Goal: Task Accomplishment & Management: Use online tool/utility

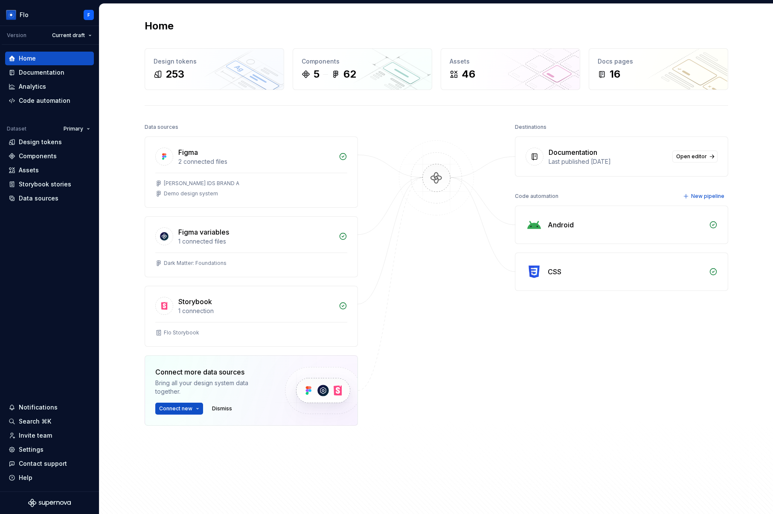
click at [430, 249] on div at bounding box center [436, 294] width 85 height 347
drag, startPoint x: 155, startPoint y: 124, endPoint x: 192, endPoint y: 123, distance: 37.6
click at [192, 123] on div "Home Design tokens 253 Components 5 62 Assets 46 Docs pages 16 Data sources Fig…" at bounding box center [436, 261] width 615 height 514
drag, startPoint x: 516, startPoint y: 125, endPoint x: 551, endPoint y: 122, distance: 35.9
click at [551, 122] on div "Destinations" at bounding box center [621, 127] width 213 height 12
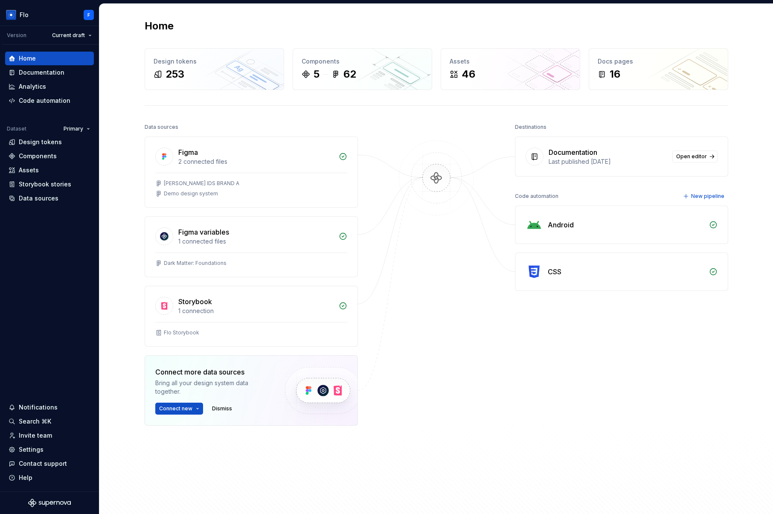
click at [568, 132] on div "Destinations" at bounding box center [621, 127] width 213 height 12
drag, startPoint x: 570, startPoint y: 197, endPoint x: 513, endPoint y: 195, distance: 57.2
click at [515, 195] on div "Code automation New pipeline" at bounding box center [621, 196] width 213 height 12
click at [515, 195] on div "Code automation" at bounding box center [537, 196] width 44 height 12
click at [47, 201] on div "Data sources" at bounding box center [39, 198] width 40 height 9
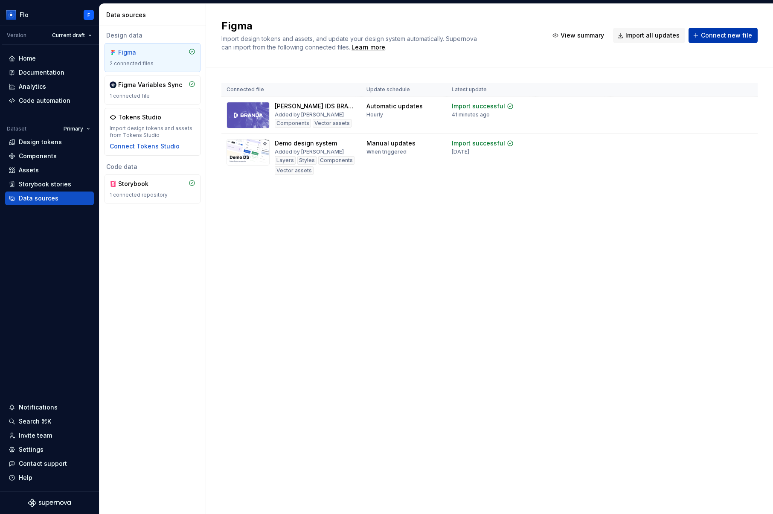
click at [709, 35] on span "Connect new file" at bounding box center [726, 35] width 51 height 9
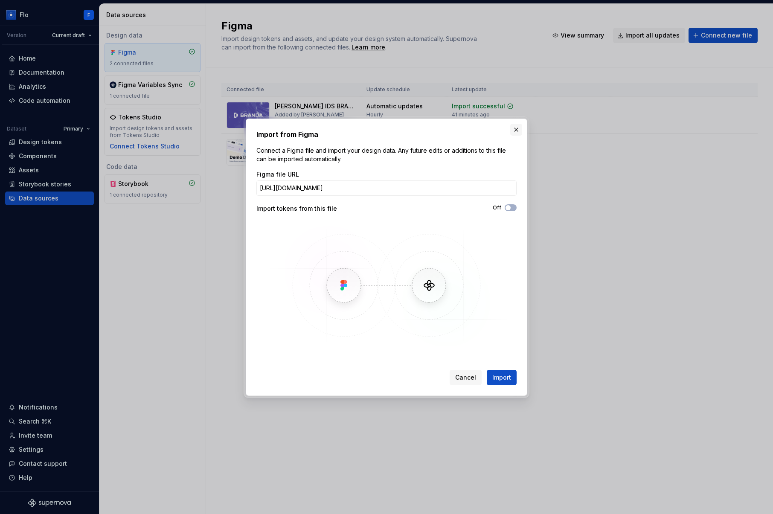
type input "https://fathom.video/share/o12D73X6xJH9EFaR7o97QE71iksXyAhj"
click at [515, 131] on button "button" at bounding box center [516, 130] width 12 height 12
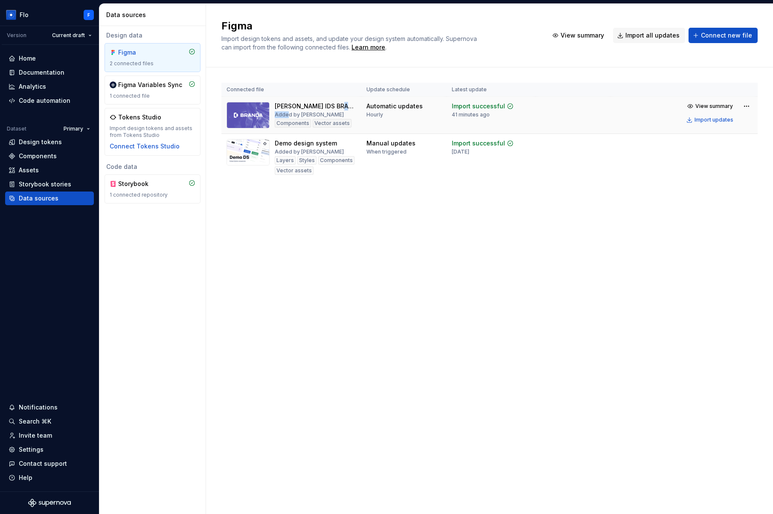
drag, startPoint x: 292, startPoint y: 114, endPoint x: 312, endPoint y: 113, distance: 19.6
click at [312, 113] on div "Taylor's IDS BRAND A Added by Flo Components Vector assets" at bounding box center [316, 115] width 82 height 26
click at [292, 115] on div "Added by [PERSON_NAME]" at bounding box center [309, 114] width 69 height 7
drag, startPoint x: 283, startPoint y: 151, endPoint x: 342, endPoint y: 148, distance: 59.8
click at [342, 148] on div "Demo design system Added by Beatriz Novais Layers Styles Components Vector asse…" at bounding box center [316, 157] width 82 height 36
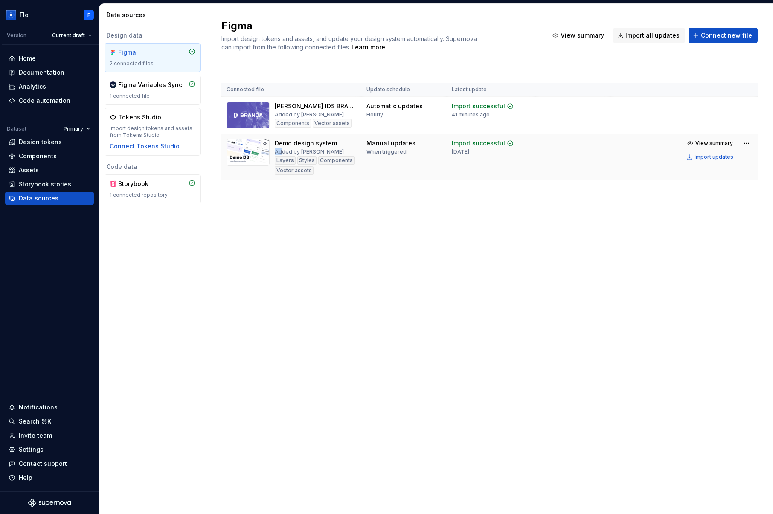
drag, startPoint x: 342, startPoint y: 148, endPoint x: 334, endPoint y: 149, distance: 8.3
click at [342, 148] on div "Demo design system Added by Beatriz Novais Layers Styles Components Vector asse…" at bounding box center [316, 157] width 82 height 36
drag, startPoint x: 303, startPoint y: 150, endPoint x: 292, endPoint y: 149, distance: 10.7
click at [292, 149] on div "Added by [PERSON_NAME]" at bounding box center [309, 152] width 69 height 7
drag, startPoint x: 283, startPoint y: 151, endPoint x: 287, endPoint y: 152, distance: 4.3
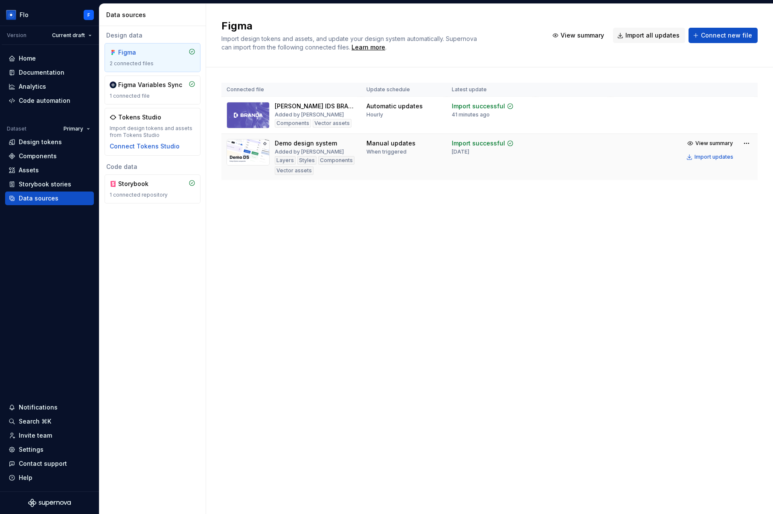
click at [285, 152] on div "Added by [PERSON_NAME]" at bounding box center [309, 152] width 69 height 7
drag, startPoint x: 282, startPoint y: 122, endPoint x: 347, endPoint y: 123, distance: 65.3
click at [347, 123] on div "Components Vector assets" at bounding box center [313, 123] width 77 height 9
drag, startPoint x: 284, startPoint y: 159, endPoint x: 313, endPoint y: 171, distance: 31.6
click at [313, 171] on div "Layers Styles Components Vector assets" at bounding box center [316, 165] width 82 height 19
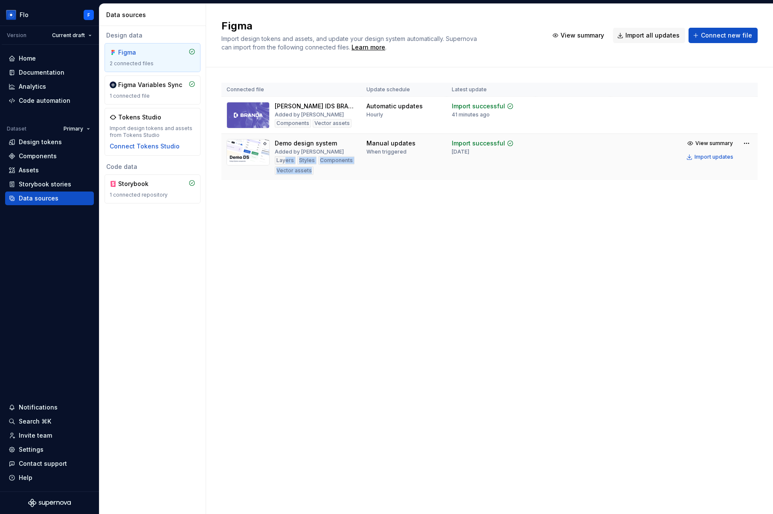
click at [313, 171] on div "Layers Styles Components Vector assets" at bounding box center [316, 165] width 82 height 19
click at [705, 105] on span "View summary" at bounding box center [715, 106] width 38 height 7
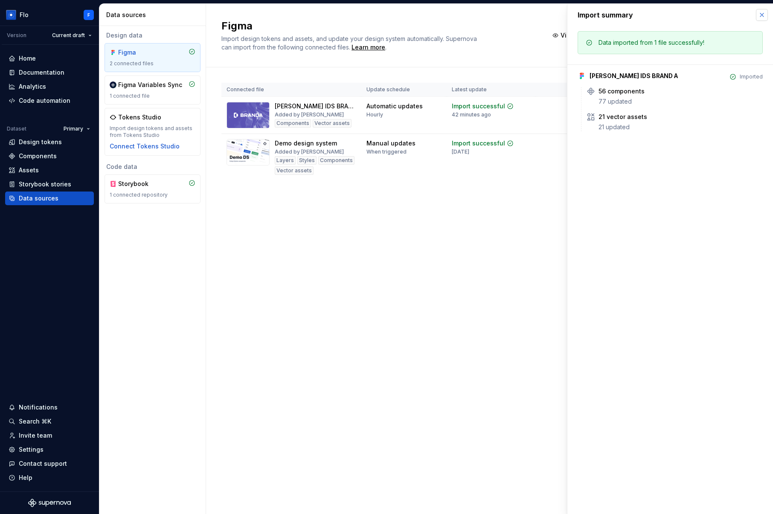
click at [762, 17] on button "button" at bounding box center [762, 15] width 12 height 12
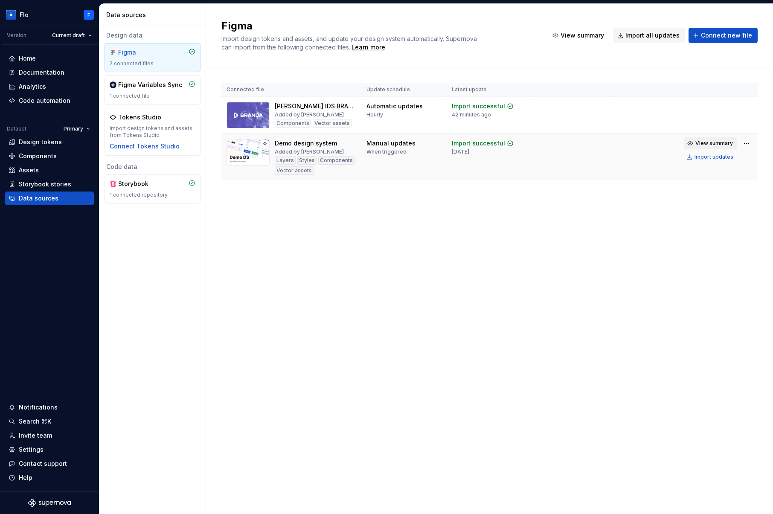
click at [708, 142] on span "View summary" at bounding box center [715, 143] width 38 height 7
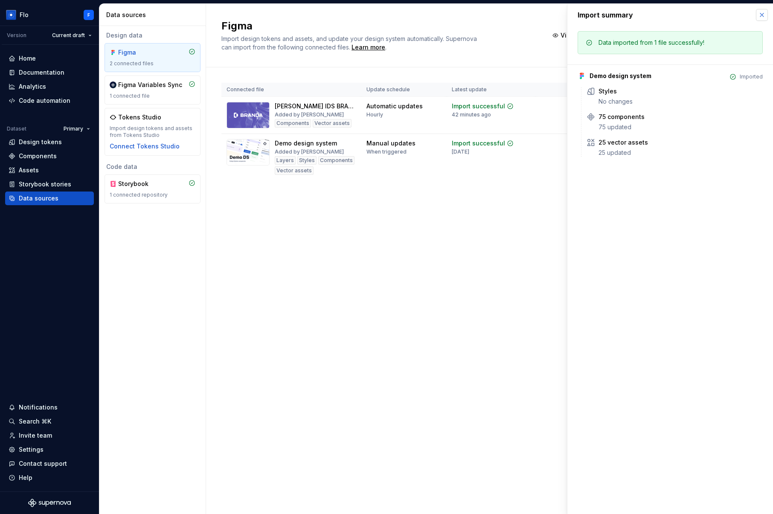
click at [760, 14] on button "button" at bounding box center [762, 15] width 12 height 12
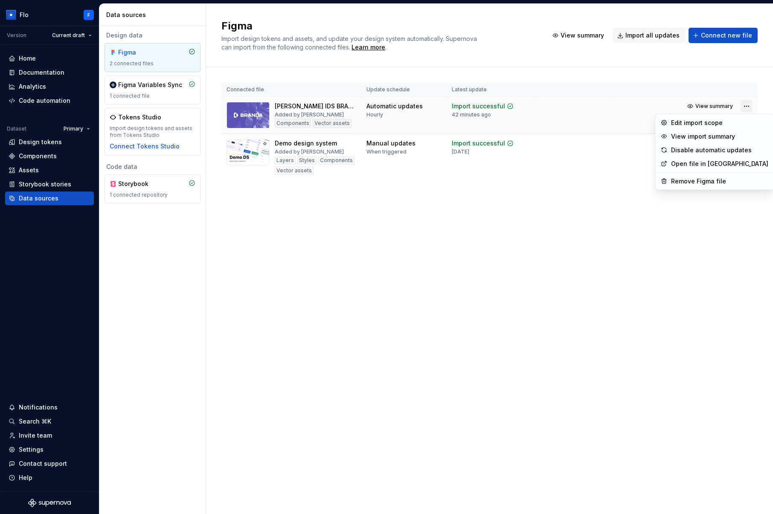
click at [744, 106] on html "Flo F Version Current draft Home Documentation Analytics Code automation Datase…" at bounding box center [386, 257] width 773 height 514
click at [699, 125] on div "Edit import scope" at bounding box center [719, 123] width 97 height 9
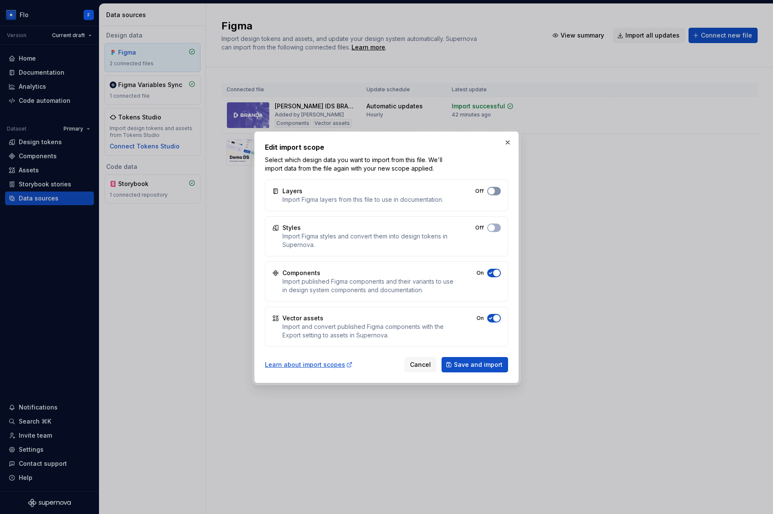
click at [495, 191] on button "Off" at bounding box center [494, 191] width 14 height 9
drag, startPoint x: 489, startPoint y: 229, endPoint x: 499, endPoint y: 198, distance: 31.8
click at [489, 229] on span "button" at bounding box center [491, 227] width 7 height 7
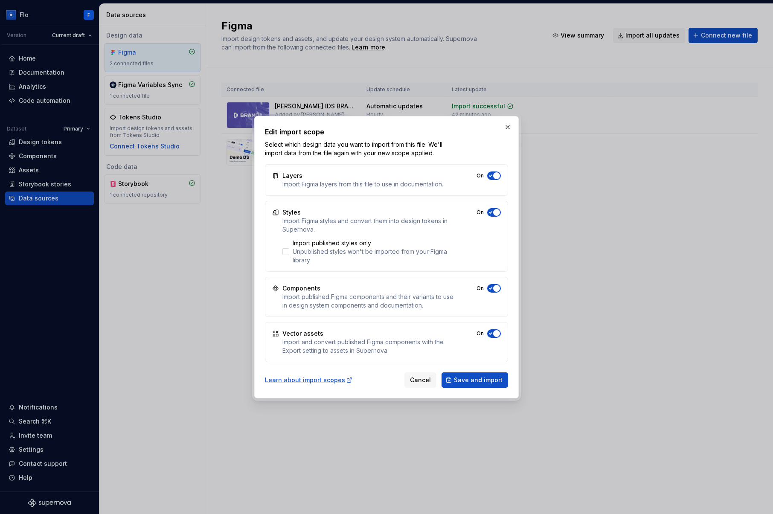
click at [497, 178] on span "button" at bounding box center [496, 175] width 7 height 7
drag, startPoint x: 494, startPoint y: 214, endPoint x: 497, endPoint y: 281, distance: 67.1
click at [494, 214] on span "button" at bounding box center [496, 212] width 7 height 7
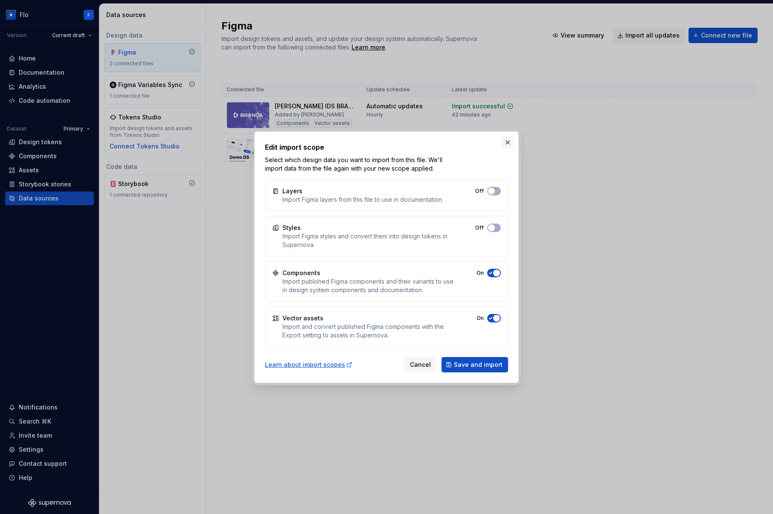
click at [512, 144] on button "button" at bounding box center [508, 143] width 12 height 12
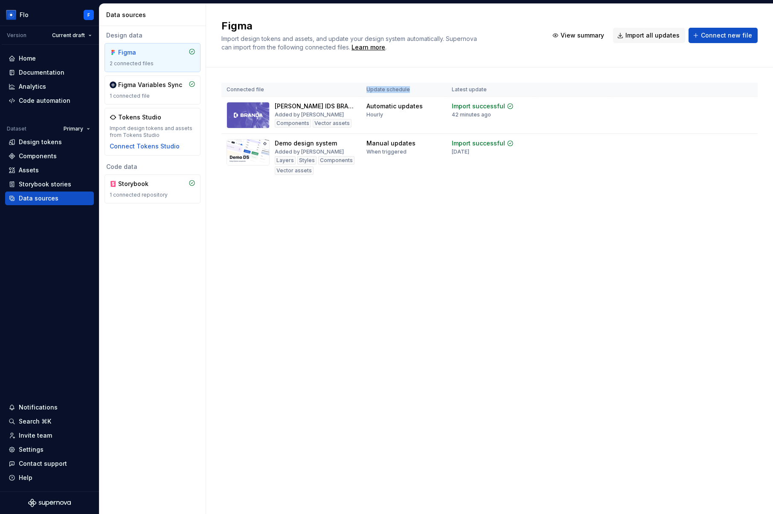
drag, startPoint x: 399, startPoint y: 87, endPoint x: 420, endPoint y: 88, distance: 21.4
click at [420, 88] on th "Update schedule" at bounding box center [403, 90] width 85 height 14
drag, startPoint x: 375, startPoint y: 107, endPoint x: 430, endPoint y: 107, distance: 54.6
click at [430, 107] on div "Automatic updates Hourly" at bounding box center [404, 110] width 75 height 16
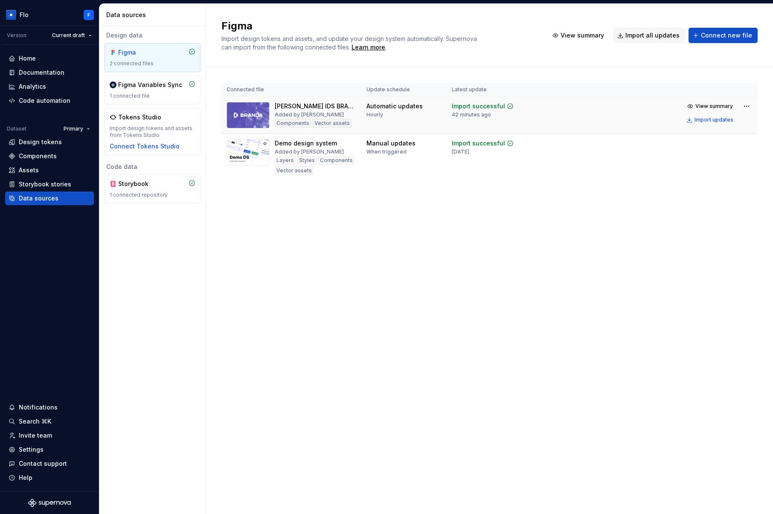
click at [412, 106] on div "Automatic updates" at bounding box center [395, 106] width 56 height 9
drag, startPoint x: 370, startPoint y: 152, endPoint x: 403, endPoint y: 154, distance: 33.0
click at [403, 154] on td "Manual updates When triggered" at bounding box center [403, 157] width 85 height 47
drag, startPoint x: 370, startPoint y: 104, endPoint x: 406, endPoint y: 105, distance: 35.4
click at [406, 105] on div "Automatic updates" at bounding box center [395, 106] width 56 height 9
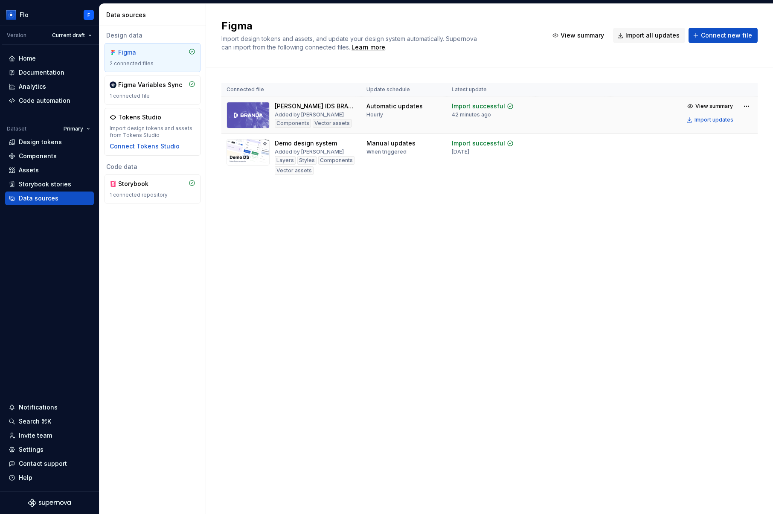
click at [371, 113] on div "Hourly" at bounding box center [375, 114] width 17 height 7
drag, startPoint x: 452, startPoint y: 104, endPoint x: 505, endPoint y: 106, distance: 52.6
click at [505, 106] on div "Import successful" at bounding box center [483, 106] width 62 height 9
drag, startPoint x: 492, startPoint y: 112, endPoint x: 458, endPoint y: 114, distance: 33.8
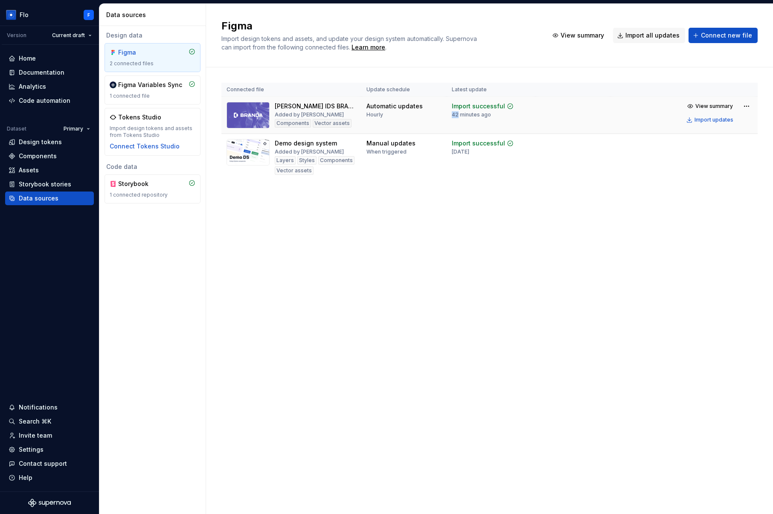
click at [458, 114] on div "Import successful 42 minutes ago" at bounding box center [483, 110] width 62 height 16
click at [151, 180] on div "Storybook" at bounding box center [138, 184] width 41 height 9
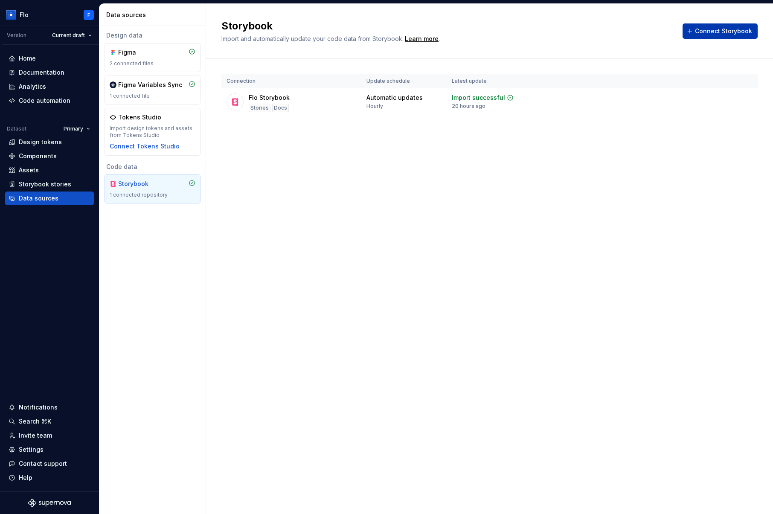
click at [731, 31] on span "Connect Storybook" at bounding box center [723, 31] width 57 height 9
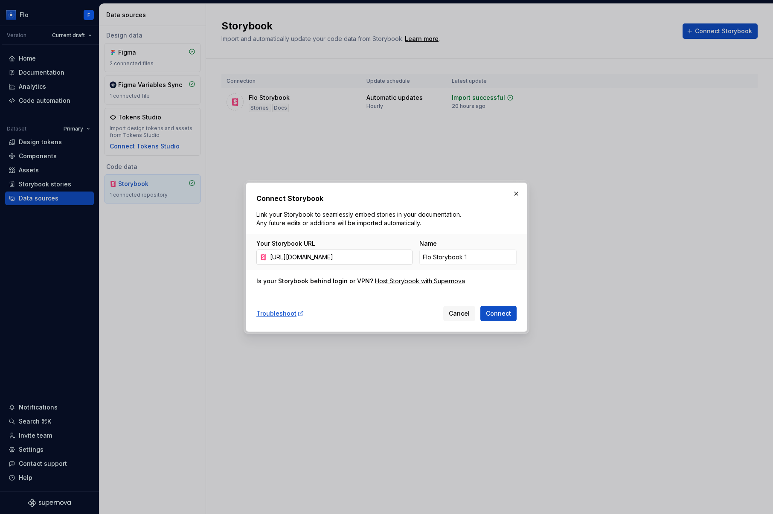
scroll to position [0, 102]
type input "https://darkmatter-supernovaio.vercel.app/dm/?path=/docs/dm-button-critical--do…"
drag, startPoint x: 459, startPoint y: 315, endPoint x: 430, endPoint y: 237, distance: 83.7
click at [459, 315] on span "Cancel" at bounding box center [459, 313] width 21 height 9
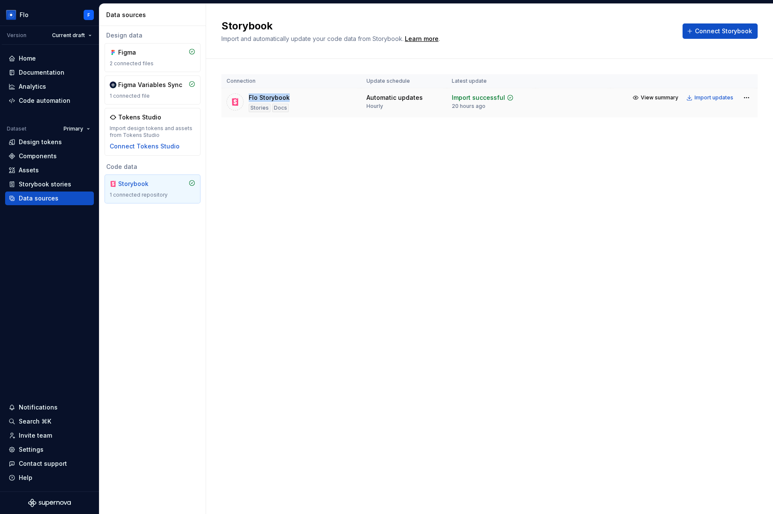
drag, startPoint x: 252, startPoint y: 92, endPoint x: 303, endPoint y: 94, distance: 51.3
click at [303, 94] on td "Flo Storybook Stories Docs" at bounding box center [291, 102] width 140 height 29
click at [292, 106] on div "Flo Storybook Stories Docs" at bounding box center [292, 102] width 130 height 19
drag, startPoint x: 369, startPoint y: 97, endPoint x: 417, endPoint y: 105, distance: 48.4
click at [417, 105] on div "Automatic updates Hourly" at bounding box center [395, 101] width 56 height 16
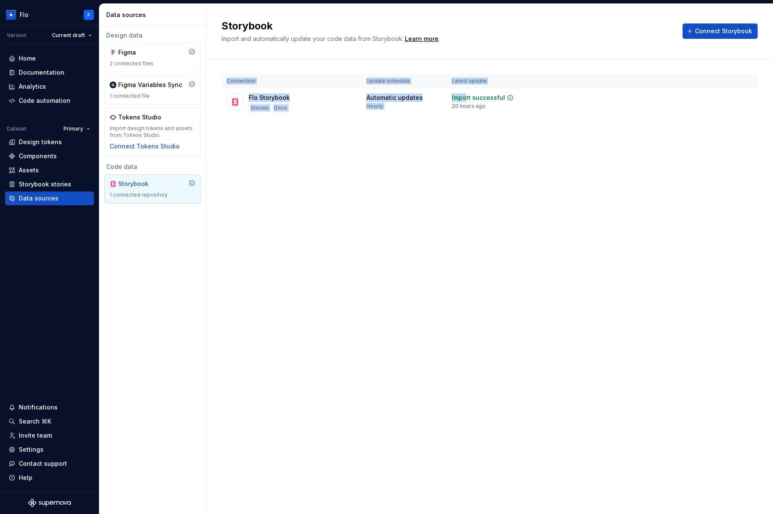
drag, startPoint x: 467, startPoint y: 101, endPoint x: 480, endPoint y: 122, distance: 24.7
click at [480, 122] on div "Connection Update schedule Latest update Flo Storybook Stories Docs Automatic u…" at bounding box center [489, 104] width 536 height 91
click at [545, 138] on div "Connection Update schedule Latest update Flo Storybook Stories Docs Automatic u…" at bounding box center [489, 104] width 536 height 91
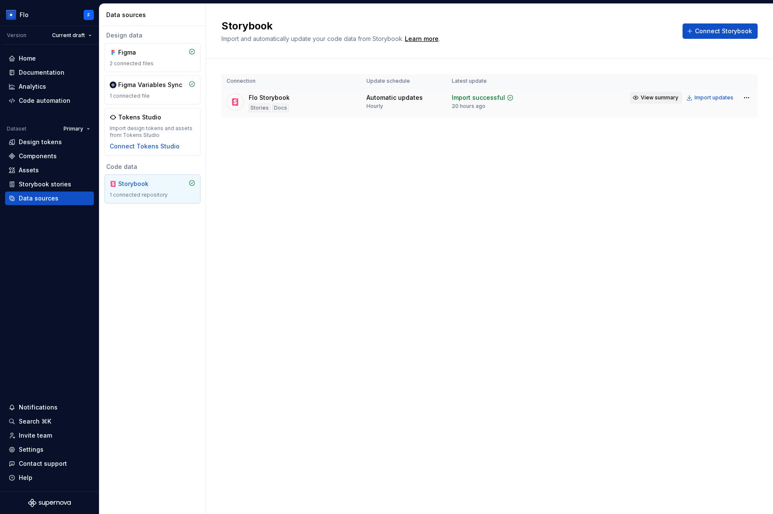
click at [664, 96] on span "View summary" at bounding box center [660, 97] width 38 height 7
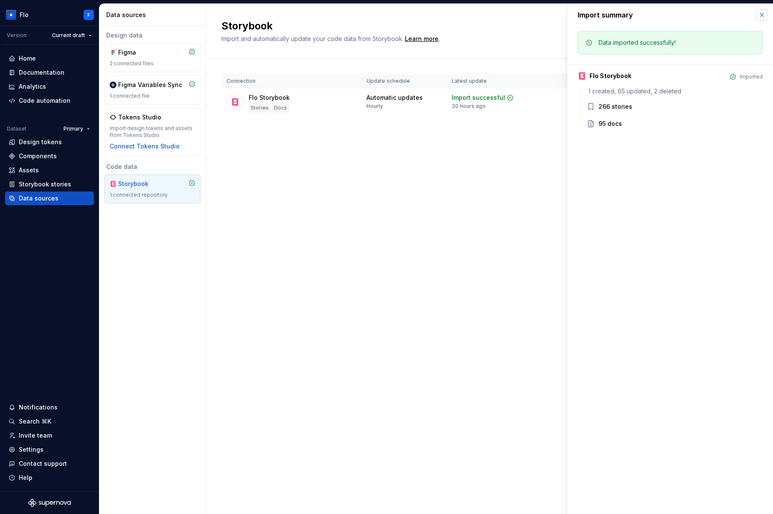
click at [760, 12] on button "button" at bounding box center [762, 15] width 12 height 12
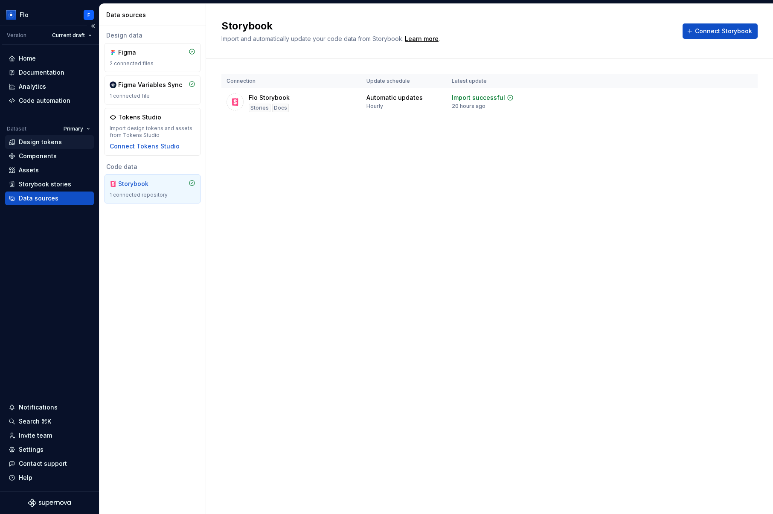
click at [46, 144] on div "Design tokens" at bounding box center [40, 142] width 43 height 9
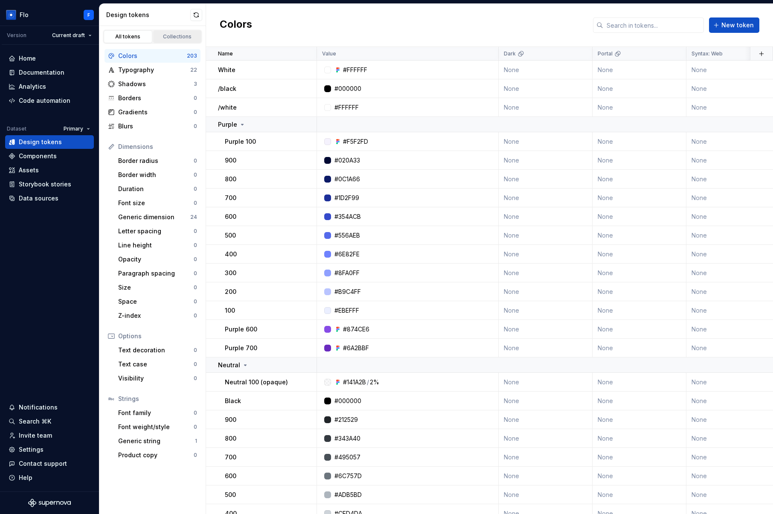
click at [173, 36] on div "Collections" at bounding box center [177, 36] width 43 height 7
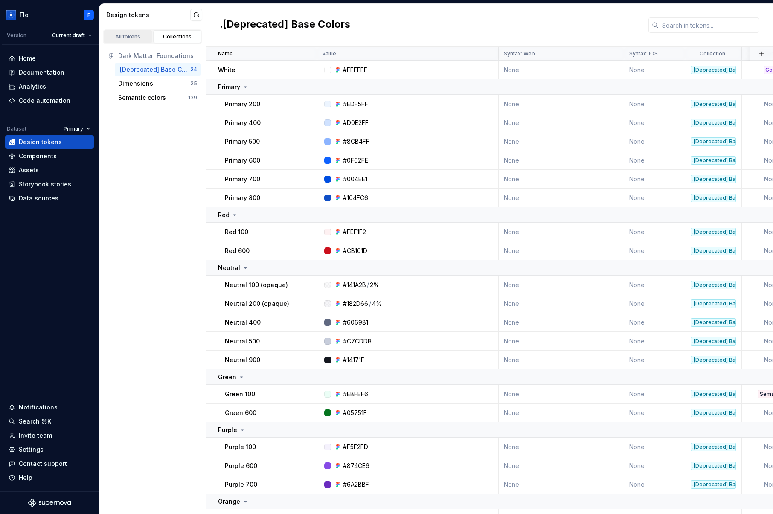
click at [122, 37] on div "All tokens" at bounding box center [128, 36] width 43 height 7
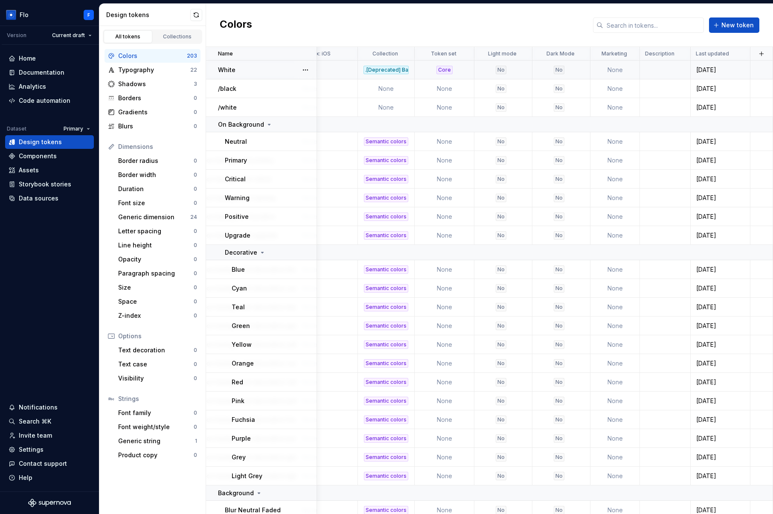
scroll to position [0, 520]
click at [758, 54] on button "button" at bounding box center [762, 54] width 12 height 12
click at [728, 85] on div "New custom property" at bounding box center [708, 88] width 64 height 9
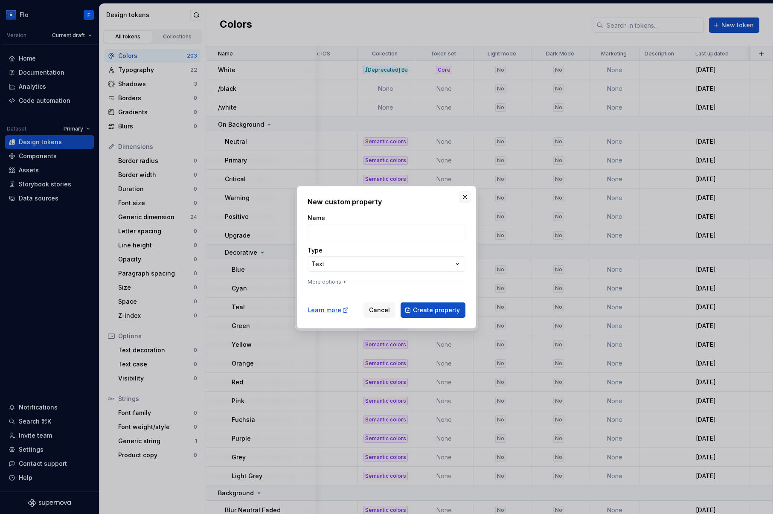
click at [463, 198] on button "button" at bounding box center [465, 197] width 12 height 12
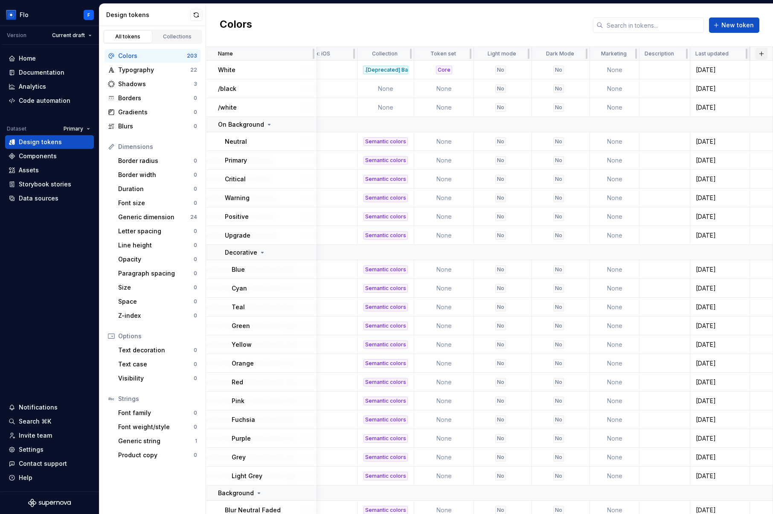
click at [756, 52] on button "button" at bounding box center [762, 54] width 12 height 12
click at [710, 90] on div "New custom property" at bounding box center [708, 88] width 64 height 9
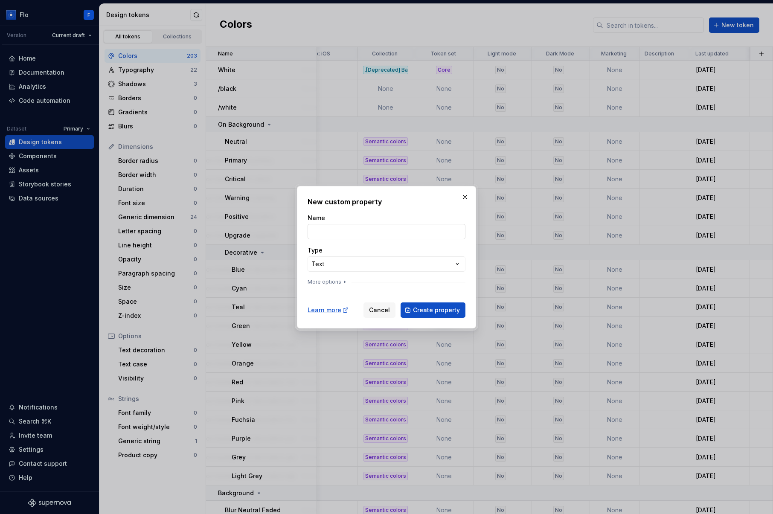
drag, startPoint x: 337, startPoint y: 227, endPoint x: 350, endPoint y: 227, distance: 12.8
click at [337, 227] on input "Name" at bounding box center [387, 231] width 158 height 15
click at [399, 219] on div "Name" at bounding box center [387, 218] width 158 height 9
click at [355, 269] on div "**********" at bounding box center [386, 257] width 773 height 514
click at [467, 195] on div "**********" at bounding box center [386, 257] width 773 height 514
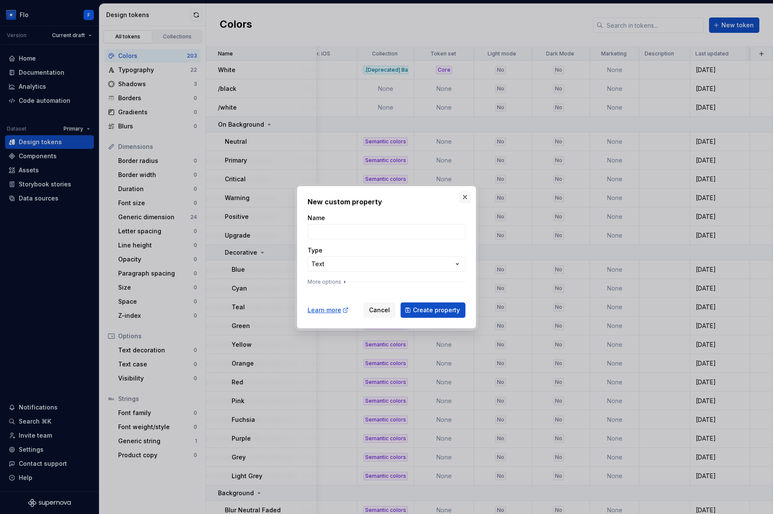
click at [466, 196] on button "button" at bounding box center [465, 197] width 12 height 12
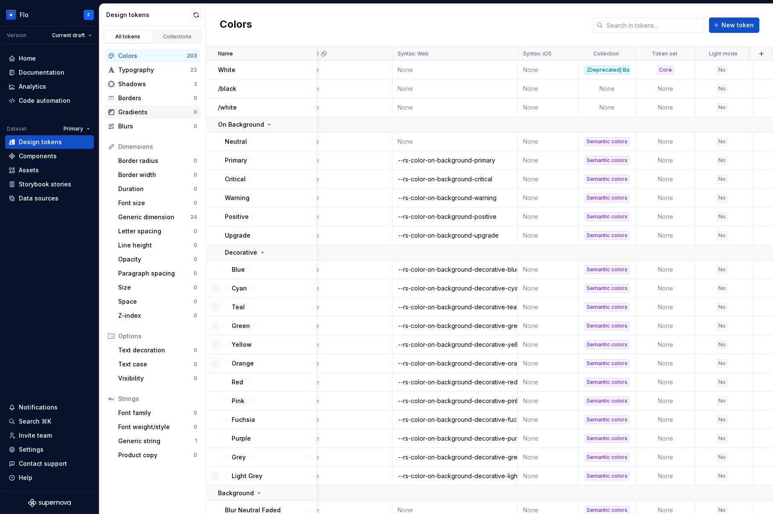
scroll to position [0, 287]
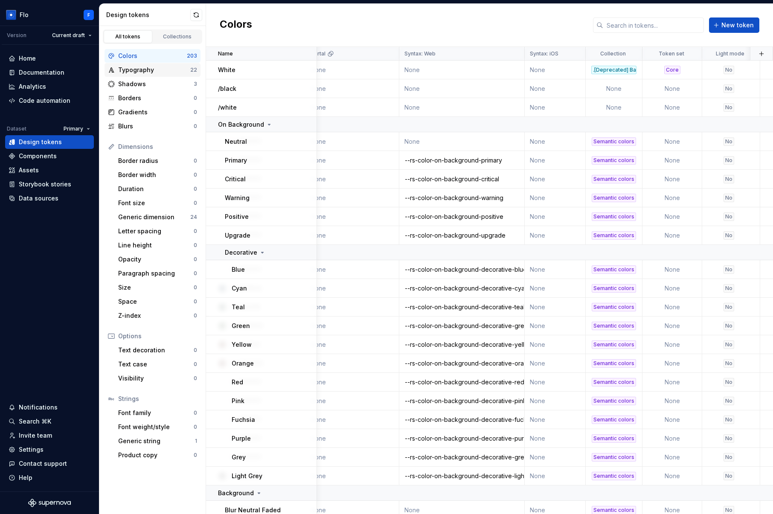
click at [144, 67] on div "Typography" at bounding box center [154, 70] width 72 height 9
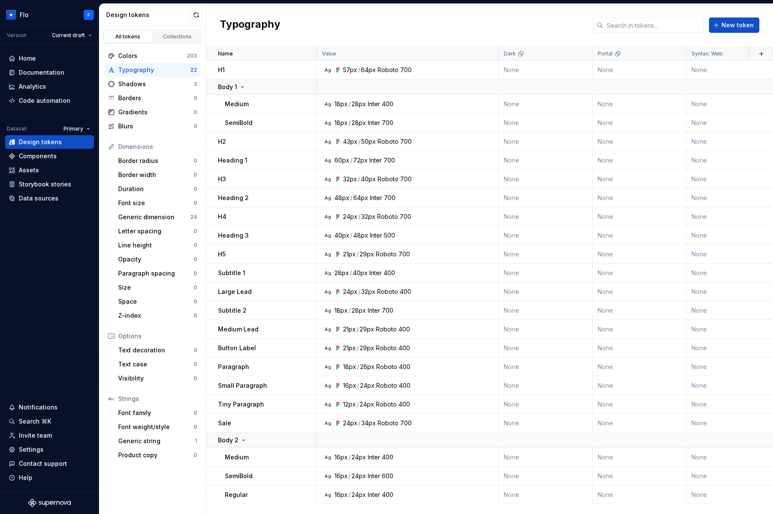
click at [157, 77] on div "Colors 203 Typography 22 Shadows 3 Borders 0 Gradients 0 Blurs 0" at bounding box center [153, 91] width 96 height 84
click at [156, 82] on div "Shadows" at bounding box center [156, 84] width 76 height 9
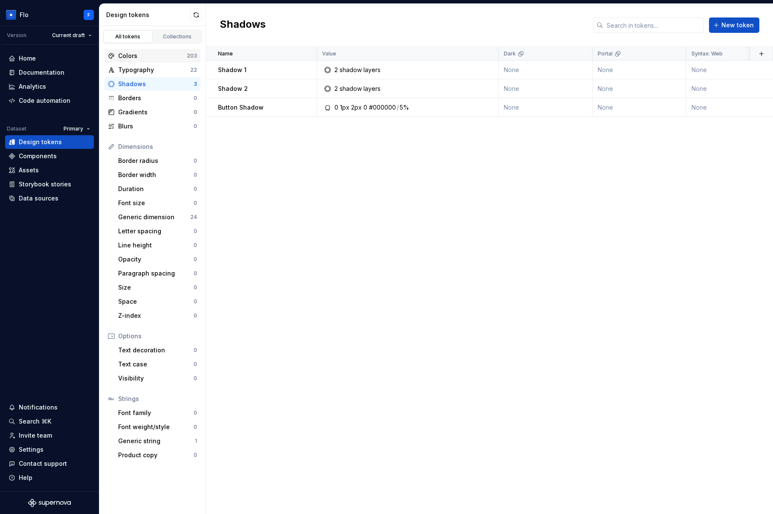
click at [157, 50] on div "Colors 203" at bounding box center [153, 56] width 96 height 14
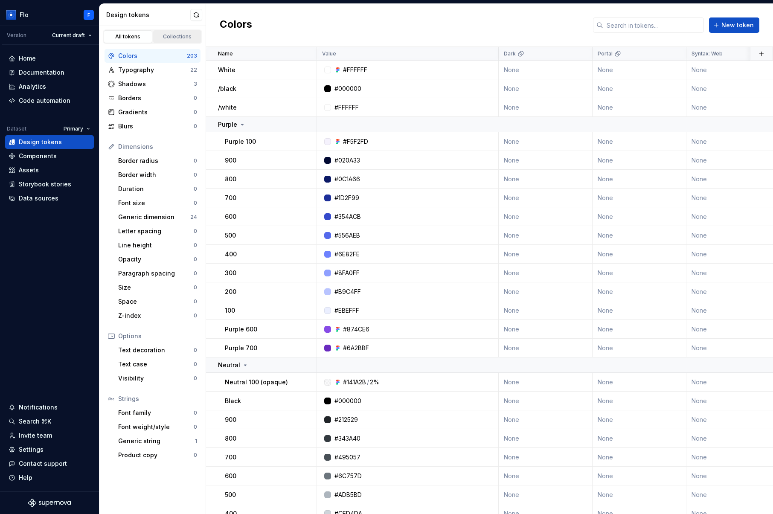
click at [179, 36] on div "Collections" at bounding box center [177, 36] width 43 height 7
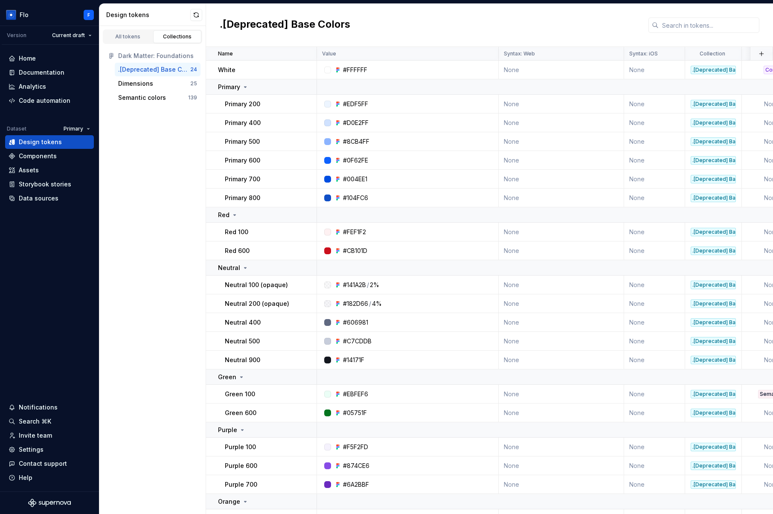
drag, startPoint x: 121, startPoint y: 38, endPoint x: 137, endPoint y: 46, distance: 17.6
click at [121, 38] on div "All tokens" at bounding box center [128, 36] width 43 height 7
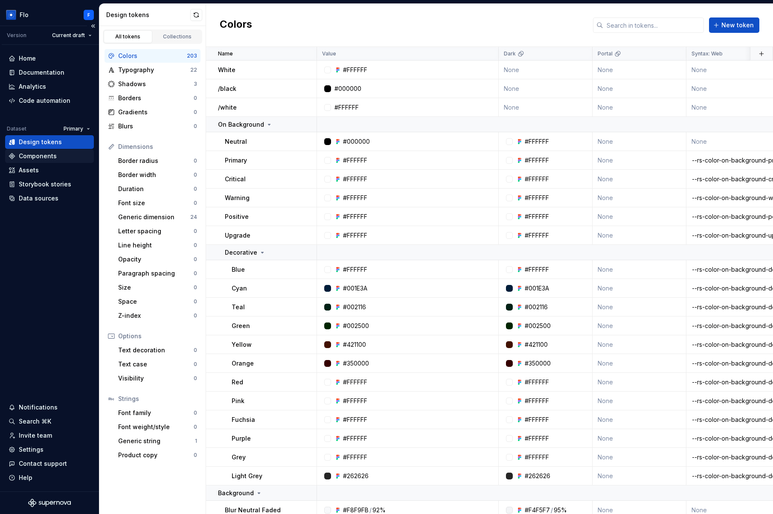
click at [63, 156] on div "Components" at bounding box center [50, 156] width 82 height 9
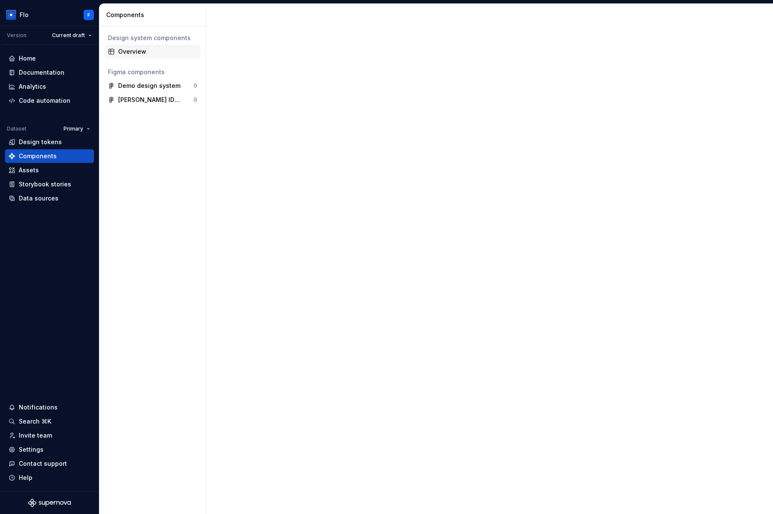
click at [131, 52] on div "Overview" at bounding box center [157, 51] width 79 height 9
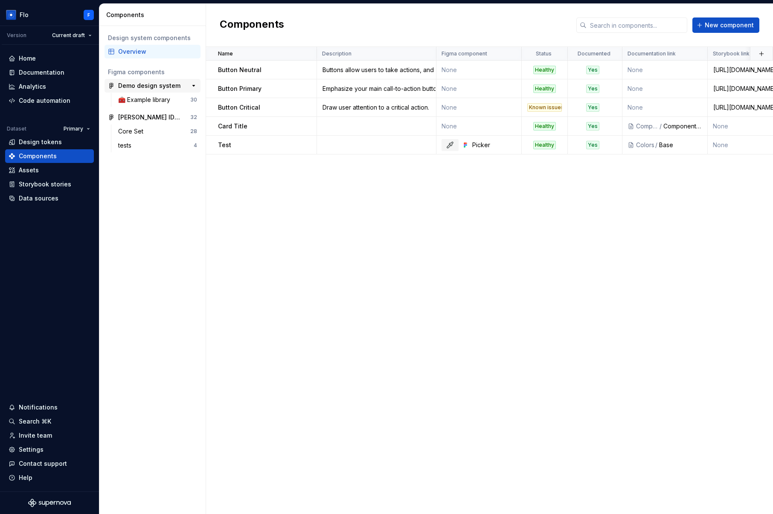
click at [119, 85] on div "Demo design system" at bounding box center [149, 86] width 62 height 9
click at [139, 99] on div "🧰 Example library" at bounding box center [145, 100] width 55 height 9
click at [139, 88] on div "Demo design system" at bounding box center [149, 86] width 62 height 9
click at [134, 85] on div "Demo design system" at bounding box center [149, 86] width 62 height 9
click at [137, 90] on div "Demo design system" at bounding box center [149, 86] width 62 height 9
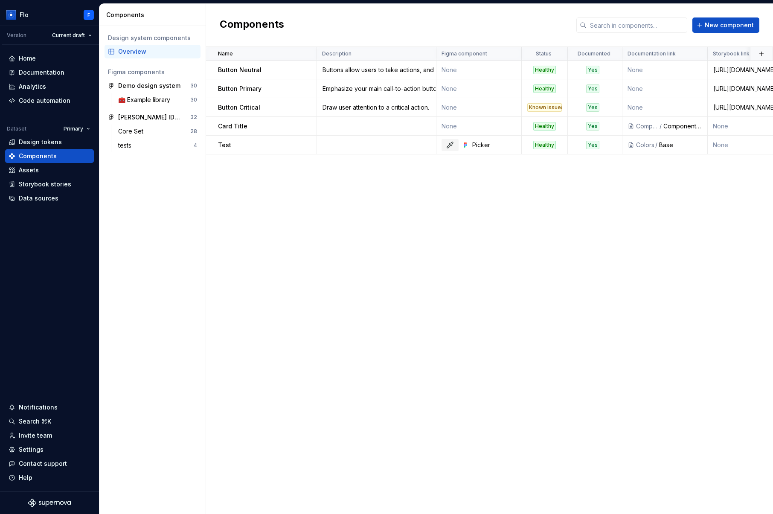
drag, startPoint x: 140, startPoint y: 96, endPoint x: 131, endPoint y: 78, distance: 20.4
click at [140, 96] on div "🧰 Example library" at bounding box center [145, 100] width 55 height 9
drag, startPoint x: 137, startPoint y: 101, endPoint x: 65, endPoint y: 6, distance: 118.8
click at [137, 100] on div "🧰 Example library" at bounding box center [145, 100] width 55 height 9
click at [144, 89] on div "Demo design system" at bounding box center [149, 86] width 62 height 9
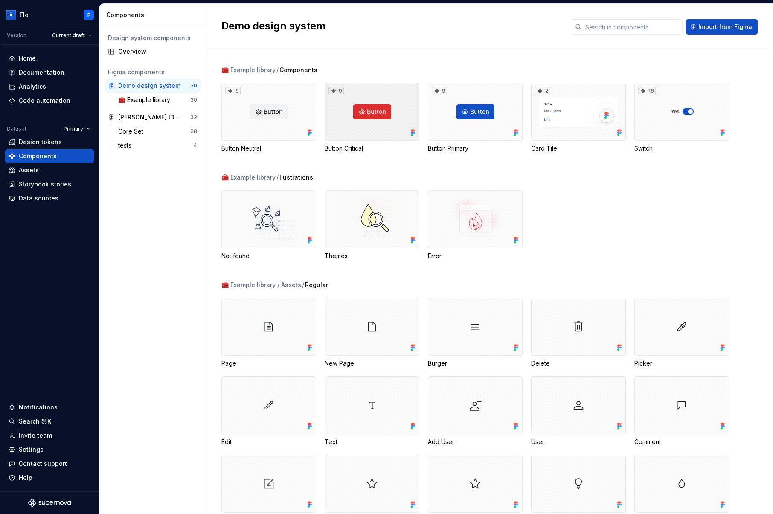
click at [401, 114] on div "9" at bounding box center [372, 112] width 95 height 58
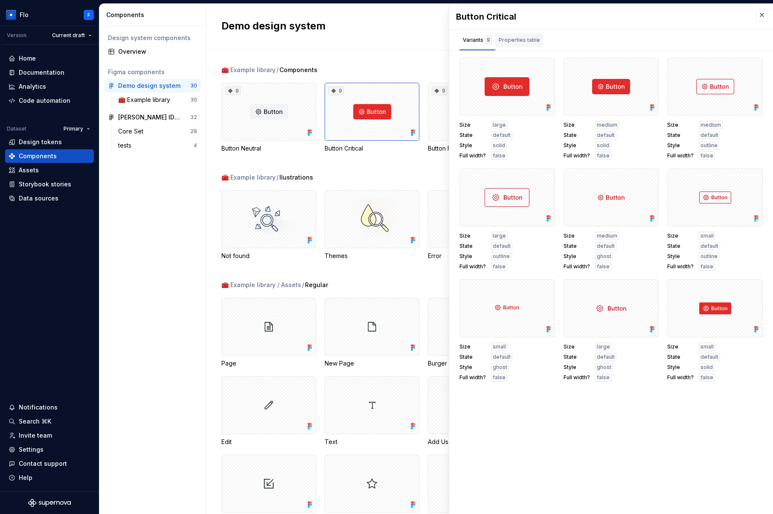
click at [513, 41] on div "Properties table" at bounding box center [519, 40] width 41 height 9
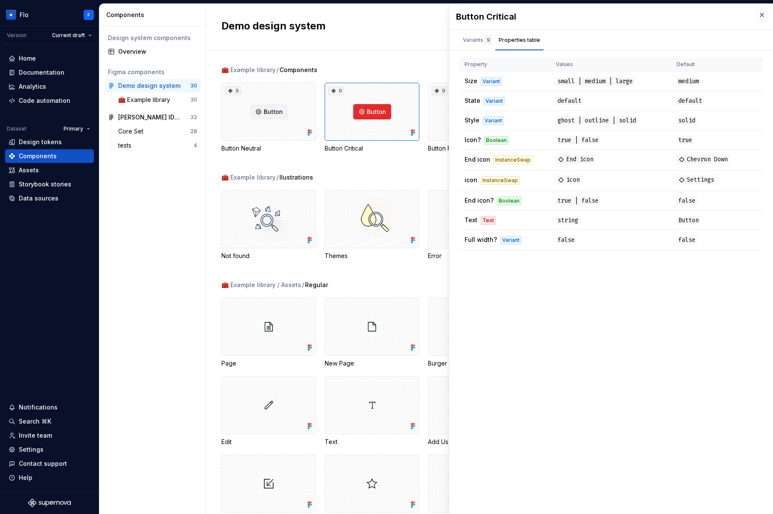
click at [479, 62] on th "Property" at bounding box center [505, 65] width 91 height 14
click at [515, 79] on td "Size Variant" at bounding box center [505, 82] width 91 height 20
click at [479, 35] on div "Variants 9" at bounding box center [478, 40] width 36 height 14
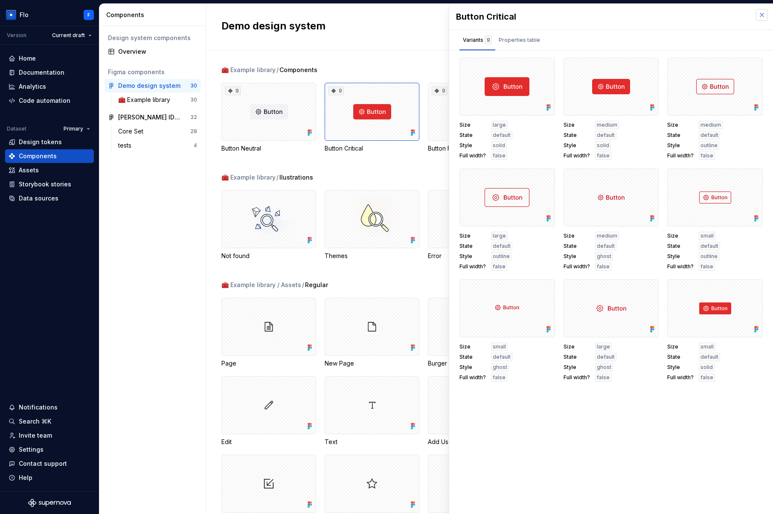
click at [760, 17] on button "button" at bounding box center [762, 15] width 12 height 12
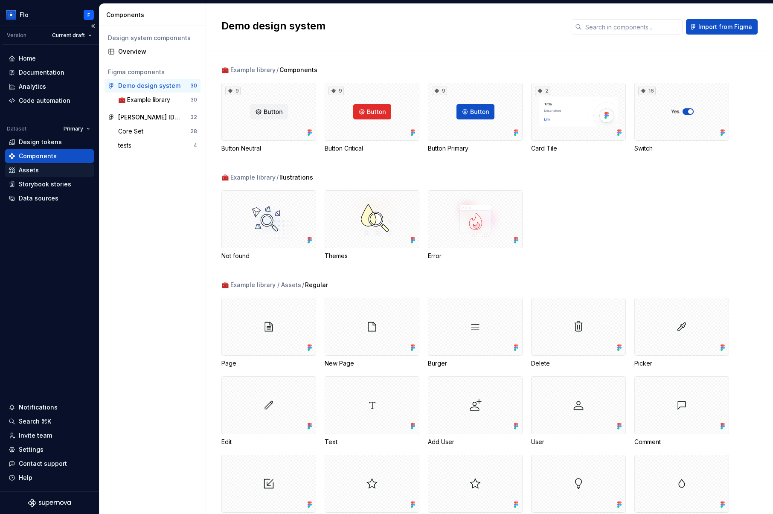
click at [47, 174] on div "Assets" at bounding box center [50, 170] width 82 height 9
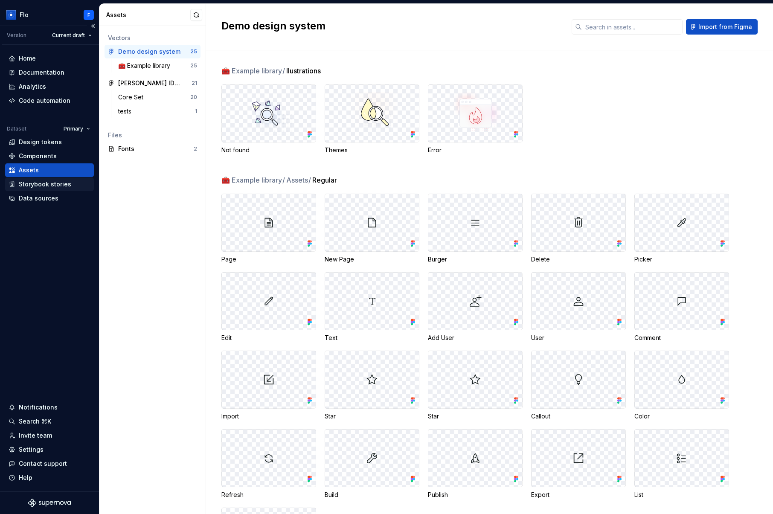
click at [51, 186] on div "Storybook stories" at bounding box center [45, 184] width 52 height 9
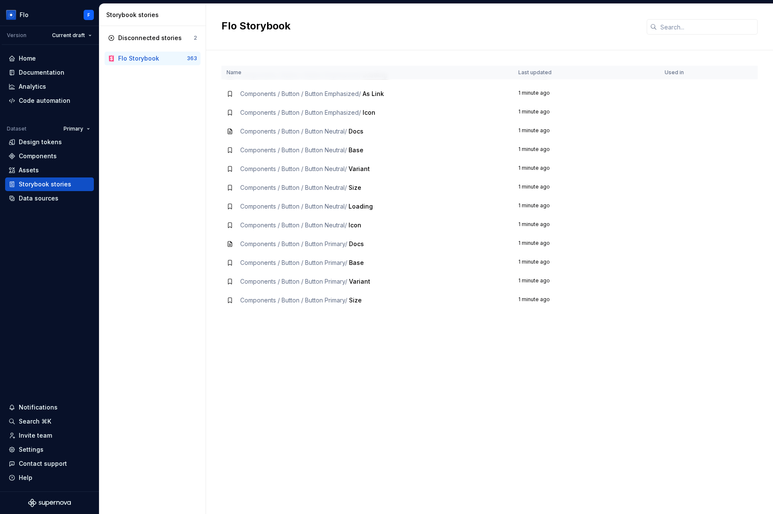
scroll to position [16, 0]
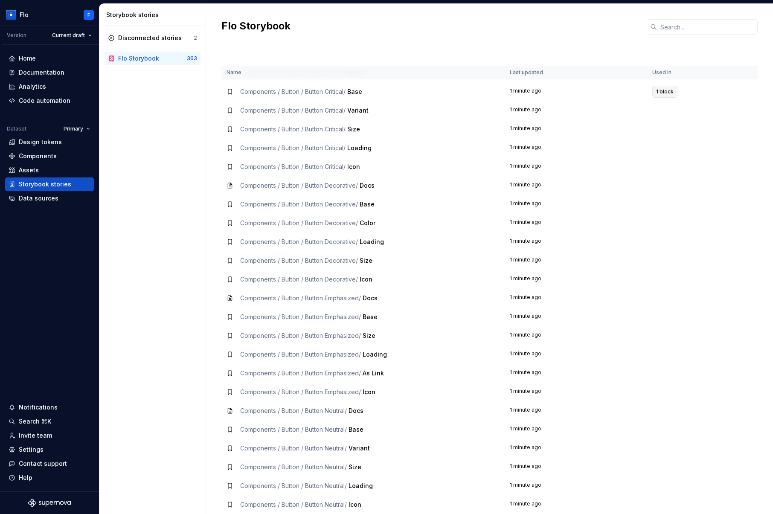
click at [663, 88] on span "1 block" at bounding box center [664, 91] width 17 height 7
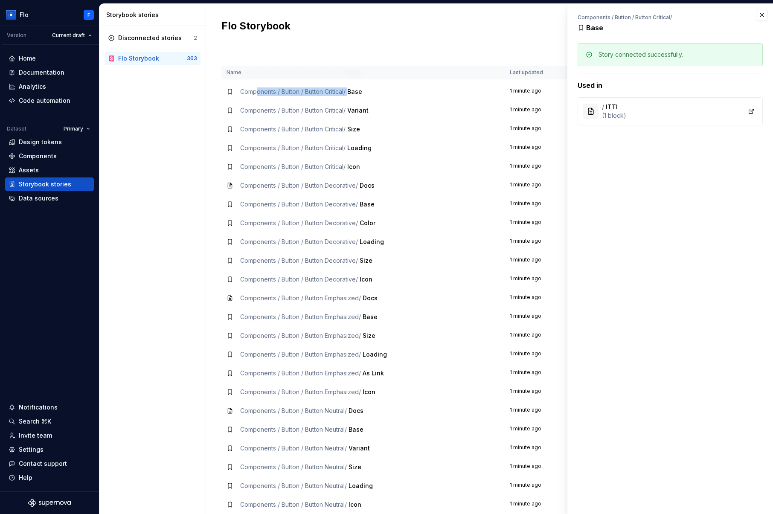
drag, startPoint x: 258, startPoint y: 93, endPoint x: 353, endPoint y: 95, distance: 94.8
click at [353, 95] on div "Components / Button / Button Critical / Base" at bounding box center [301, 91] width 122 height 9
click at [765, 12] on button "button" at bounding box center [762, 15] width 12 height 12
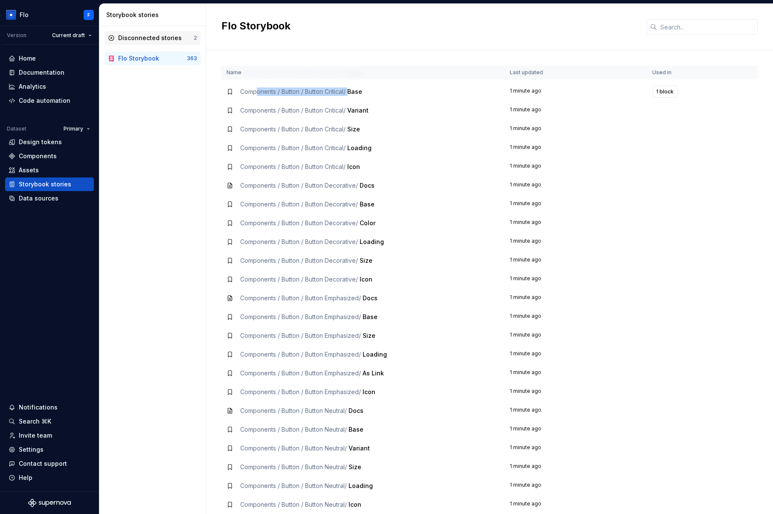
click at [151, 40] on div "Disconnected stories" at bounding box center [150, 38] width 64 height 9
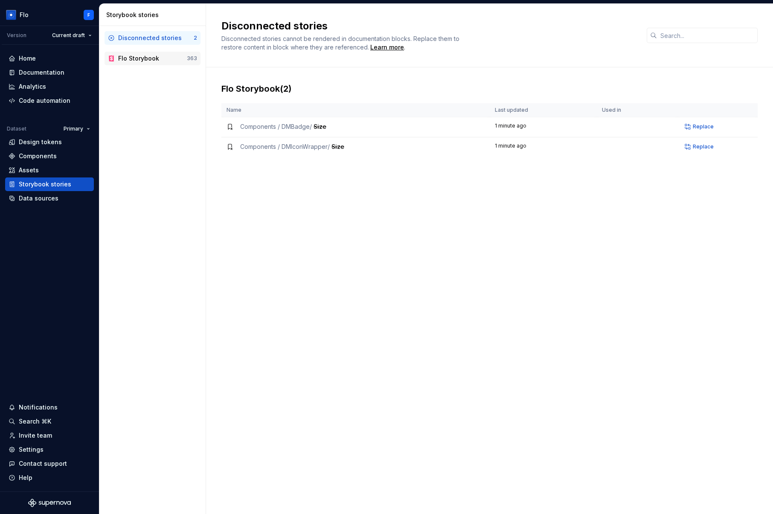
click at [169, 53] on div "Flo Storybook 363" at bounding box center [153, 59] width 96 height 14
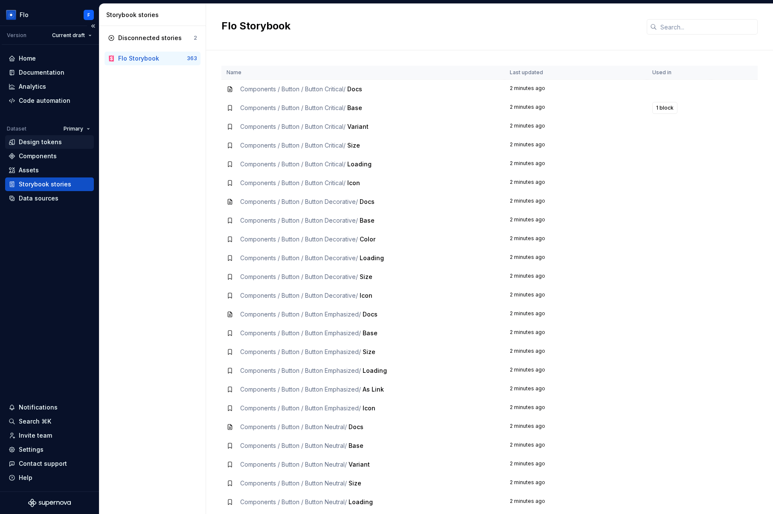
click at [48, 143] on div "Design tokens" at bounding box center [40, 142] width 43 height 9
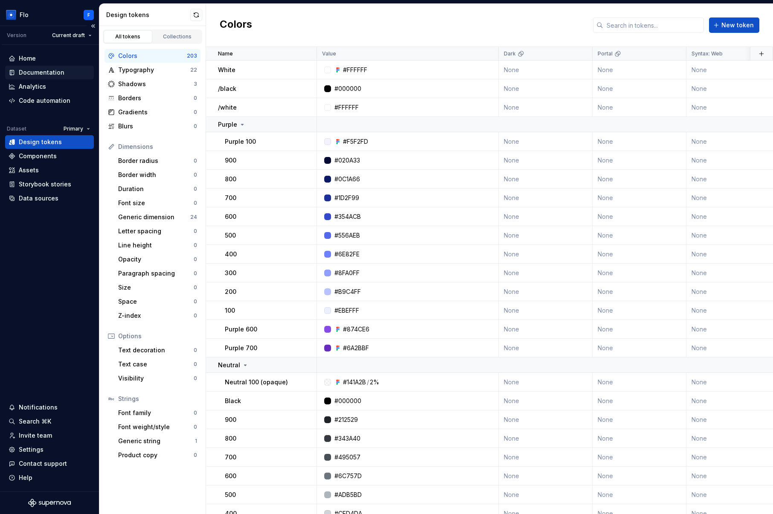
click at [58, 72] on div "Documentation" at bounding box center [42, 72] width 46 height 9
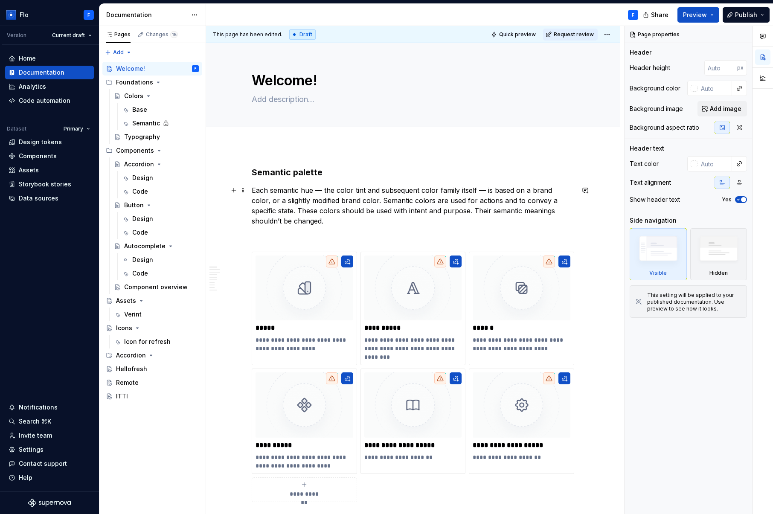
scroll to position [1, 0]
click at [136, 329] on icon "Page tree" at bounding box center [137, 328] width 7 height 7
click at [142, 300] on icon "Page tree" at bounding box center [141, 300] width 2 height 1
click at [179, 325] on button "Page tree" at bounding box center [181, 328] width 12 height 12
click at [158, 345] on div "Pages Changes 15 Add Accessibility guide for tree Page tree. Navigate the tree …" at bounding box center [152, 270] width 107 height 489
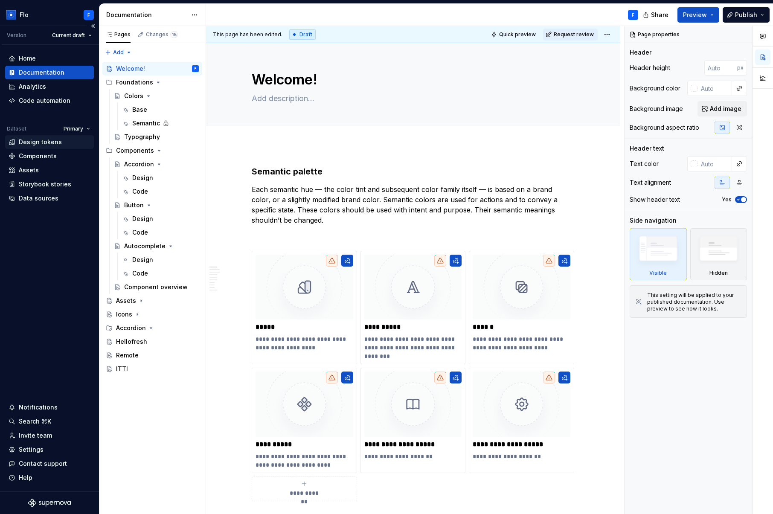
click at [30, 141] on div "Design tokens" at bounding box center [40, 142] width 43 height 9
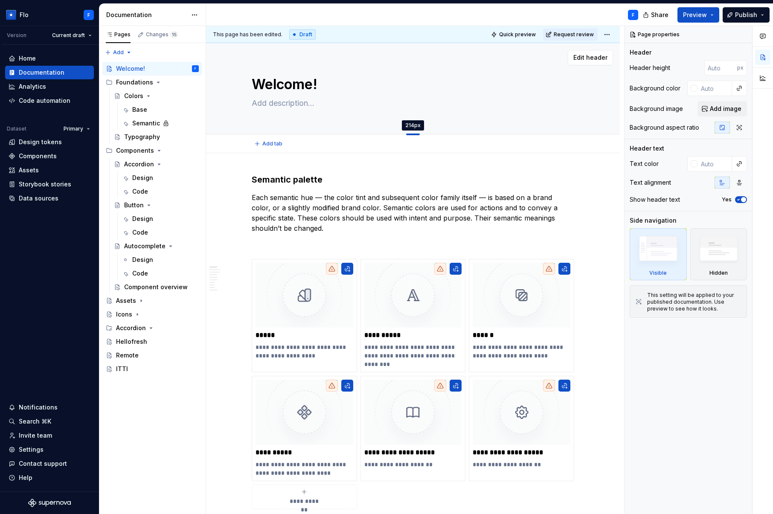
drag, startPoint x: 414, startPoint y: 126, endPoint x: 414, endPoint y: 134, distance: 8.5
click at [414, 134] on div at bounding box center [413, 135] width 14 height 2
type textarea "*"
type input "214"
drag, startPoint x: 414, startPoint y: 133, endPoint x: 414, endPoint y: 124, distance: 9.0
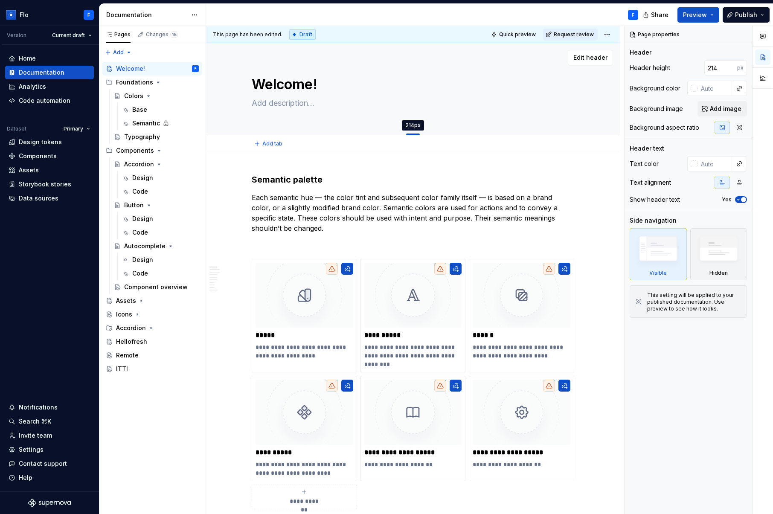
type textarea "*"
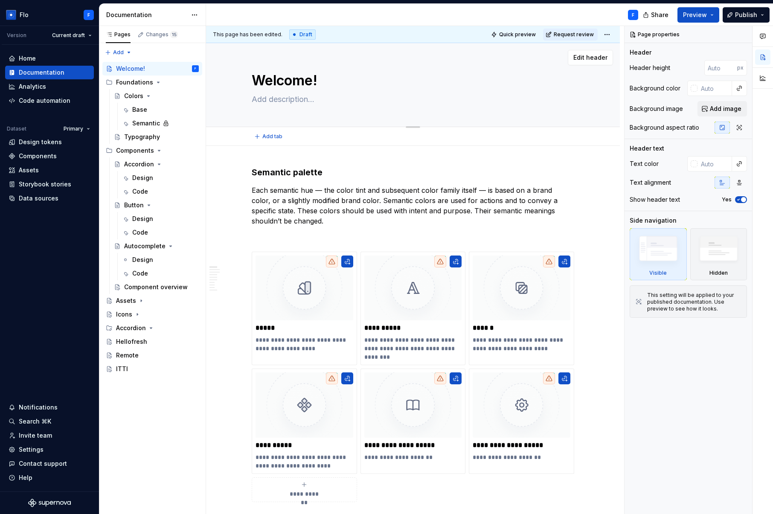
click at [295, 81] on textarea "Welcome!" at bounding box center [411, 80] width 323 height 20
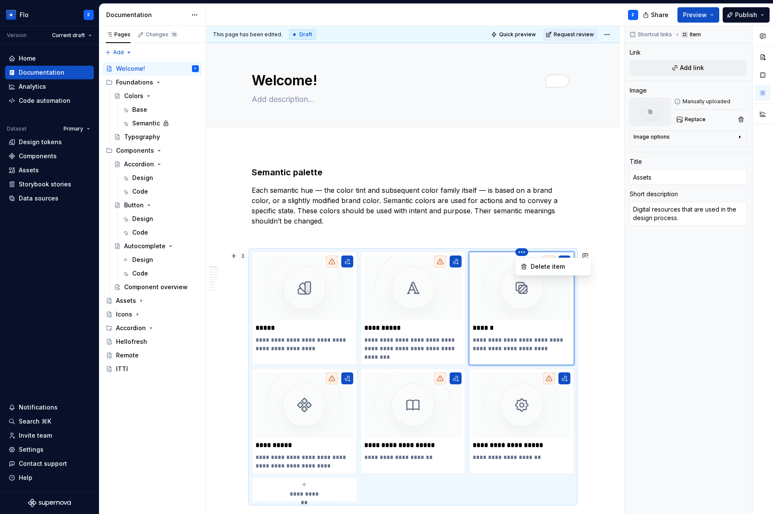
click at [524, 250] on html "Flo F Version Current draft Home Documentation Analytics Code automation Datase…" at bounding box center [386, 257] width 773 height 514
click at [538, 236] on html "Flo F Version Current draft Home Documentation Analytics Code automation Datase…" at bounding box center [386, 257] width 773 height 514
click at [166, 187] on div "Code" at bounding box center [165, 191] width 67 height 9
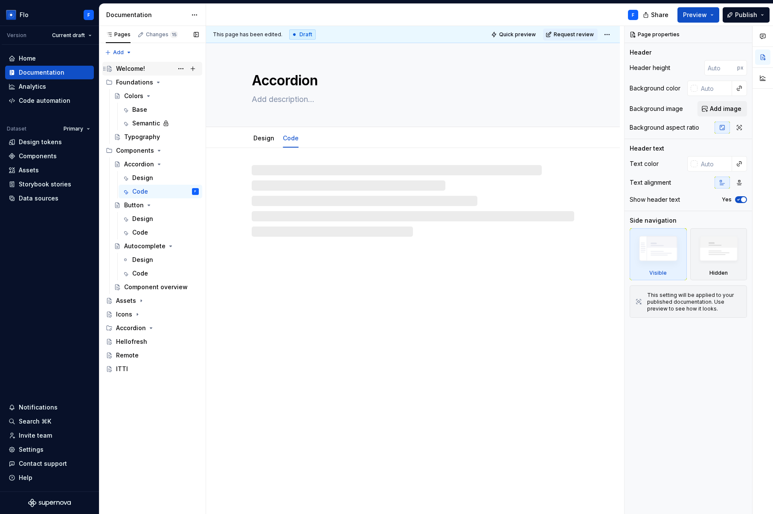
click at [127, 67] on div "Welcome!" at bounding box center [130, 68] width 29 height 9
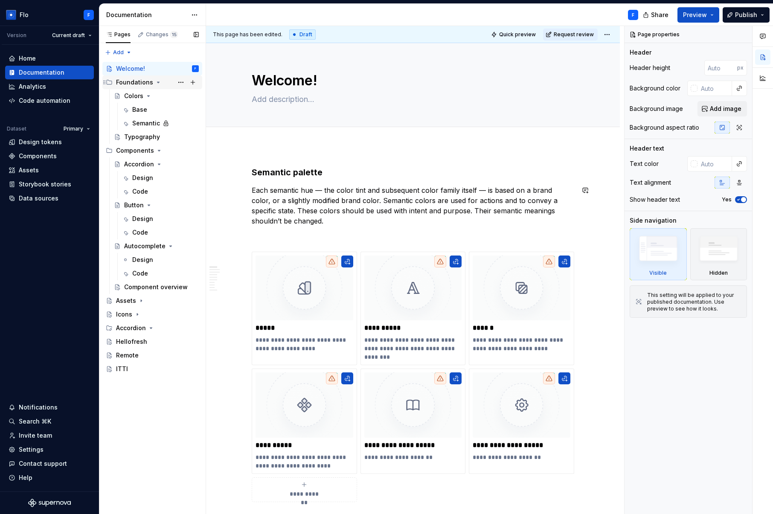
click at [442, 172] on h3 "Semantic palette" at bounding box center [413, 172] width 323 height 12
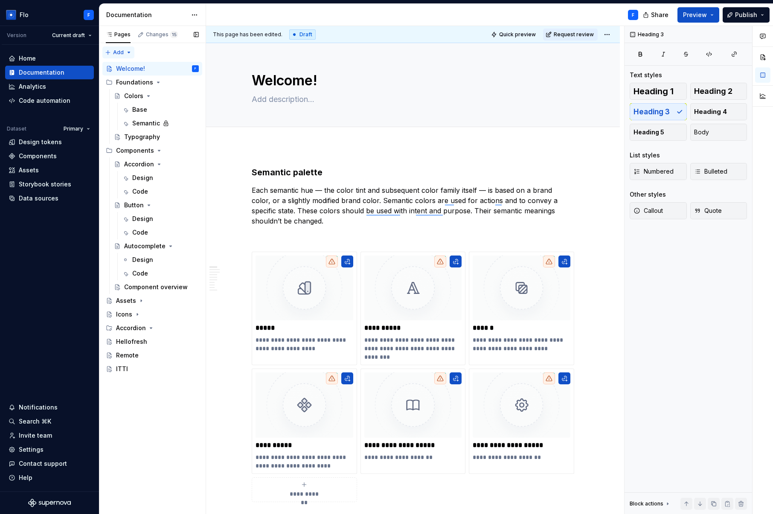
click at [111, 50] on div "Pages Changes 15 Add Accessibility guide for tree Page tree. Navigate the tree …" at bounding box center [152, 270] width 107 height 489
click at [127, 70] on div "New page" at bounding box center [145, 69] width 55 height 9
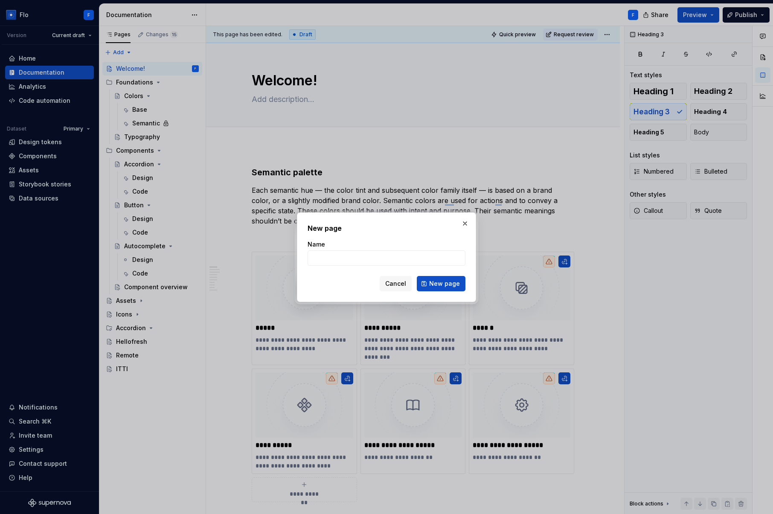
type textarea "*"
type input "Test OnceFA"
click at [432, 285] on span "New page" at bounding box center [444, 284] width 31 height 9
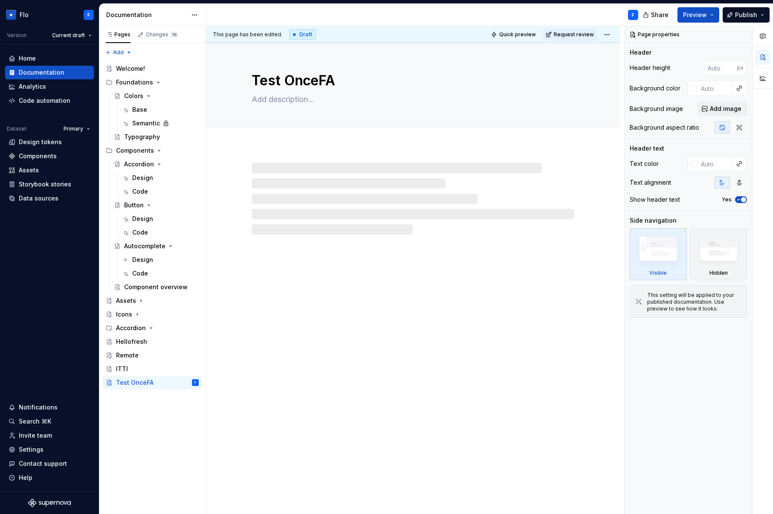
type textarea "*"
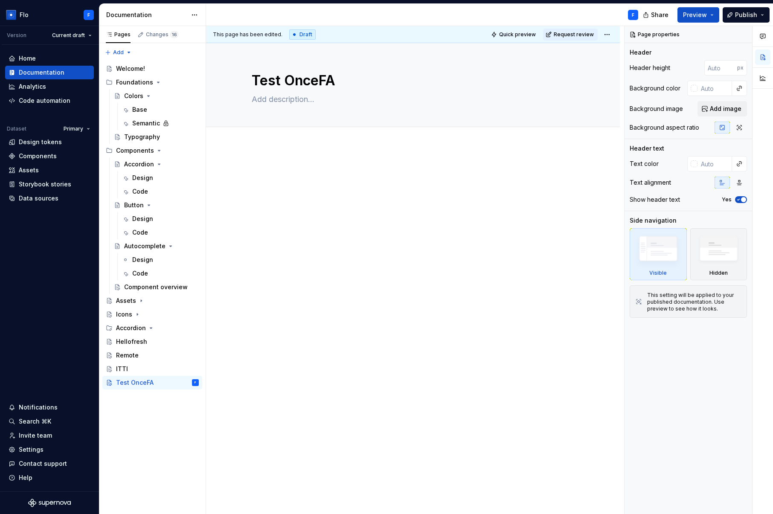
click at [273, 182] on div at bounding box center [413, 182] width 323 height 32
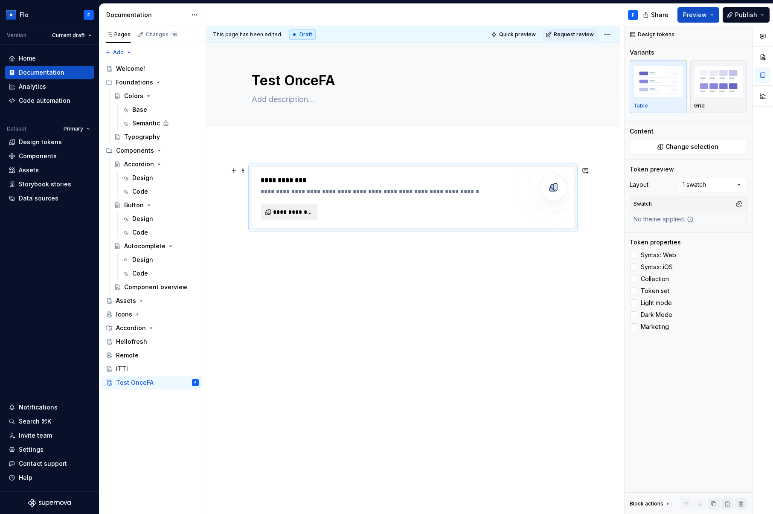
click at [303, 212] on span "**********" at bounding box center [292, 212] width 39 height 9
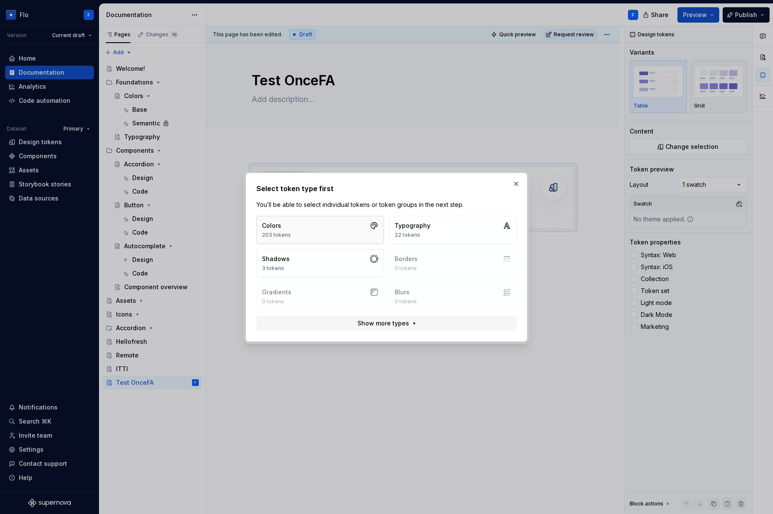
click at [304, 235] on button "Colors 203 tokens" at bounding box center [320, 230] width 128 height 28
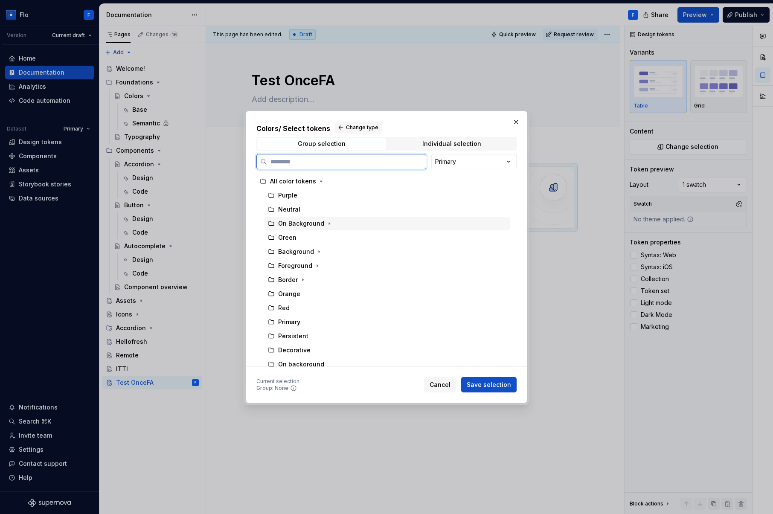
click at [310, 222] on div "On Background" at bounding box center [301, 223] width 46 height 9
click at [498, 386] on span "Save selection" at bounding box center [489, 385] width 44 height 9
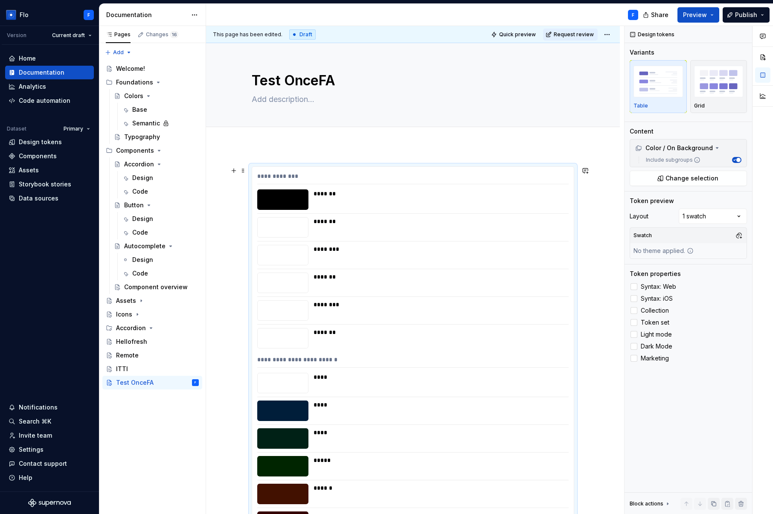
scroll to position [19, 0]
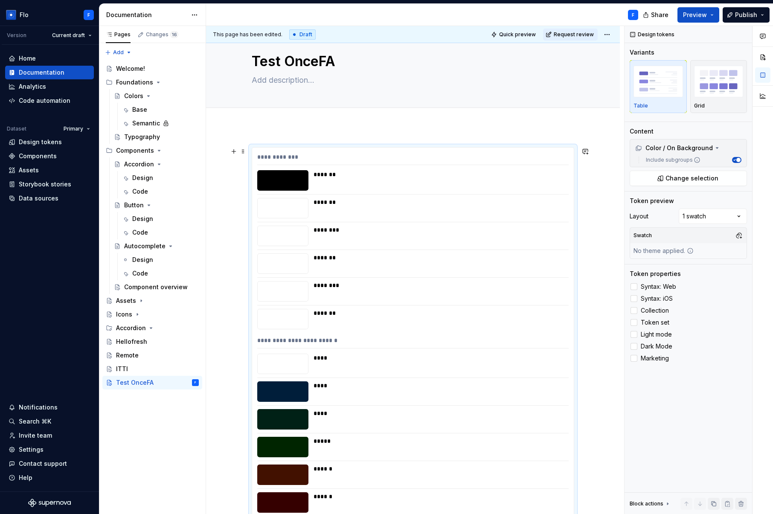
click at [513, 157] on div "**********" at bounding box center [413, 159] width 312 height 12
click at [694, 180] on span "Change selection" at bounding box center [692, 178] width 53 height 9
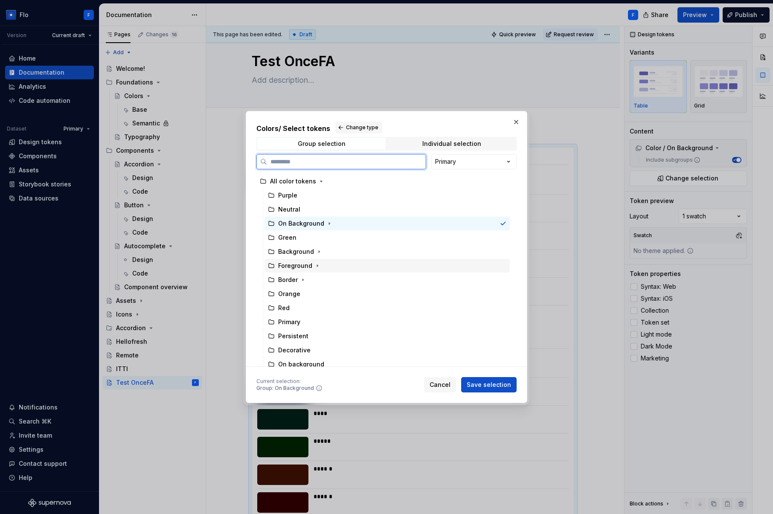
click at [303, 267] on div "Foreground" at bounding box center [295, 266] width 34 height 9
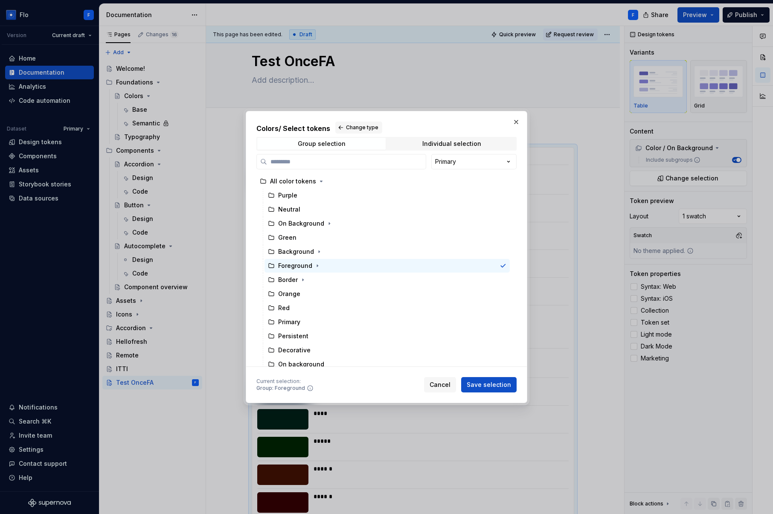
click at [478, 389] on span "Save selection" at bounding box center [489, 385] width 44 height 9
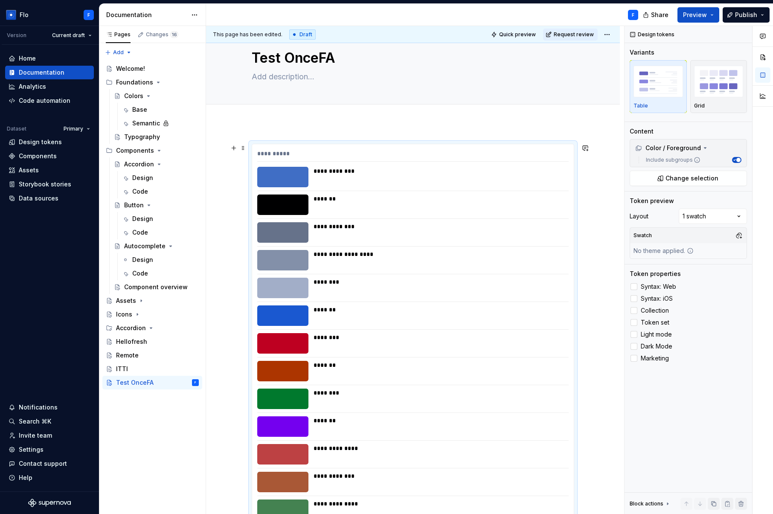
scroll to position [0, 0]
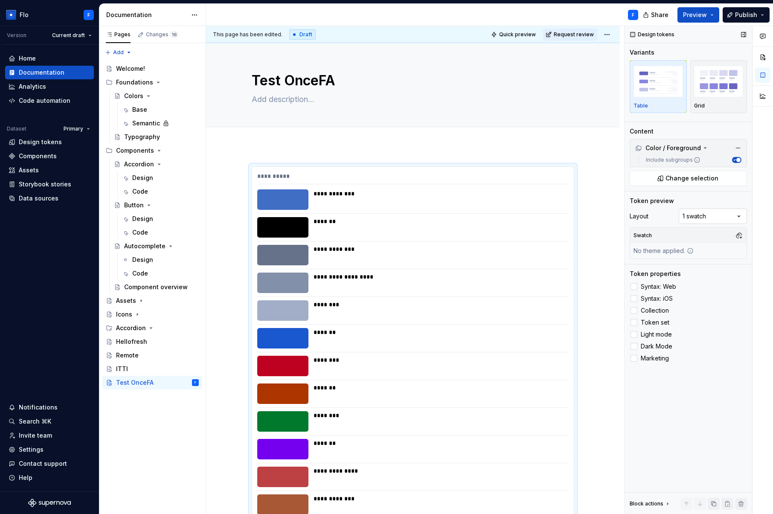
click at [725, 216] on div "Comments Open comments No comments yet Select ‘Comment’ from the block context …" at bounding box center [699, 270] width 149 height 489
drag, startPoint x: 702, startPoint y: 250, endPoint x: 728, endPoint y: 250, distance: 26.5
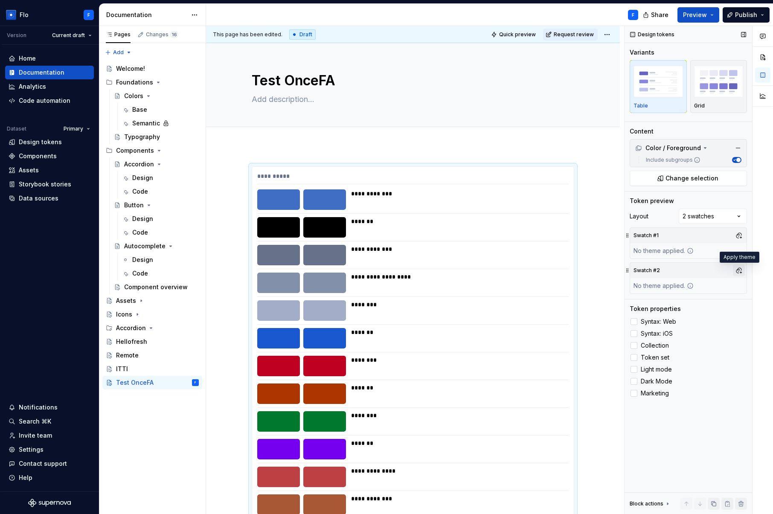
click at [740, 275] on button "button" at bounding box center [739, 271] width 12 height 12
click at [680, 304] on div "Dark" at bounding box center [698, 303] width 81 height 9
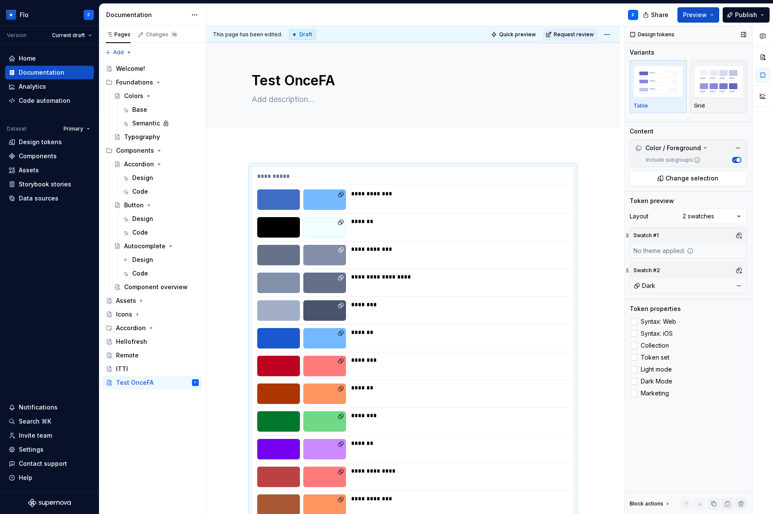
click at [704, 448] on div "Comments Open comments No comments yet Select ‘Comment’ from the block context …" at bounding box center [699, 270] width 149 height 489
click at [640, 322] on label "Syntax: Web" at bounding box center [688, 322] width 117 height 10
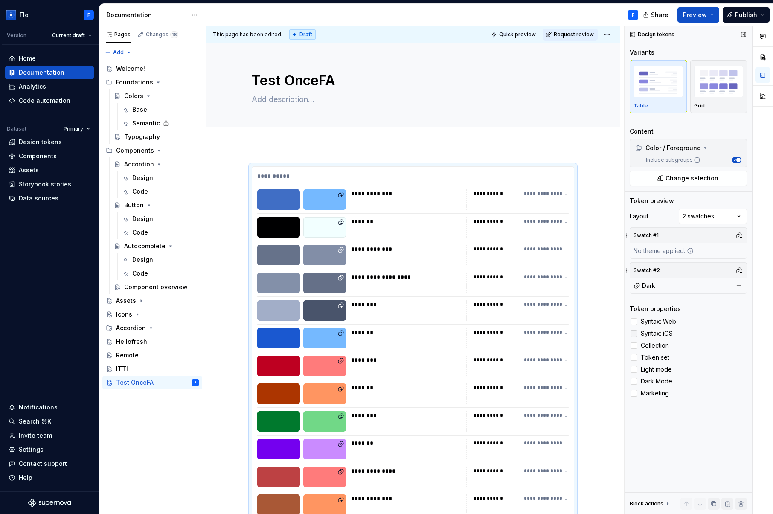
click at [638, 332] on label "Syntax: iOS" at bounding box center [688, 334] width 117 height 10
click at [639, 344] on label "Collection" at bounding box center [688, 346] width 117 height 10
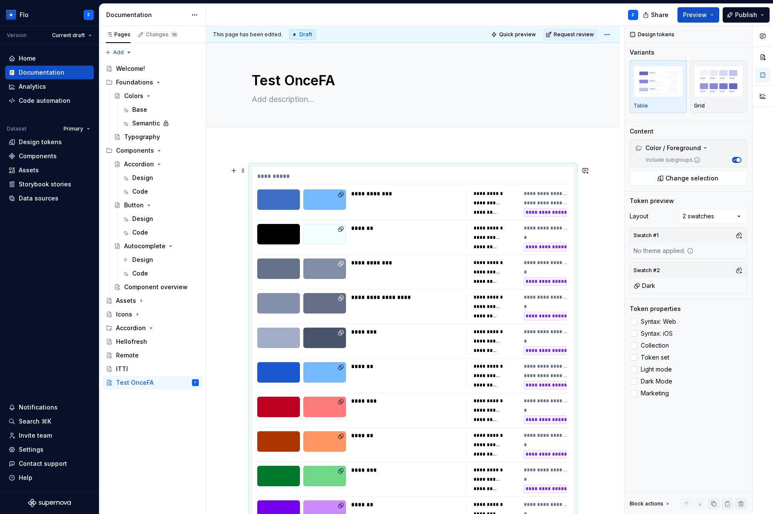
scroll to position [61, 0]
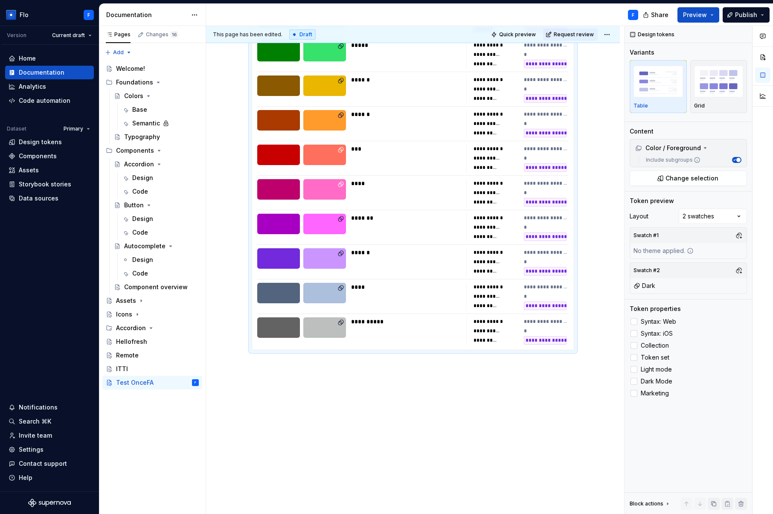
click at [260, 389] on div "**********" at bounding box center [415, 270] width 418 height 489
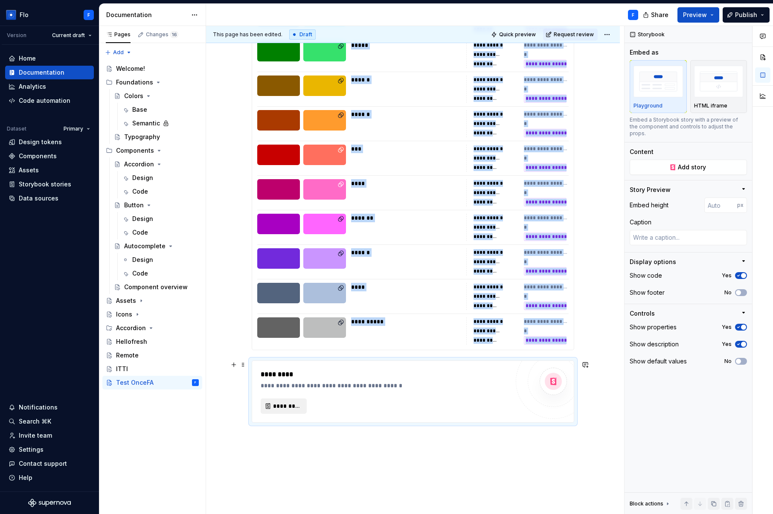
click at [283, 406] on span "*********" at bounding box center [287, 406] width 28 height 9
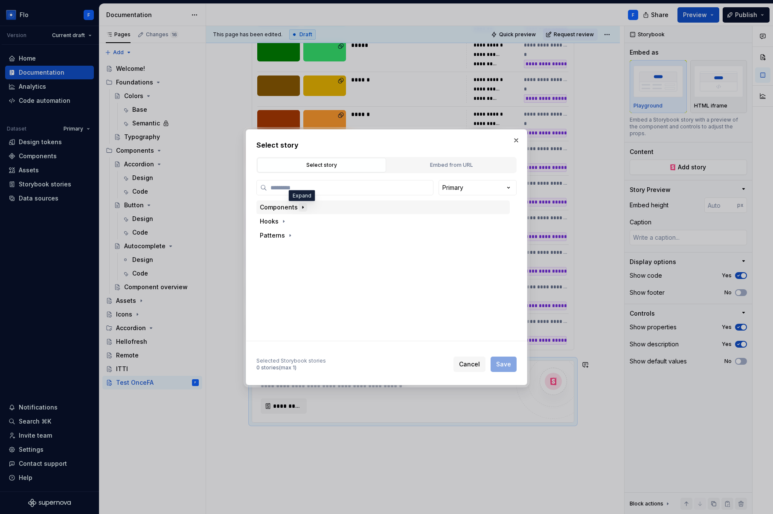
click at [303, 205] on icon "button" at bounding box center [303, 207] width 7 height 7
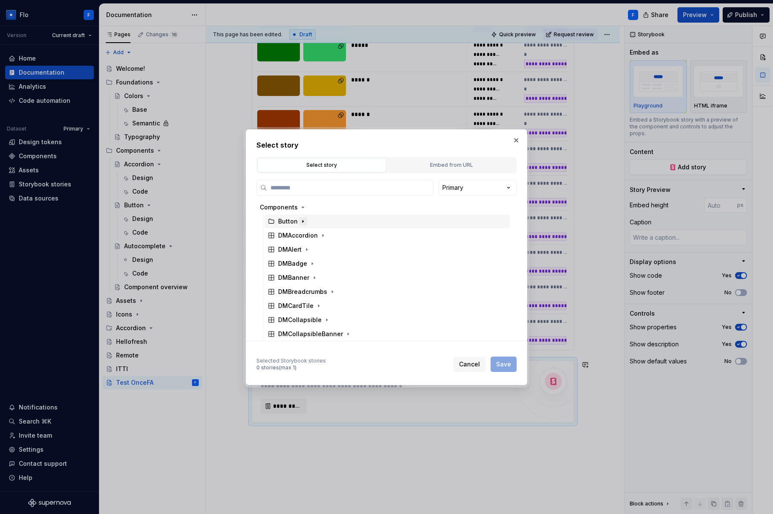
click at [302, 223] on icon "button" at bounding box center [303, 221] width 7 height 7
click at [331, 235] on icon "button" at bounding box center [333, 235] width 7 height 7
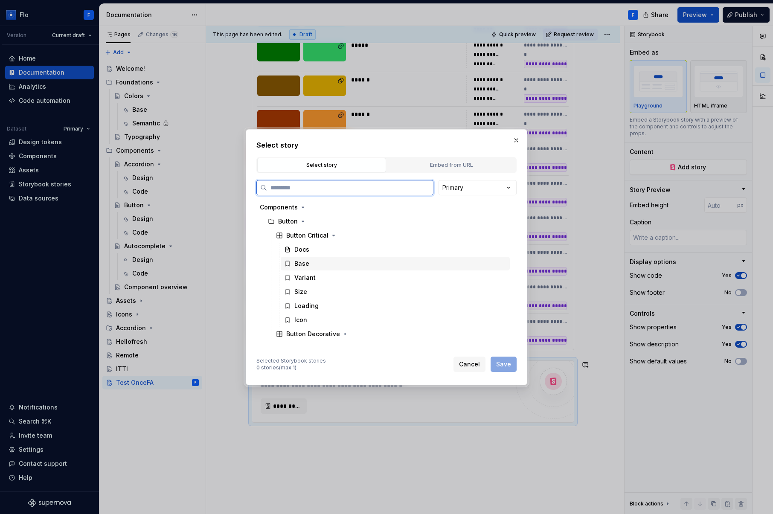
click at [327, 262] on div "Base" at bounding box center [395, 264] width 229 height 14
drag, startPoint x: 507, startPoint y: 366, endPoint x: 587, endPoint y: 273, distance: 122.3
click at [507, 366] on span "Save" at bounding box center [503, 364] width 15 height 9
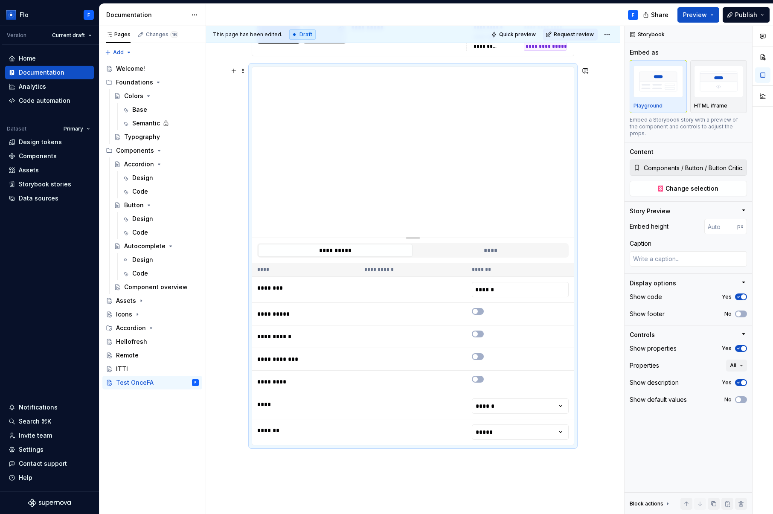
click at [414, 236] on div "To enrich screen reader interactions, please activate Accessibility in Grammarl…" at bounding box center [413, 237] width 60 height 2
type textarea "*"
type input "399"
type textarea "*"
type input "382"
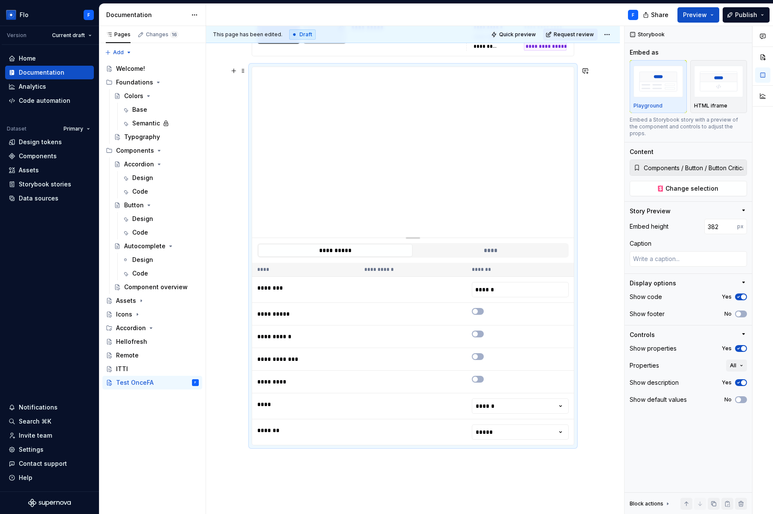
type textarea "*"
type input "274"
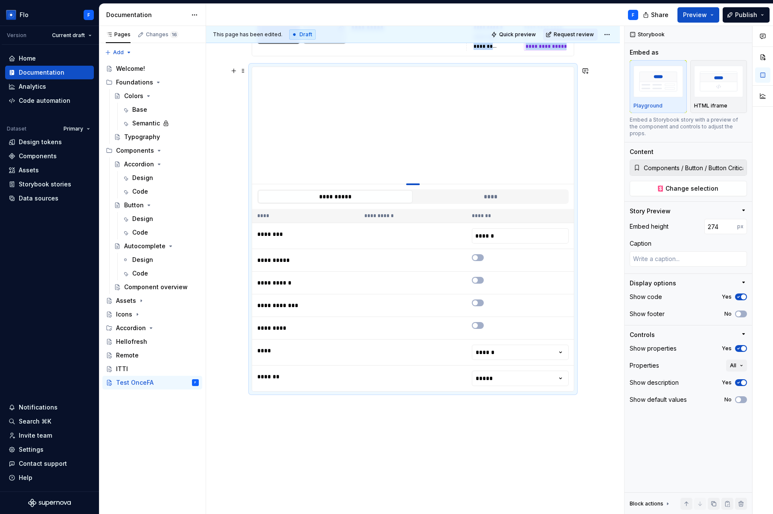
type textarea "*"
type input "260"
type textarea "*"
type input "250"
type textarea "*"
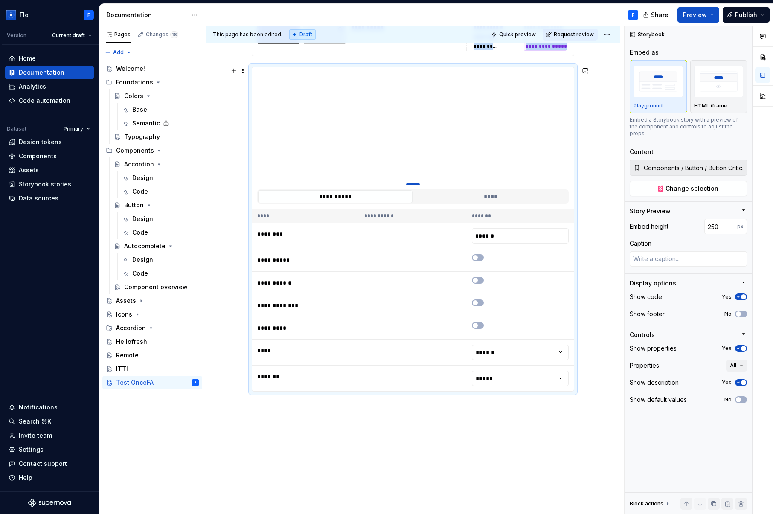
type input "243"
type textarea "*"
type input "230"
type textarea "*"
type input "219"
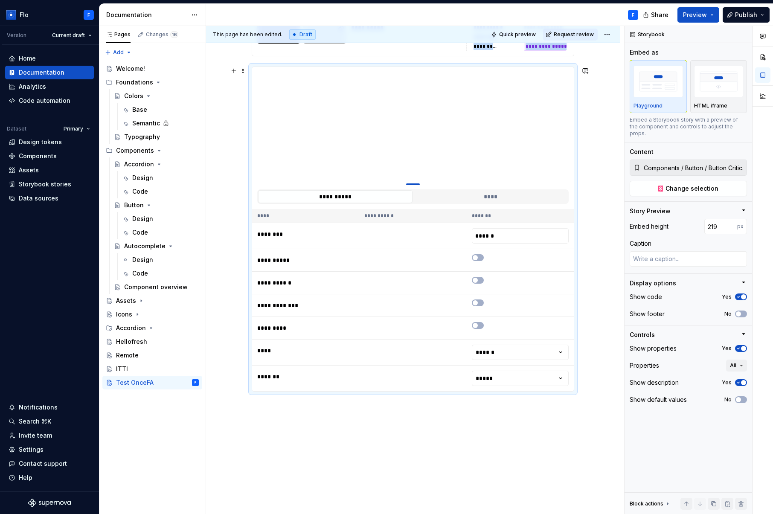
type textarea "*"
type input "214"
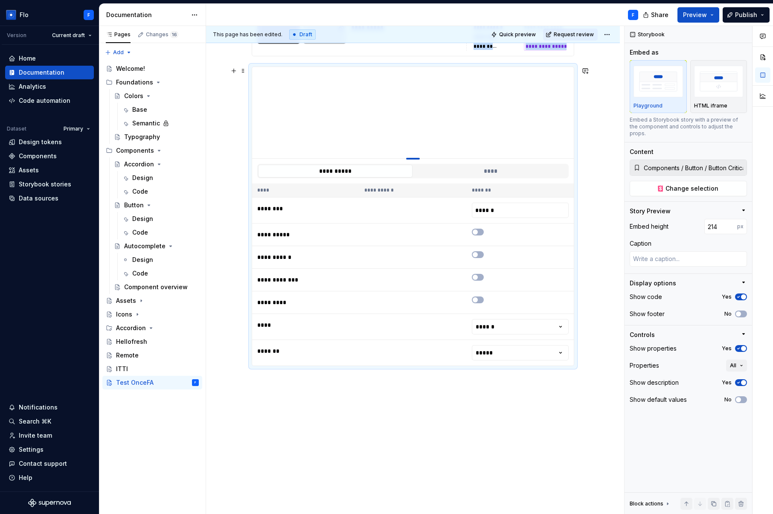
drag, startPoint x: 414, startPoint y: 237, endPoint x: 412, endPoint y: 158, distance: 79.4
click at [412, 158] on div "To enrich screen reader interactions, please activate Accessibility in Grammarl…" at bounding box center [413, 159] width 14 height 2
type textarea "*"
type input "213"
drag, startPoint x: 481, startPoint y: 233, endPoint x: 485, endPoint y: 240, distance: 8.2
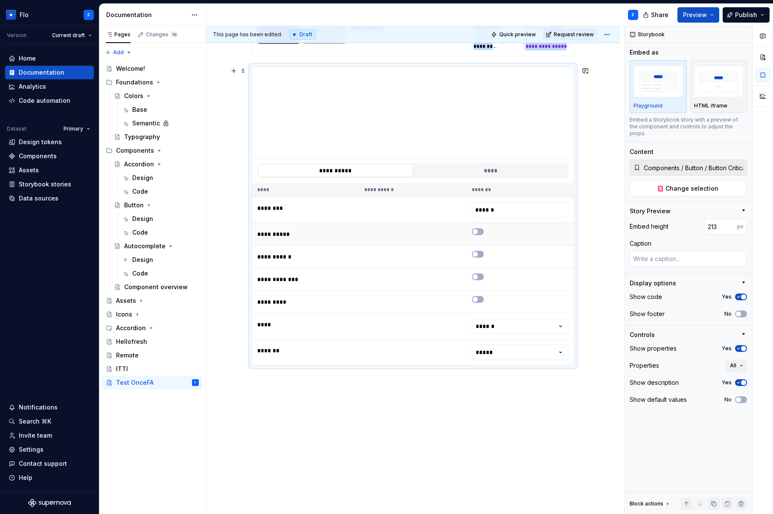
click at [481, 233] on button "To enrich screen reader interactions, please activate Accessibility in Grammarl…" at bounding box center [478, 231] width 12 height 7
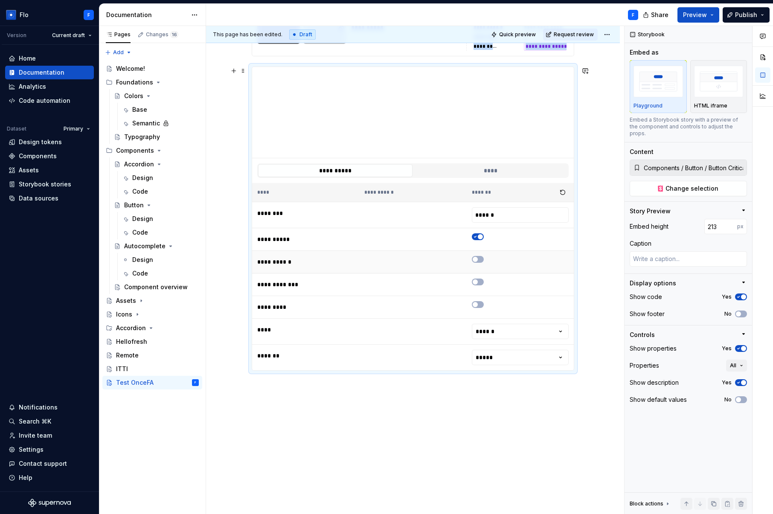
click at [481, 259] on button "To enrich screen reader interactions, please activate Accessibility in Grammarl…" at bounding box center [478, 259] width 12 height 7
click at [477, 283] on icon "To enrich screen reader interactions, please activate Accessibility in Grammarl…" at bounding box center [475, 282] width 7 height 5
click at [478, 306] on icon "To enrich screen reader interactions, please activate Accessibility in Grammarl…" at bounding box center [475, 304] width 7 height 5
click at [500, 334] on html "Flo F Version Current draft Home Documentation Analytics Code automation Datase…" at bounding box center [386, 257] width 773 height 514
click at [496, 356] on html "Flo F Version Current draft Home Documentation Analytics Code automation Datase…" at bounding box center [386, 257] width 773 height 514
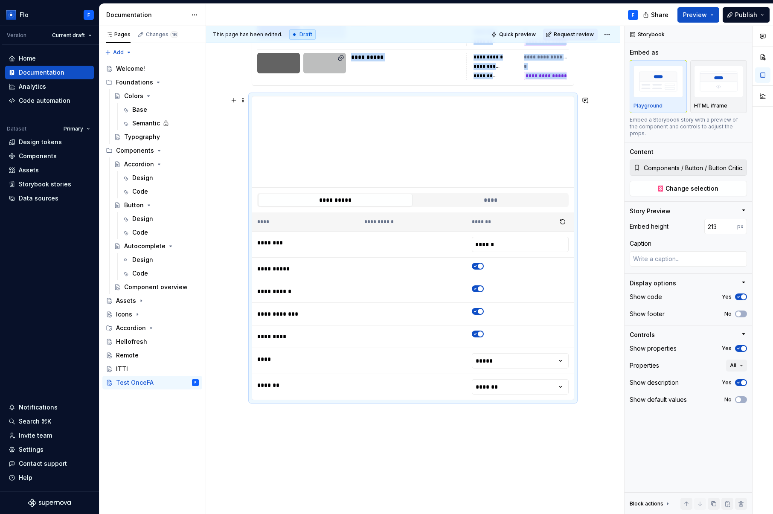
click at [495, 195] on button "****" at bounding box center [491, 200] width 154 height 13
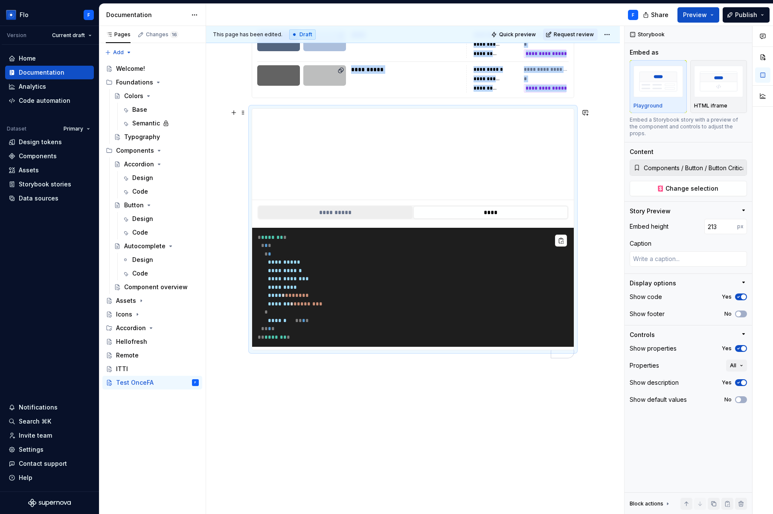
click at [332, 206] on button "**********" at bounding box center [335, 212] width 154 height 13
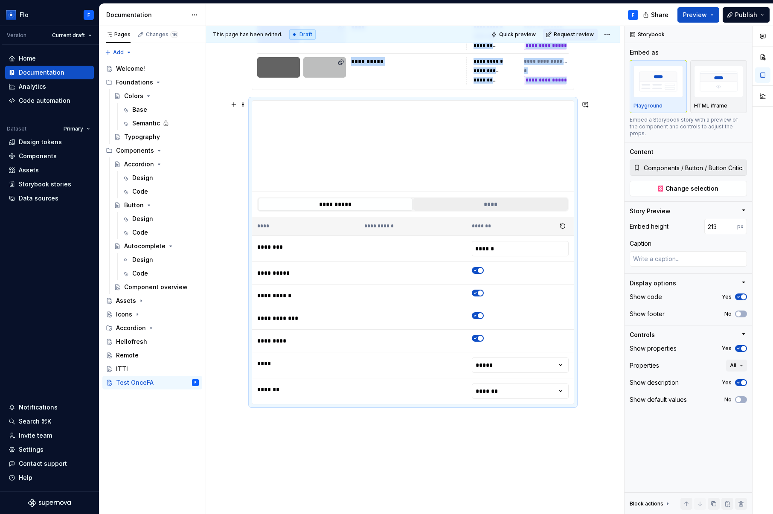
click at [531, 205] on button "****" at bounding box center [491, 204] width 154 height 13
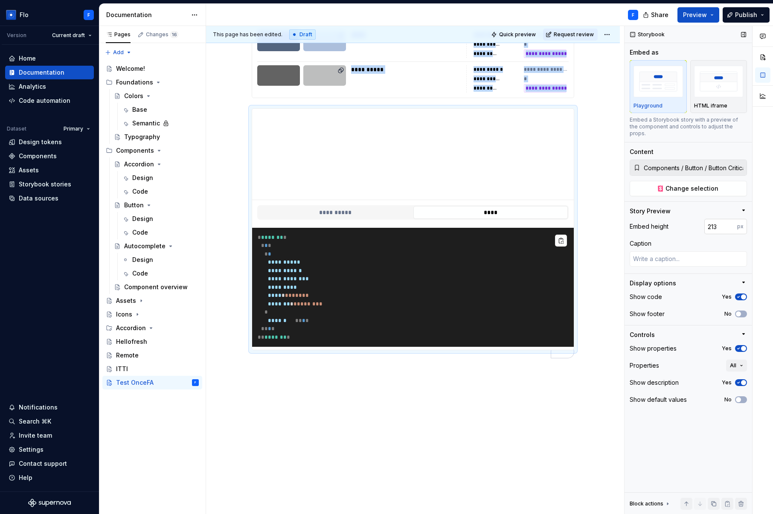
type textarea "*"
click at [731, 219] on input "214" at bounding box center [721, 226] width 33 height 15
type input "215"
click at [731, 219] on input "215" at bounding box center [721, 226] width 33 height 15
click at [743, 311] on button "No" at bounding box center [741, 314] width 12 height 7
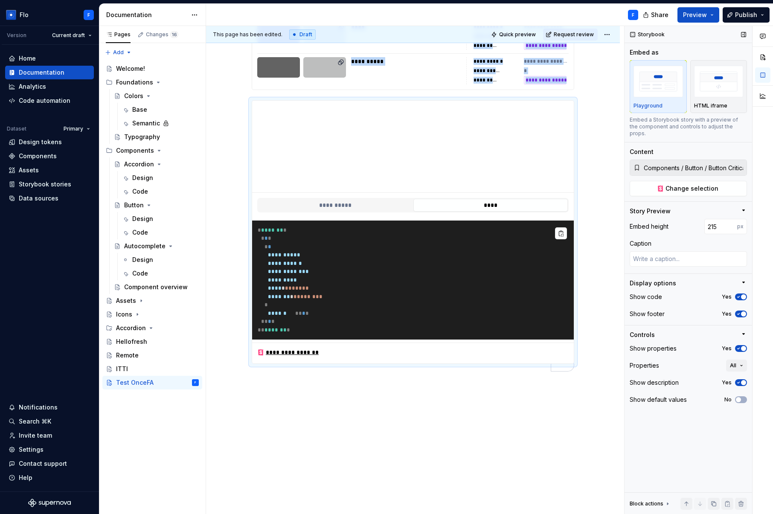
click at [741, 346] on icon "button" at bounding box center [738, 348] width 7 height 5
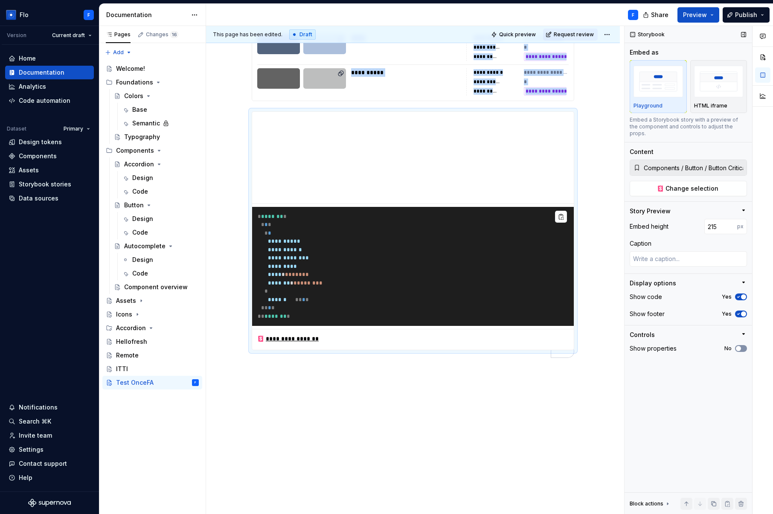
click at [742, 346] on icon "button" at bounding box center [738, 348] width 7 height 5
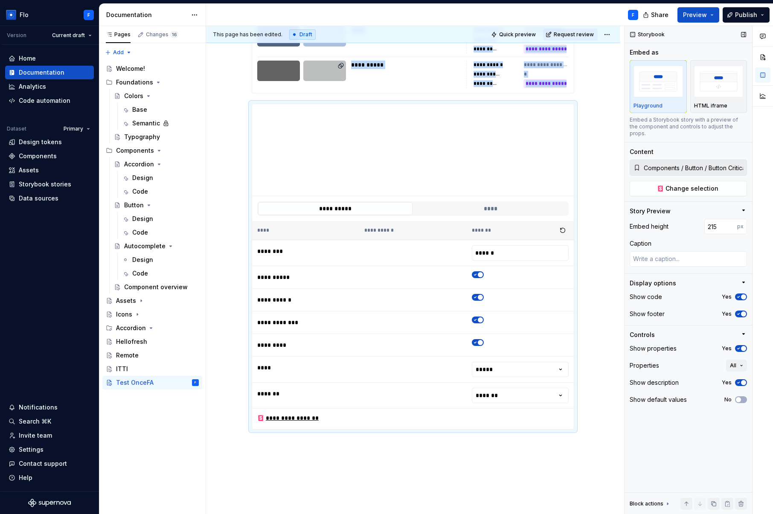
scroll to position [902, 0]
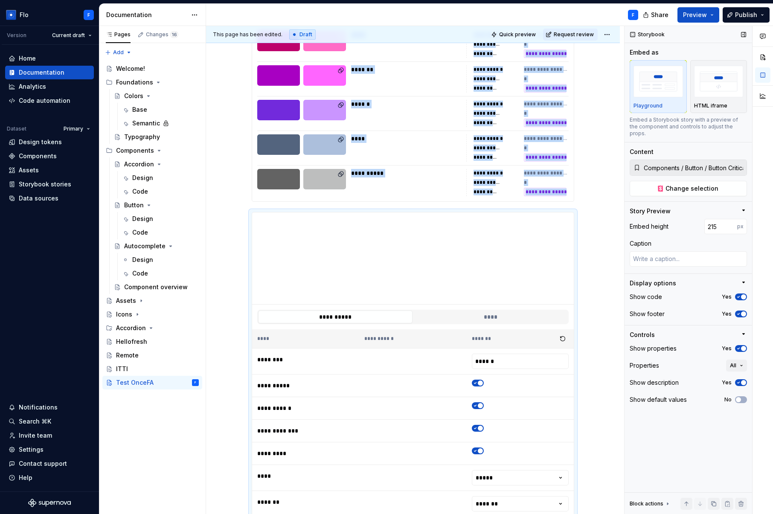
click at [741, 331] on icon "button" at bounding box center [743, 334] width 7 height 7
click at [741, 397] on icon "button" at bounding box center [738, 399] width 7 height 5
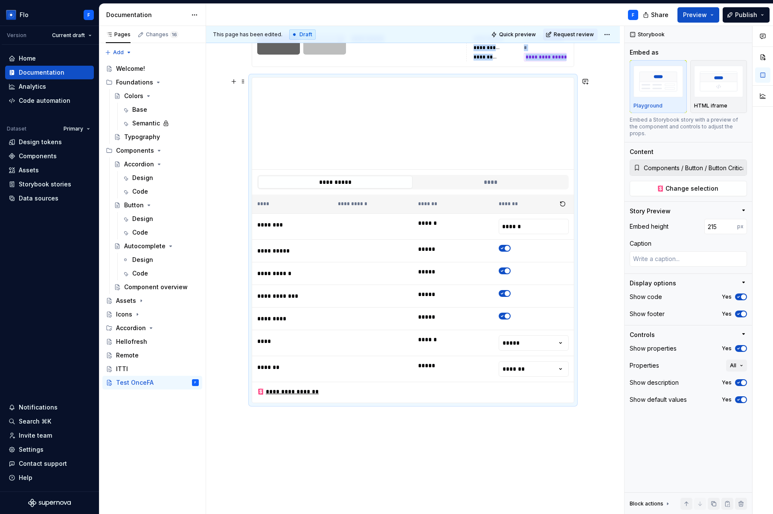
scroll to position [1056, 0]
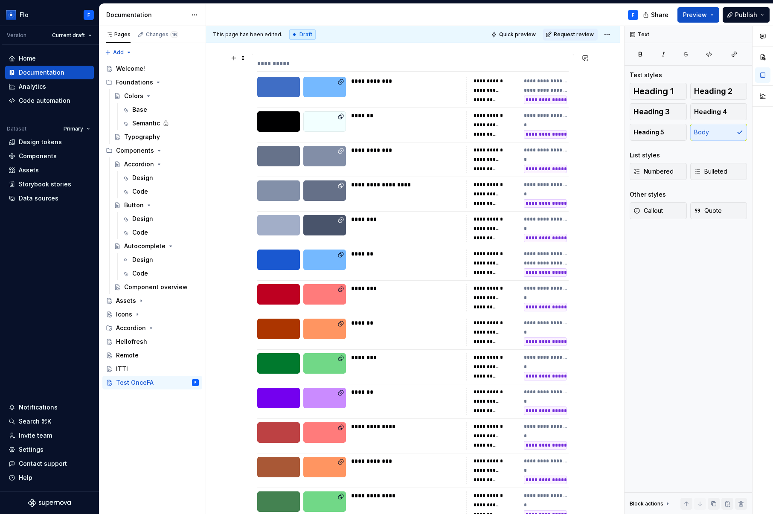
scroll to position [0, 0]
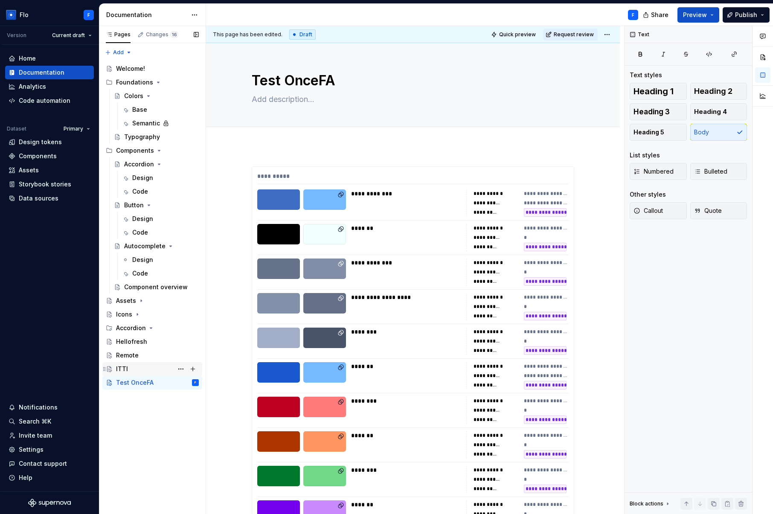
click at [136, 368] on div "ITTI" at bounding box center [157, 369] width 83 height 12
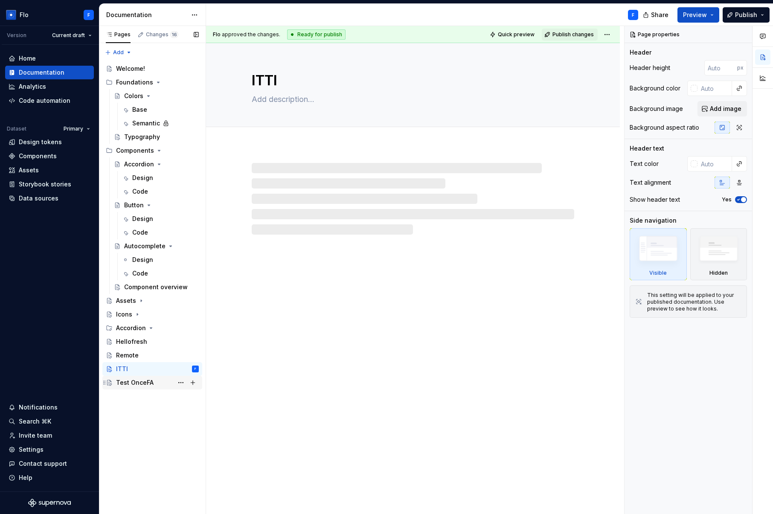
click at [152, 383] on div "Test OnceFA" at bounding box center [157, 383] width 83 height 12
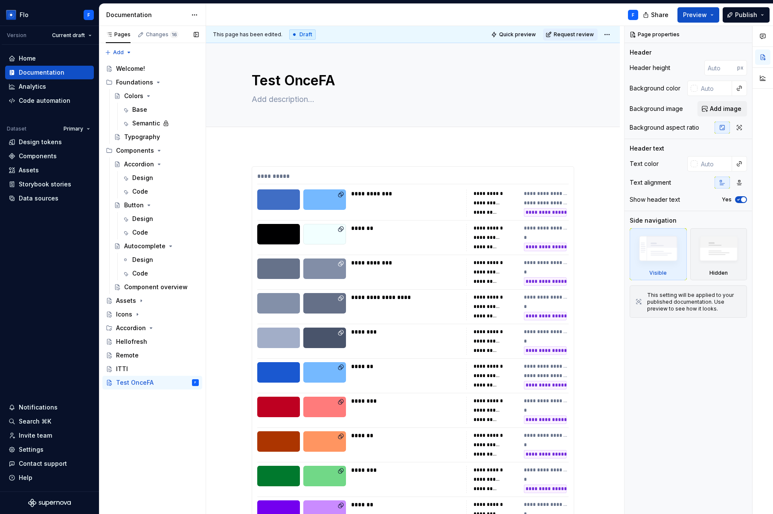
drag, startPoint x: 256, startPoint y: 146, endPoint x: 146, endPoint y: 45, distance: 149.2
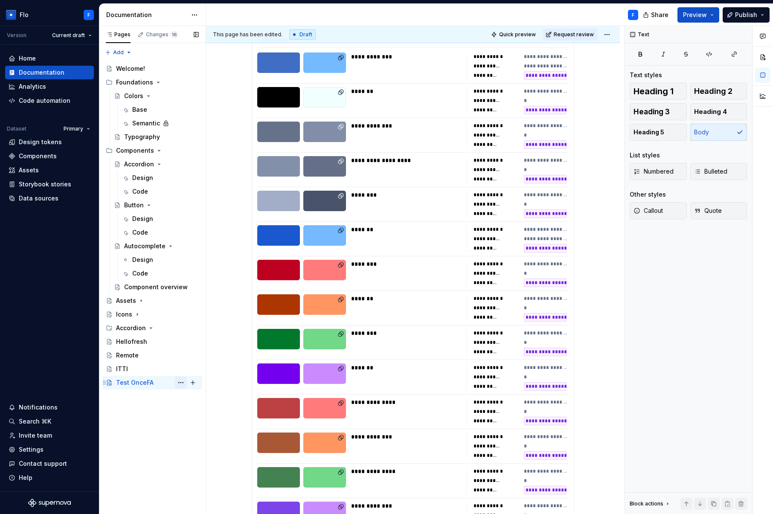
click at [181, 382] on button "Page tree" at bounding box center [181, 383] width 12 height 12
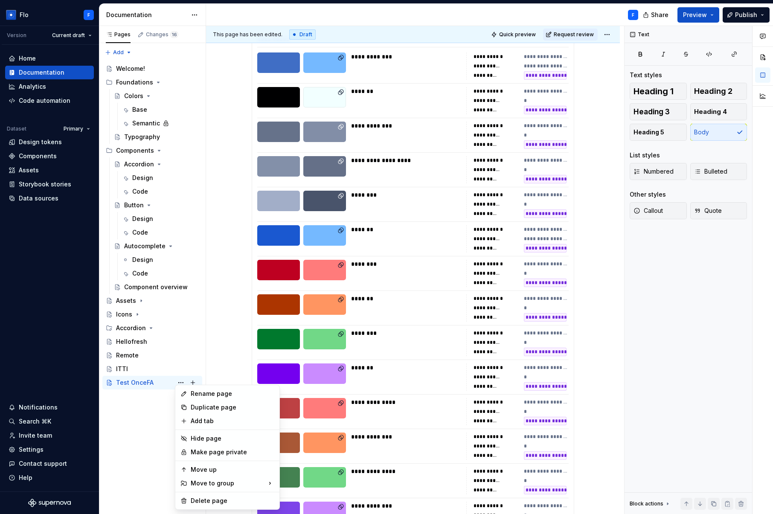
click at [193, 15] on html "Flo F Version Current draft Home Documentation Analytics Code automation Datase…" at bounding box center [386, 257] width 773 height 514
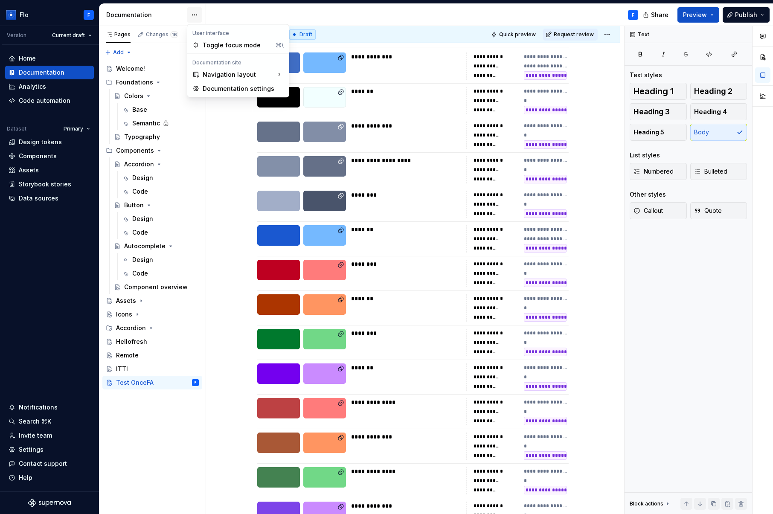
click at [192, 15] on html "Flo F Version Current draft Home Documentation Analytics Code automation Datase…" at bounding box center [386, 257] width 773 height 514
click at [250, 88] on div "Documentation settings" at bounding box center [243, 88] width 81 height 9
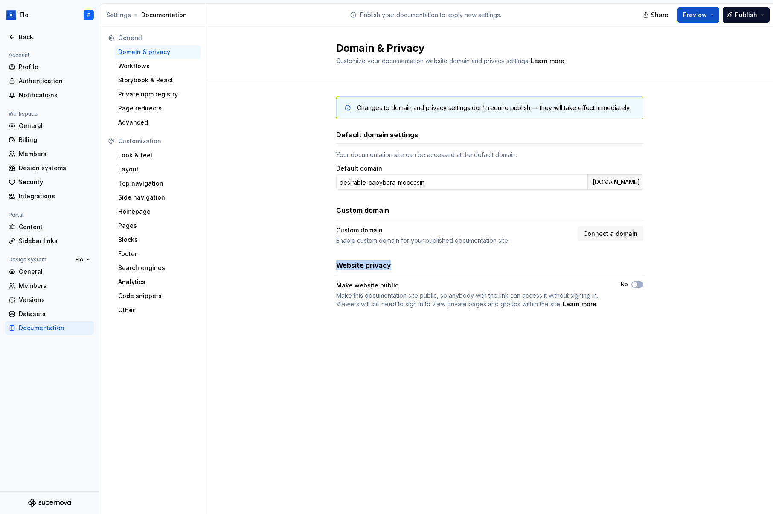
drag, startPoint x: 338, startPoint y: 267, endPoint x: 402, endPoint y: 262, distance: 63.3
click at [402, 262] on div "Website privacy" at bounding box center [489, 265] width 307 height 10
click at [138, 156] on div "Look & feel" at bounding box center [157, 155] width 79 height 9
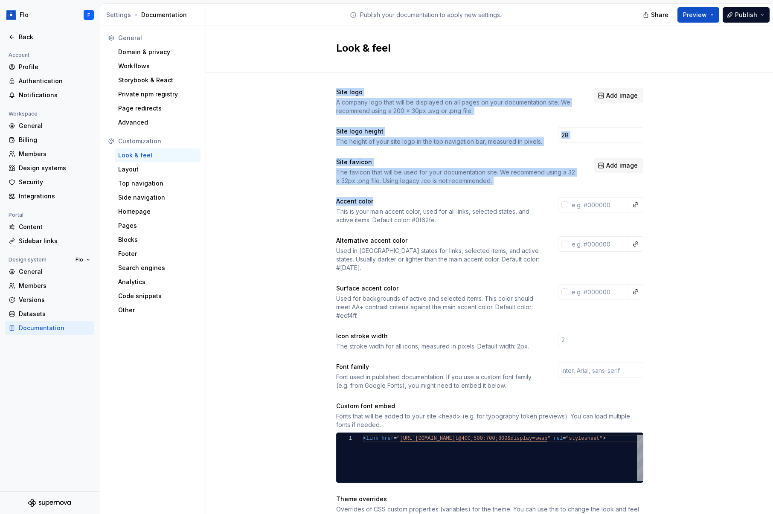
drag, startPoint x: 324, startPoint y: 87, endPoint x: 405, endPoint y: 197, distance: 136.7
click at [405, 197] on div "Site logo A company logo that will be displayed on all pages on your documentat…" at bounding box center [489, 387] width 567 height 629
click at [405, 197] on div "Site logo A company logo that will be displayed on all pages on your documentat…" at bounding box center [489, 378] width 307 height 581
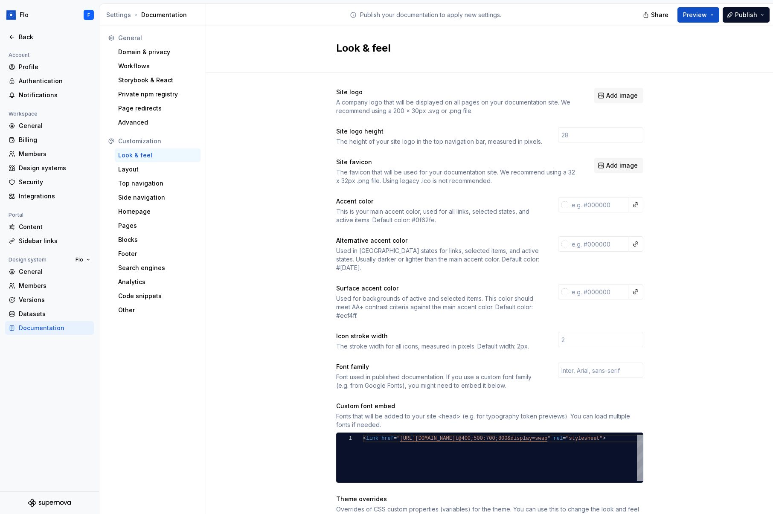
scroll to position [175, 0]
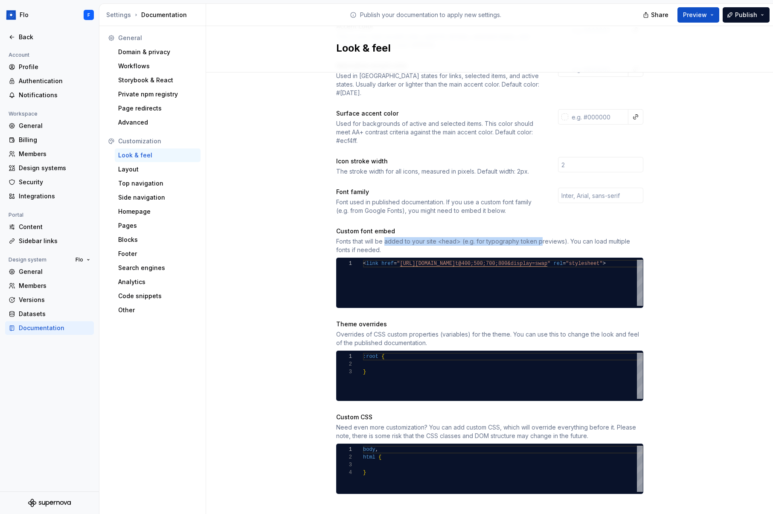
drag, startPoint x: 422, startPoint y: 228, endPoint x: 536, endPoint y: 234, distance: 114.1
click at [536, 237] on div "Fonts that will be added to your site <head> (e.g. for typography token preview…" at bounding box center [489, 245] width 307 height 17
click at [147, 123] on div "Advanced" at bounding box center [157, 122] width 79 height 9
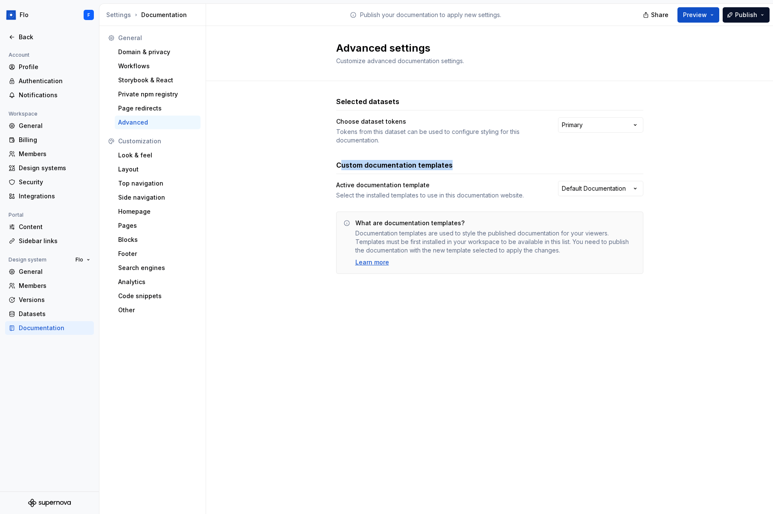
drag, startPoint x: 344, startPoint y: 164, endPoint x: 450, endPoint y: 163, distance: 106.3
click at [450, 163] on div "Custom documentation templates" at bounding box center [489, 165] width 307 height 10
click at [454, 168] on div "Custom documentation templates" at bounding box center [489, 165] width 307 height 10
click at [29, 38] on div "Back" at bounding box center [55, 37] width 72 height 9
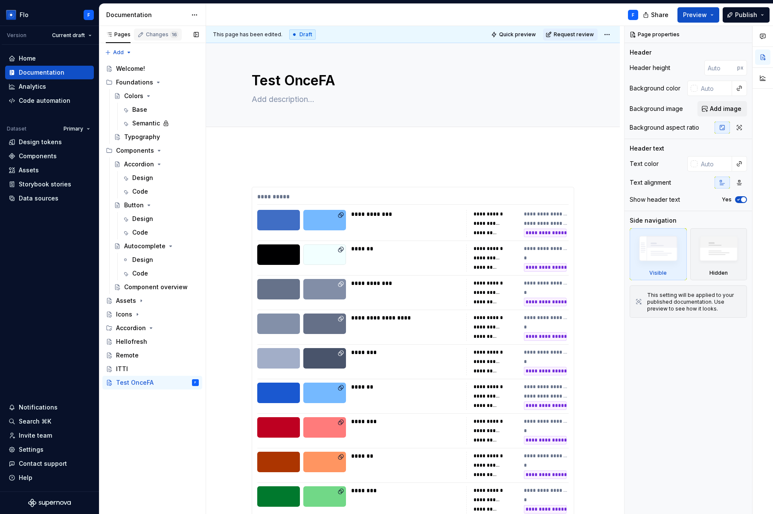
click at [155, 37] on div "Changes 16" at bounding box center [162, 34] width 32 height 7
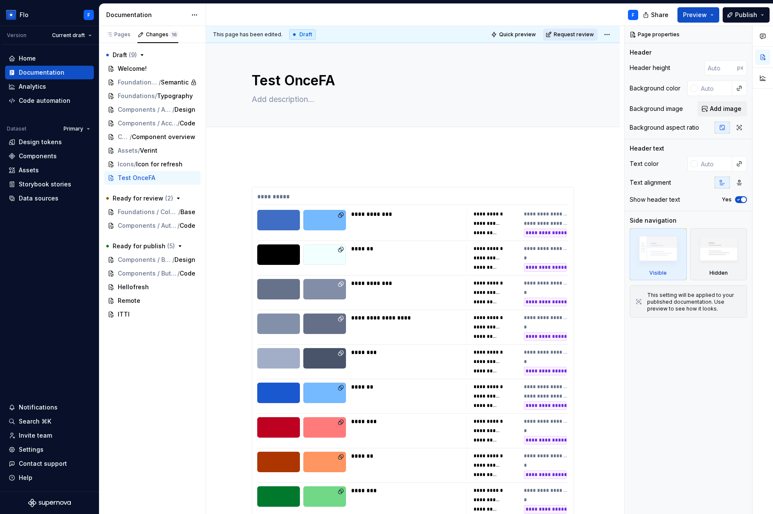
click at [580, 34] on span "Request review" at bounding box center [574, 34] width 40 height 7
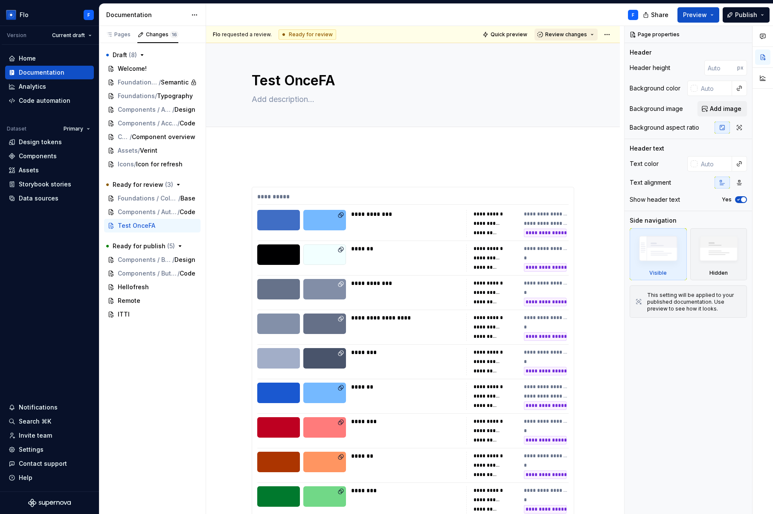
click at [566, 34] on span "Review changes" at bounding box center [566, 34] width 42 height 7
drag, startPoint x: 588, startPoint y: 53, endPoint x: 587, endPoint y: 58, distance: 5.0
click at [589, 53] on div "Approve" at bounding box center [589, 51] width 75 height 9
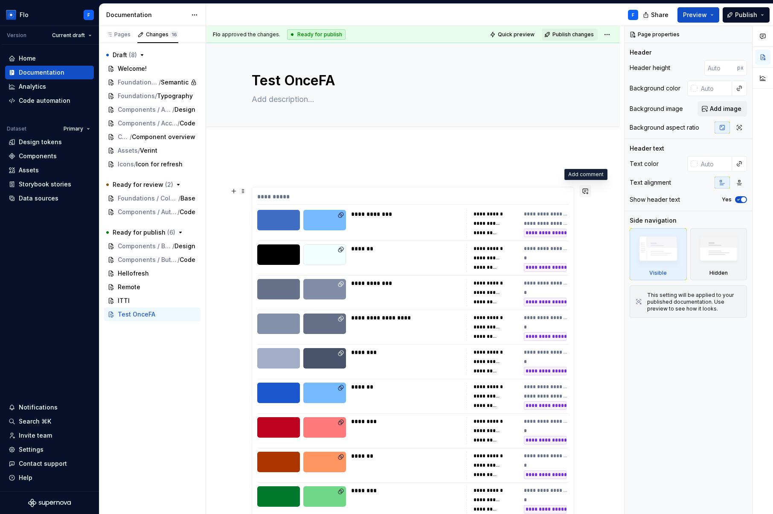
click at [583, 194] on button "button" at bounding box center [586, 191] width 12 height 12
click at [537, 205] on p "**********" at bounding box center [522, 206] width 125 height 9
click at [121, 38] on div "Pages" at bounding box center [118, 35] width 32 height 12
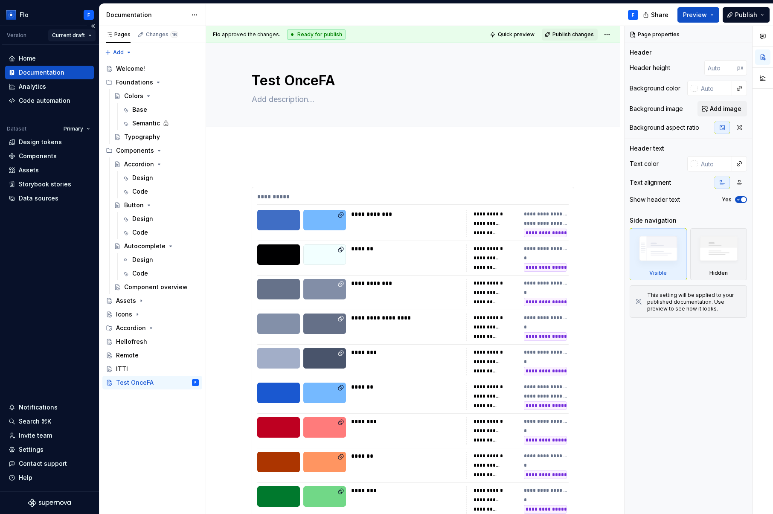
click at [79, 33] on html "Flo F Version Current draft Home Documentation Analytics Code automation Datase…" at bounding box center [386, 257] width 773 height 514
click at [79, 80] on div "New version" at bounding box center [92, 83] width 55 height 9
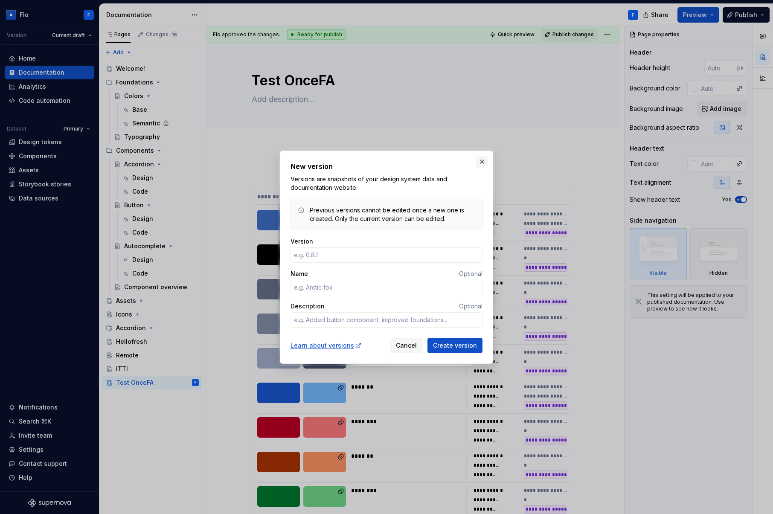
click at [480, 157] on button "button" at bounding box center [482, 162] width 12 height 12
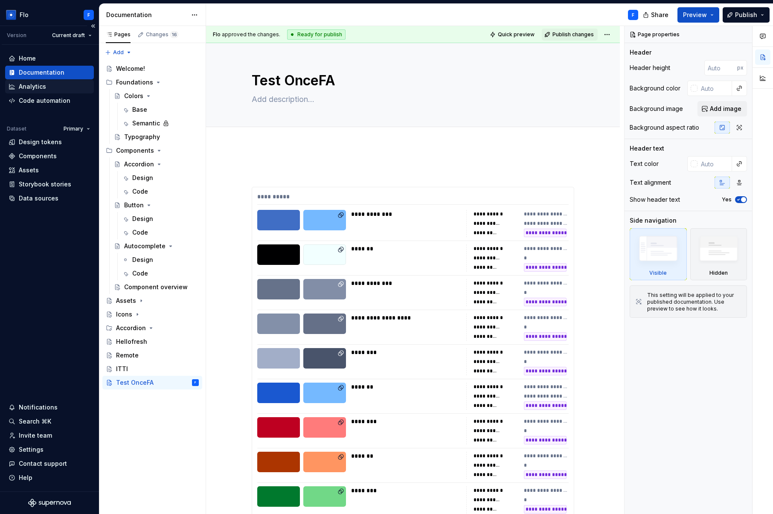
click at [55, 83] on div "Analytics" at bounding box center [50, 86] width 82 height 9
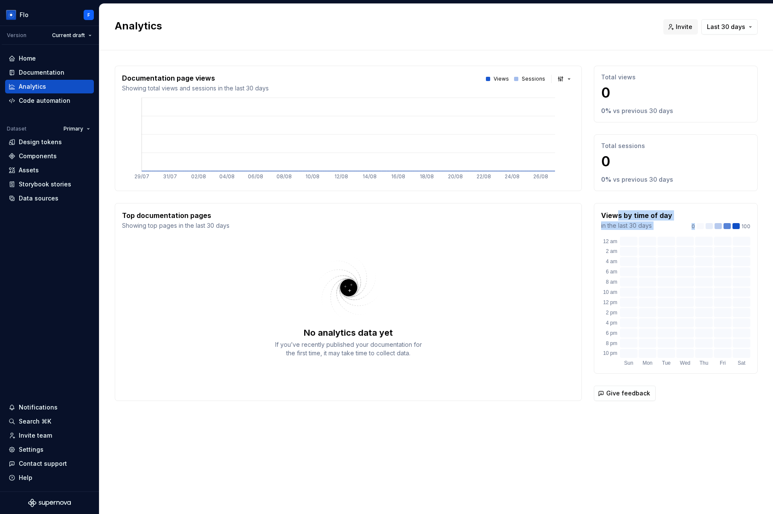
drag, startPoint x: 618, startPoint y: 213, endPoint x: 697, endPoint y: 215, distance: 79.4
click at [697, 215] on div "Views by time of day in the last 30 days 0 100" at bounding box center [675, 220] width 149 height 20
click at [679, 214] on div "Views by time of day in the last 30 days 0 100" at bounding box center [675, 220] width 149 height 20
drag, startPoint x: 654, startPoint y: 213, endPoint x: 610, endPoint y: 215, distance: 44.0
click at [610, 214] on p "Views by time of day" at bounding box center [636, 215] width 71 height 10
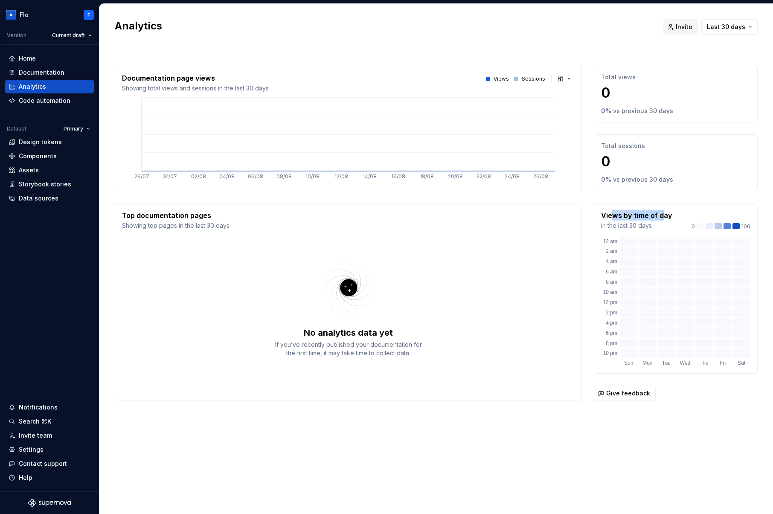
click at [611, 215] on p "Views by time of day" at bounding box center [636, 215] width 71 height 10
click at [30, 100] on div "Code automation" at bounding box center [45, 100] width 52 height 9
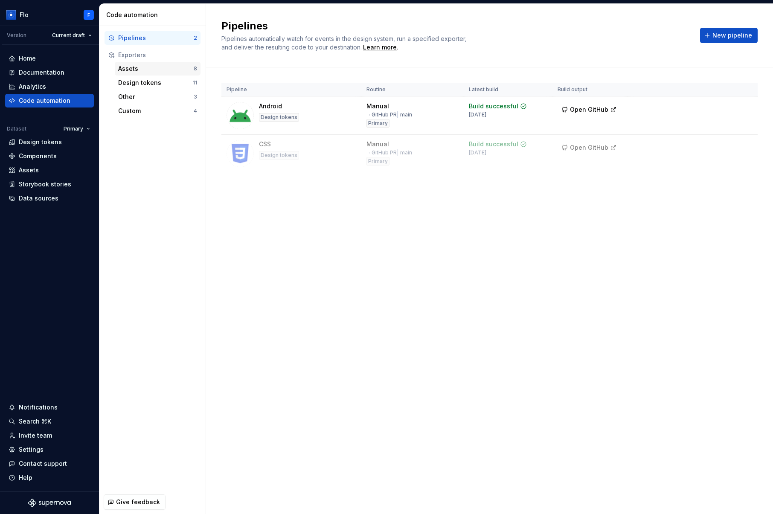
click at [146, 69] on div "Assets" at bounding box center [156, 68] width 76 height 9
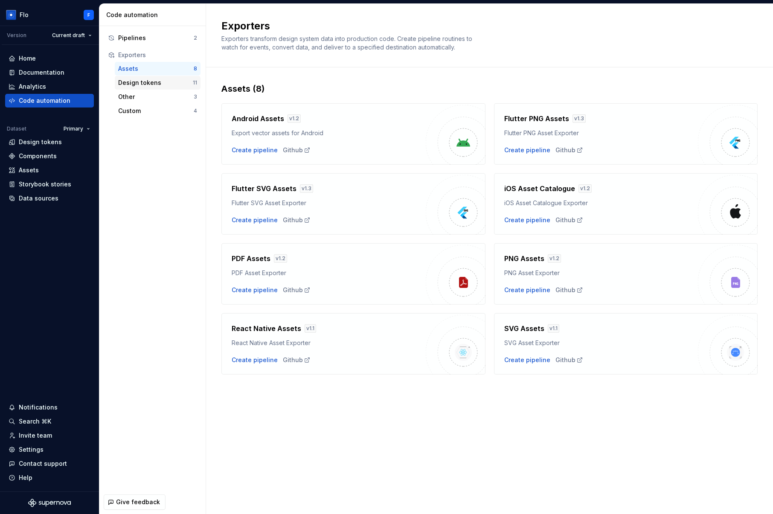
click at [131, 81] on div "Design tokens" at bounding box center [155, 83] width 75 height 9
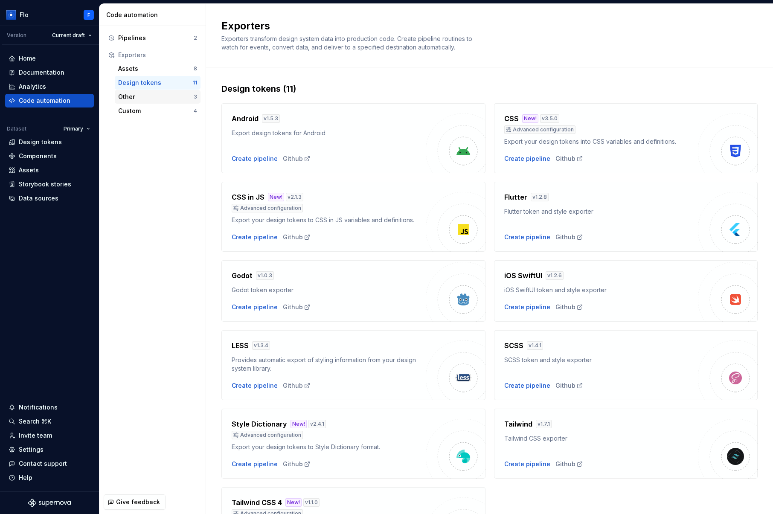
click at [152, 97] on div "Other" at bounding box center [156, 97] width 76 height 9
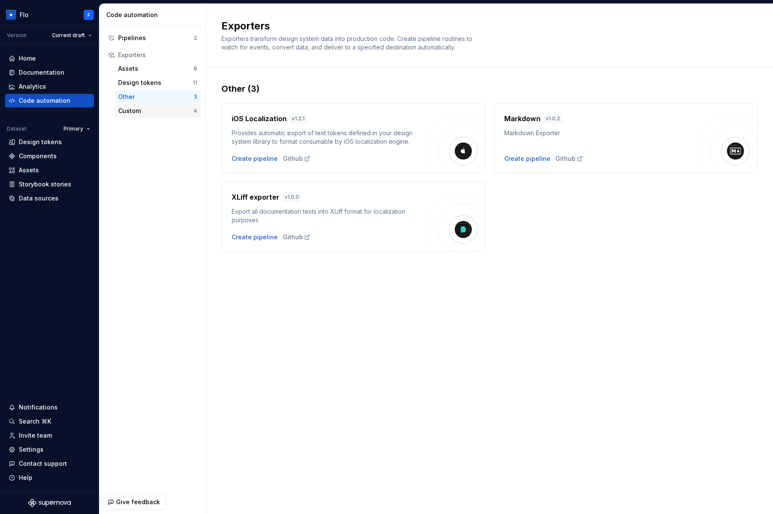
click at [175, 114] on div "Custom" at bounding box center [156, 111] width 76 height 9
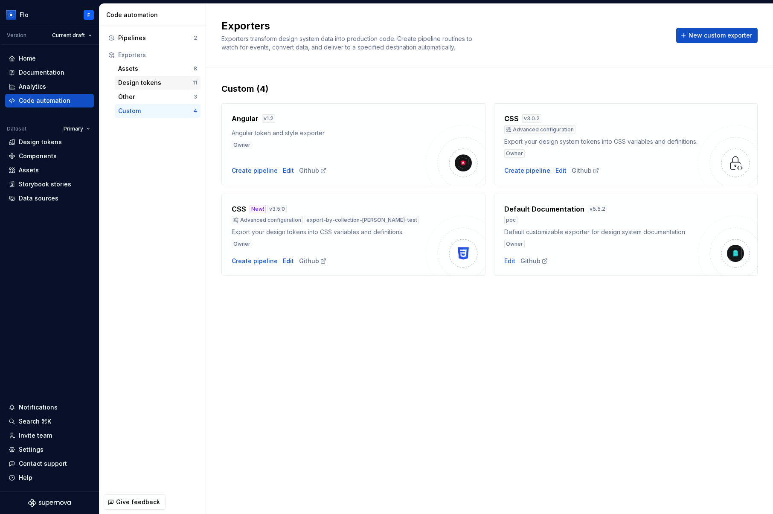
click at [145, 82] on div "Design tokens" at bounding box center [155, 83] width 75 height 9
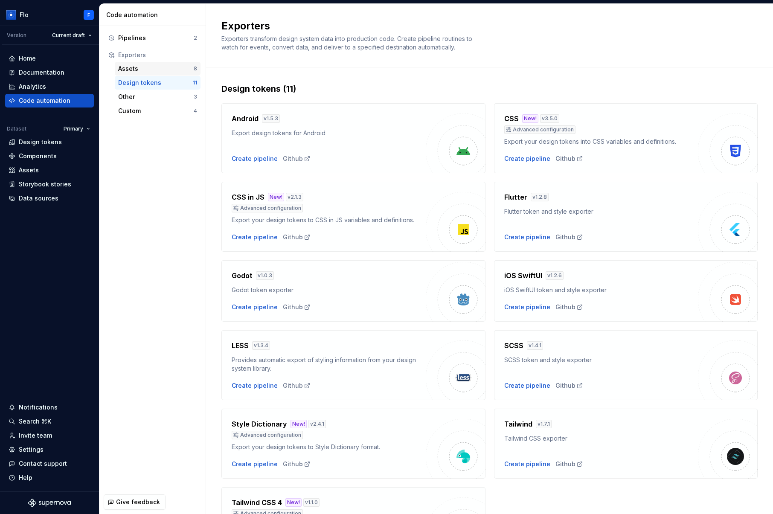
click at [145, 67] on div "Assets" at bounding box center [156, 68] width 76 height 9
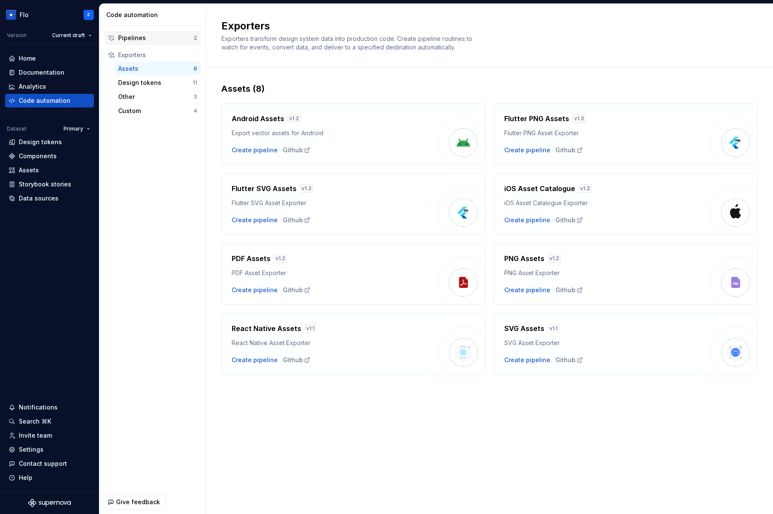
click at [146, 38] on div "Pipelines" at bounding box center [156, 38] width 76 height 9
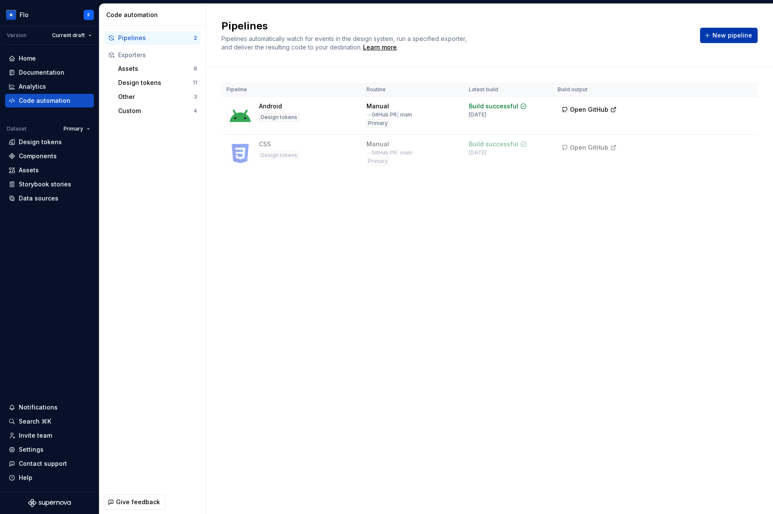
click at [720, 32] on span "New pipeline" at bounding box center [733, 35] width 40 height 9
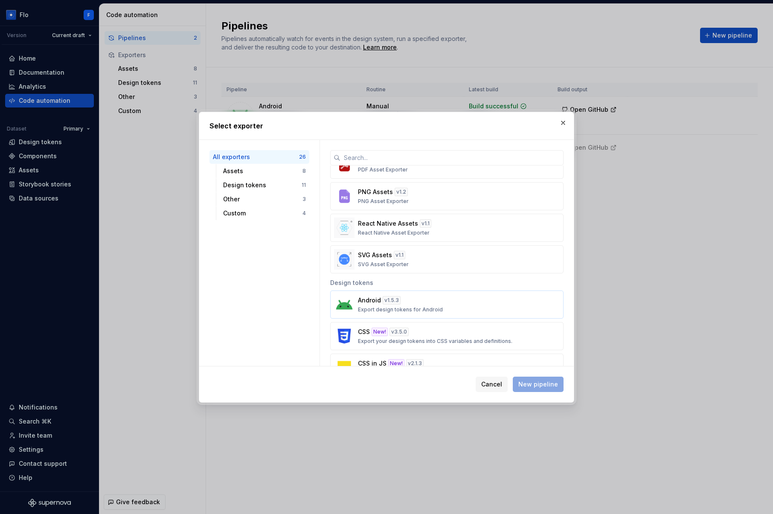
scroll to position [162, 0]
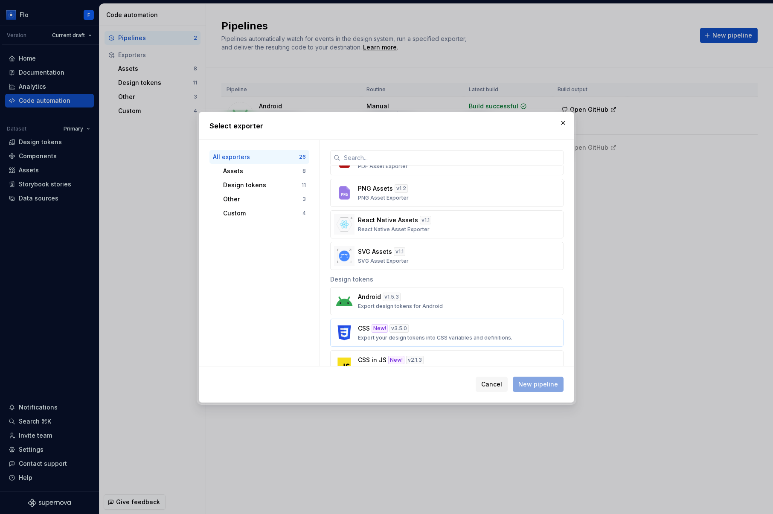
drag, startPoint x: 418, startPoint y: 332, endPoint x: 475, endPoint y: 328, distance: 57.7
click at [418, 332] on div "CSS New! v 3.5.0 Export your design tokens into CSS variables and definitions." at bounding box center [444, 332] width 173 height 17
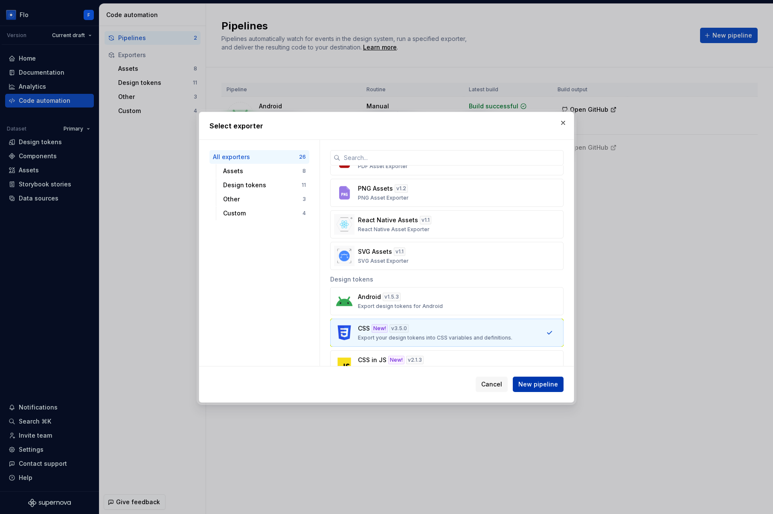
click at [543, 387] on span "New pipeline" at bounding box center [538, 384] width 40 height 9
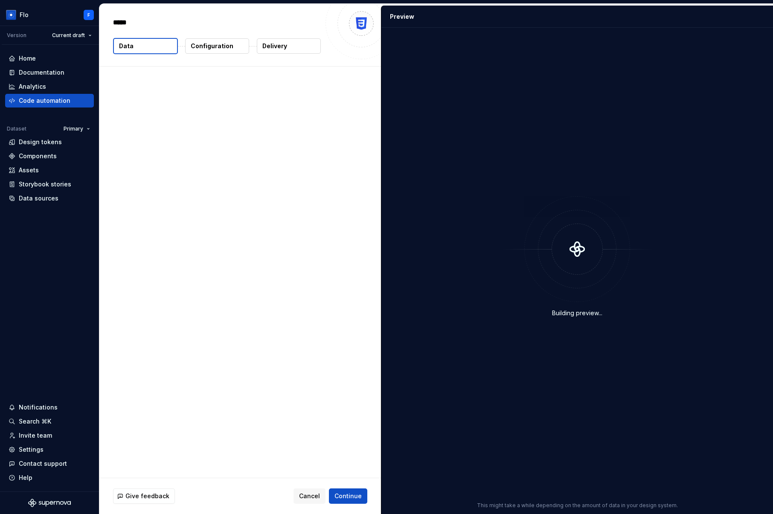
type textarea "*"
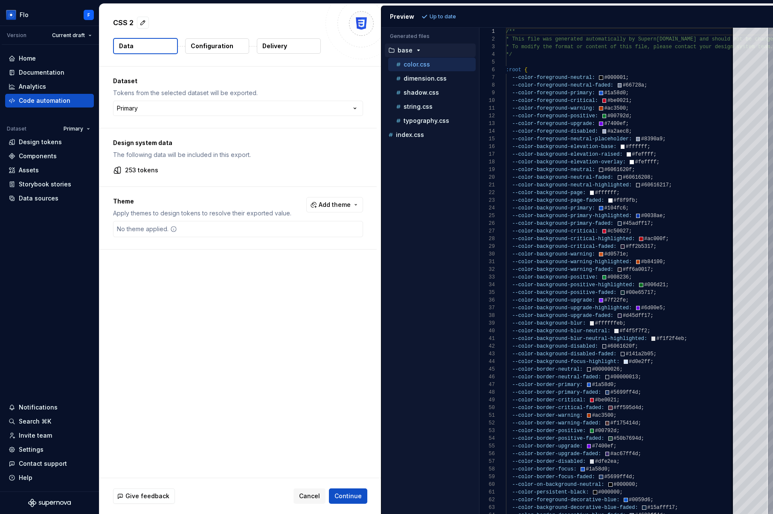
click at [283, 153] on p "The following data will be included in this export." at bounding box center [238, 155] width 250 height 9
click at [189, 298] on div "Dataset Tokens from the selected dataset will be exported. Primary ******* ****…" at bounding box center [240, 272] width 282 height 411
drag, startPoint x: 114, startPoint y: 93, endPoint x: 246, endPoint y: 85, distance: 131.6
click at [246, 85] on div "Dataset Tokens from the selected dataset will be exported. Primary ******* ****…" at bounding box center [237, 97] width 277 height 61
click at [246, 87] on div "Dataset Tokens from the selected dataset will be exported. Primary ******* ****…" at bounding box center [237, 97] width 277 height 61
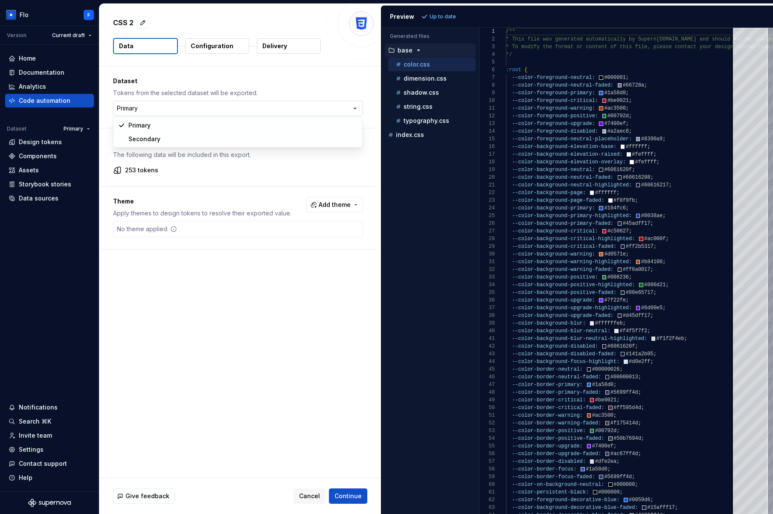
click at [131, 110] on html "Flo F Version Current draft Home Documentation Analytics Code automation Datase…" at bounding box center [386, 257] width 773 height 514
click at [81, 129] on html "Flo F Version Current draft Home Documentation Analytics Code automation Datase…" at bounding box center [386, 257] width 773 height 514
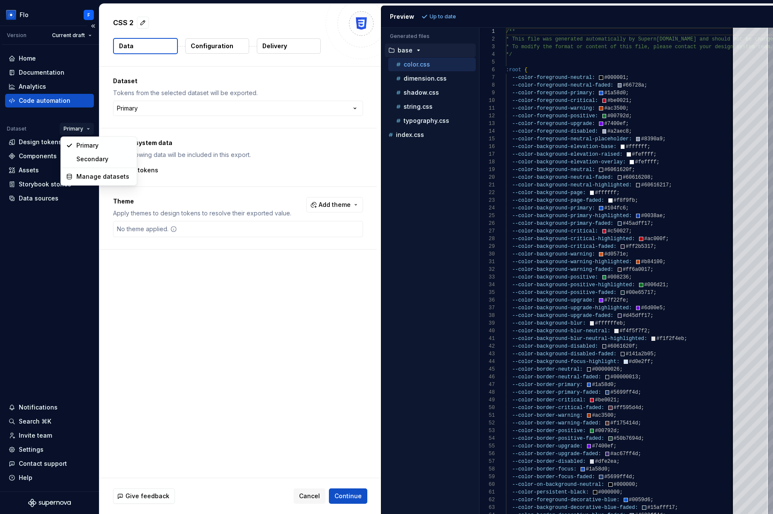
click at [89, 129] on html "Flo F Version Current draft Home Documentation Analytics Code automation Datase…" at bounding box center [386, 257] width 773 height 514
click at [256, 76] on html "Flo F Version Current draft Home Documentation Analytics Code automation Datase…" at bounding box center [386, 257] width 773 height 514
click at [32, 15] on html "Flo F Version Current draft Home Documentation Analytics Code automation Datase…" at bounding box center [386, 257] width 773 height 514
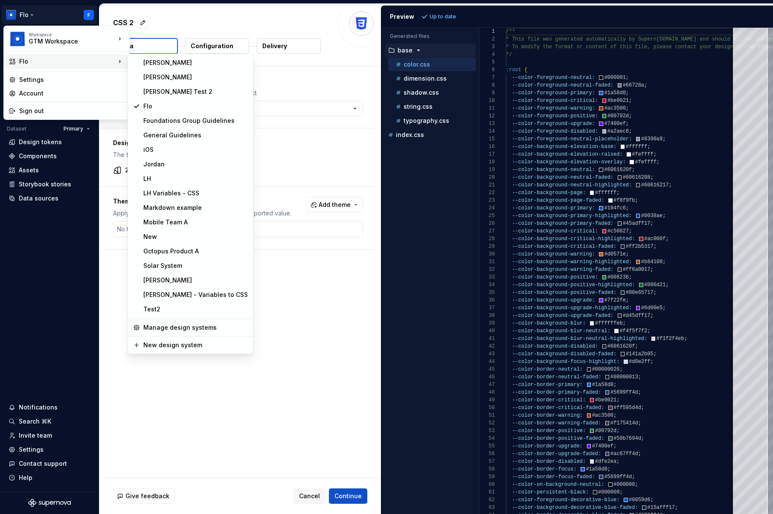
click at [301, 274] on html "Flo F Version Current draft Home Documentation Analytics Code automation Datase…" at bounding box center [386, 257] width 773 height 514
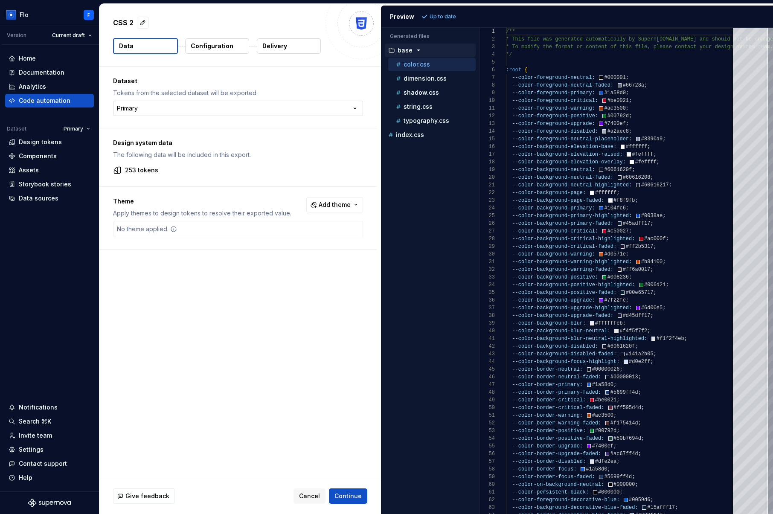
click at [151, 108] on html "Flo F Version Current draft Home Documentation Analytics Code automation Datase…" at bounding box center [386, 257] width 773 height 514
drag, startPoint x: 115, startPoint y: 137, endPoint x: 149, endPoint y: 146, distance: 35.0
click at [131, 141] on div "Design system data The following data will be included in this export. 253 toke…" at bounding box center [237, 157] width 277 height 58
click at [149, 146] on p "Design system data" at bounding box center [238, 143] width 250 height 9
click at [327, 204] on span "Add theme" at bounding box center [335, 205] width 32 height 9
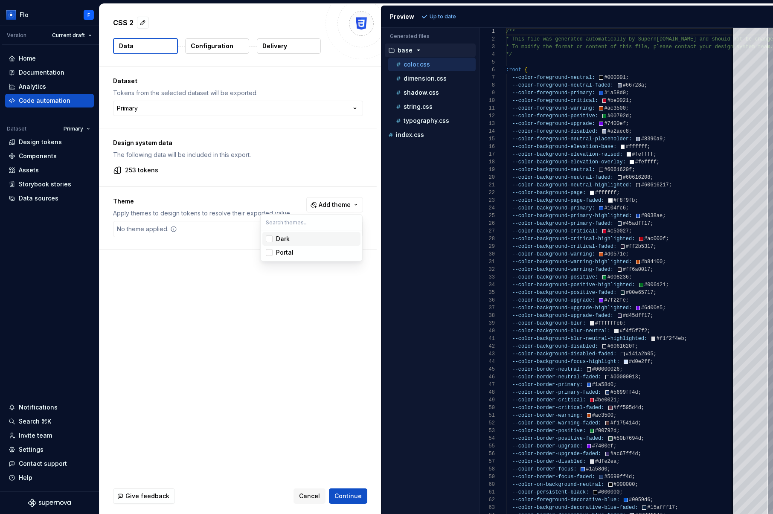
click at [288, 234] on span "Dark" at bounding box center [311, 239] width 98 height 14
click at [180, 275] on html "Flo F Version Current draft Home Documentation Analytics Code automation Datase…" at bounding box center [386, 257] width 773 height 514
click at [227, 44] on p "Configuration" at bounding box center [212, 46] width 43 height 9
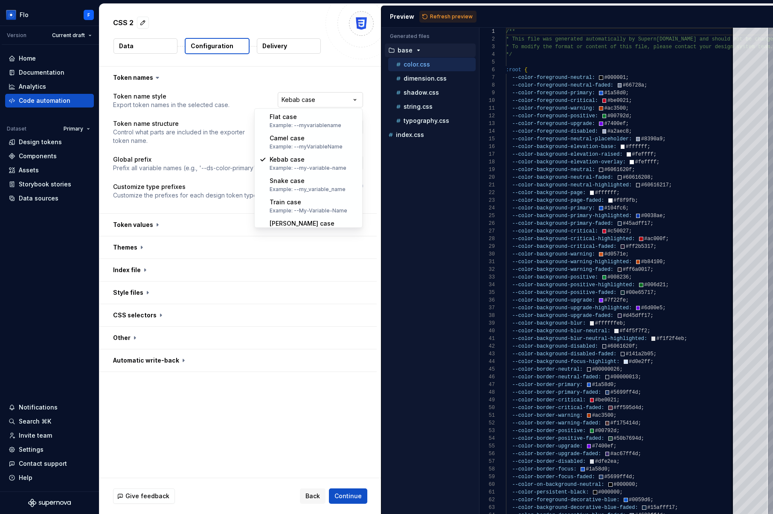
click at [332, 96] on html "**********" at bounding box center [386, 257] width 773 height 514
select select "********"
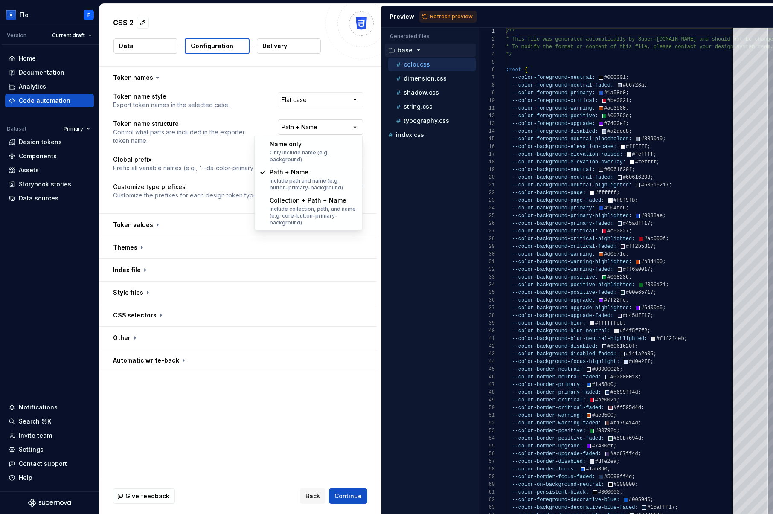
click at [324, 126] on html "**********" at bounding box center [386, 257] width 773 height 514
select select "**********"
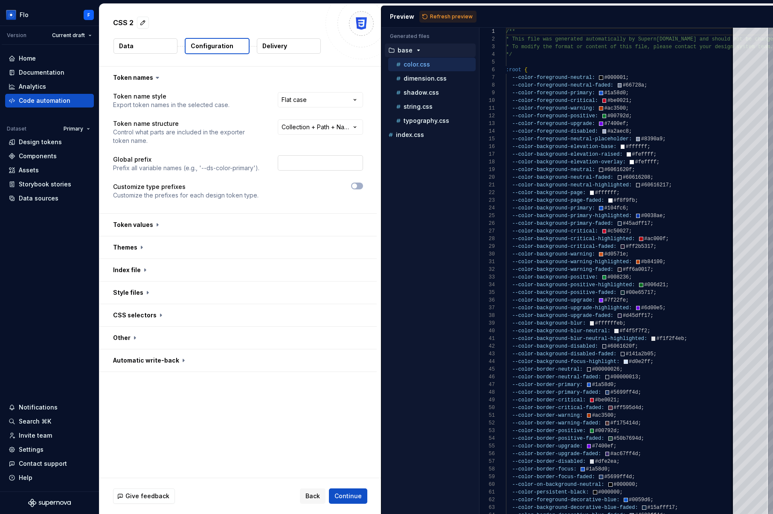
click at [320, 162] on input "text" at bounding box center [320, 162] width 85 height 15
type input "TEST"
click at [319, 195] on div at bounding box center [318, 191] width 89 height 17
click at [169, 224] on button "button" at bounding box center [237, 225] width 277 height 22
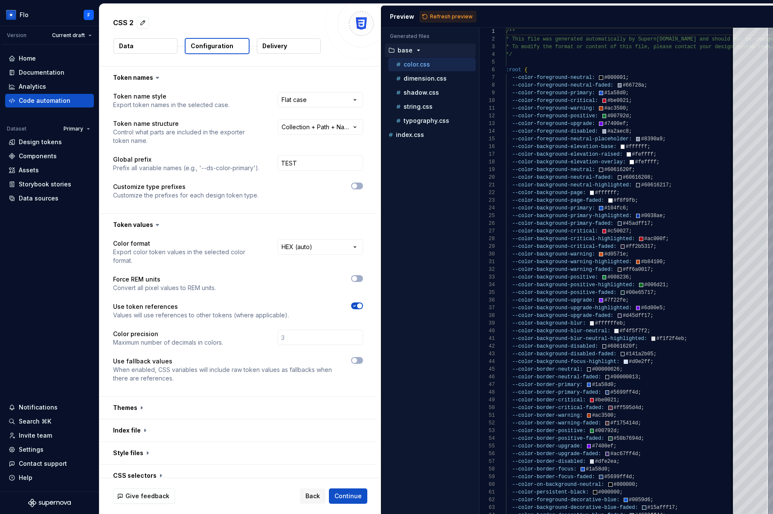
scroll to position [55, 0]
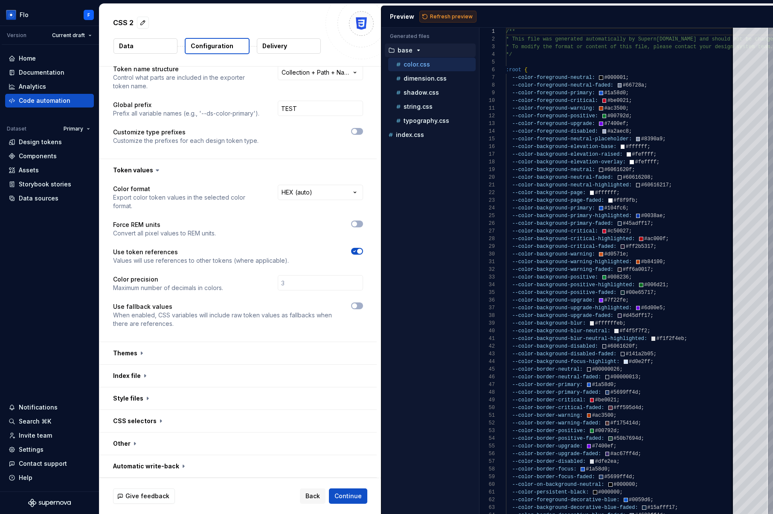
click at [458, 17] on span "Refresh preview" at bounding box center [451, 16] width 43 height 7
type textarea "**********"
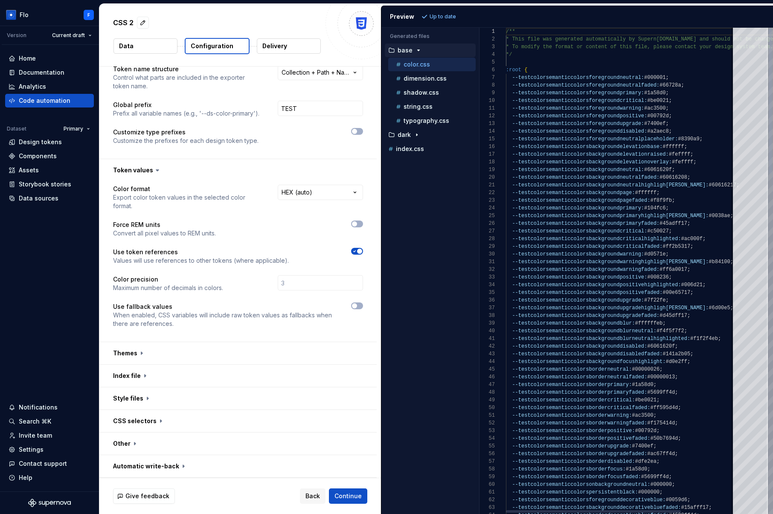
scroll to position [77, 0]
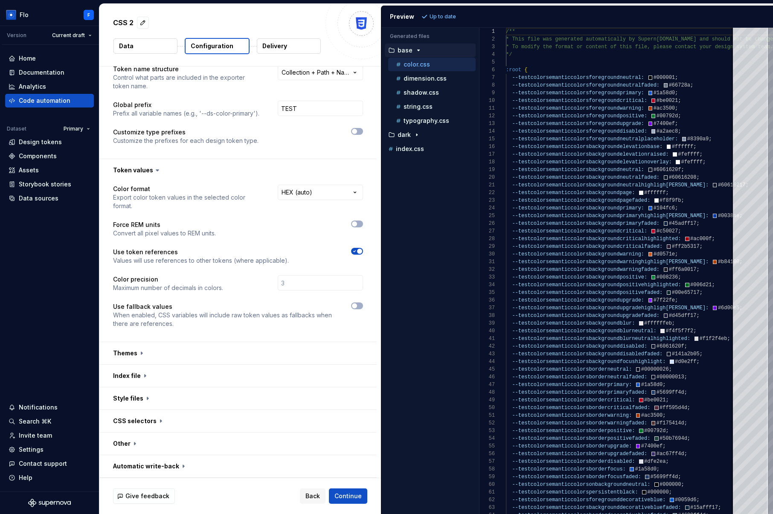
click at [285, 52] on button "Delivery" at bounding box center [289, 45] width 64 height 15
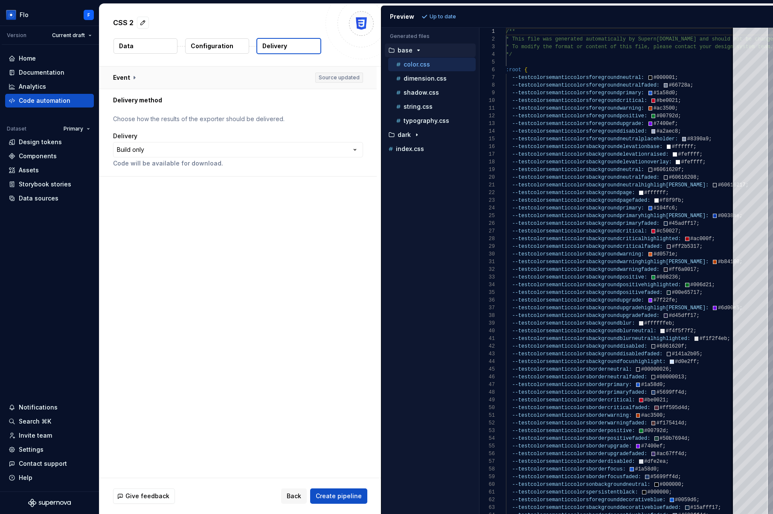
click at [283, 73] on button "button" at bounding box center [237, 78] width 277 height 22
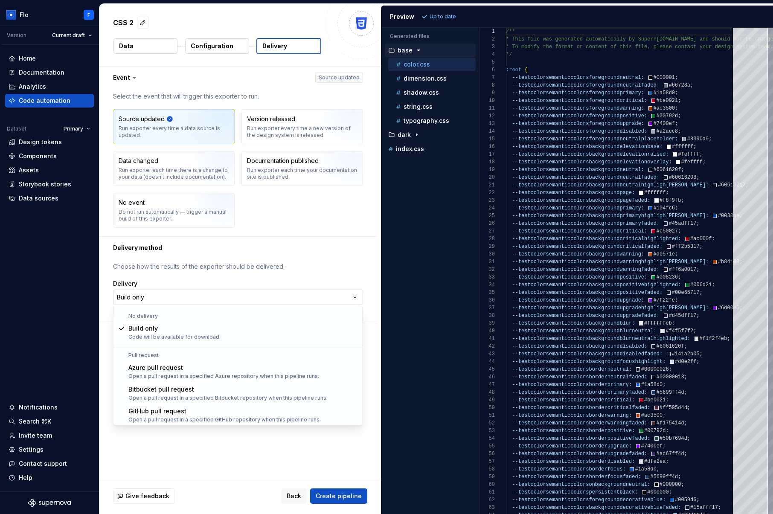
click at [190, 298] on html "**********" at bounding box center [386, 257] width 773 height 514
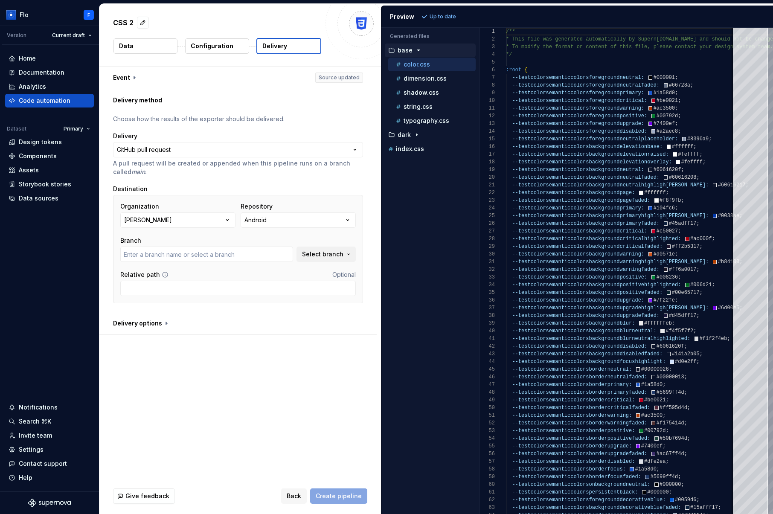
type input "main"
click at [172, 320] on button "button" at bounding box center [237, 323] width 277 height 22
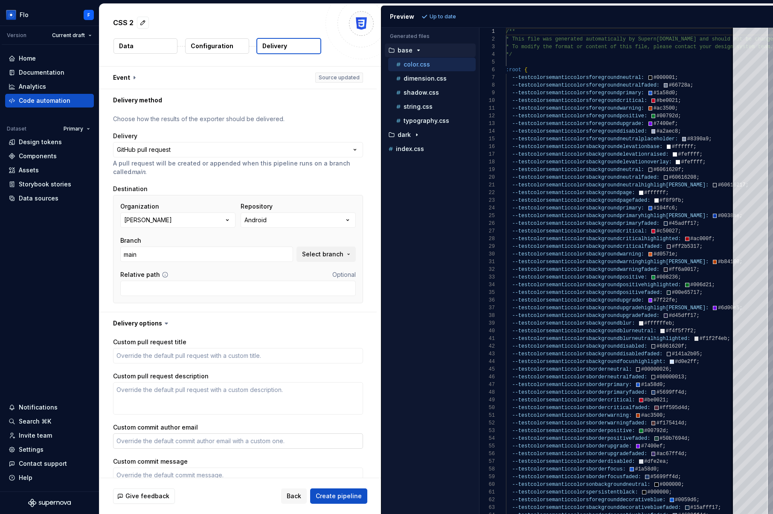
scroll to position [58, 0]
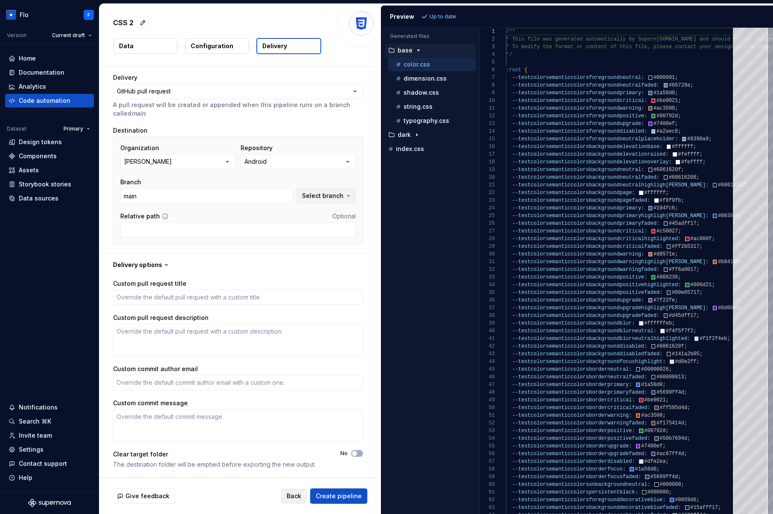
click at [291, 493] on span "Back" at bounding box center [294, 496] width 15 height 9
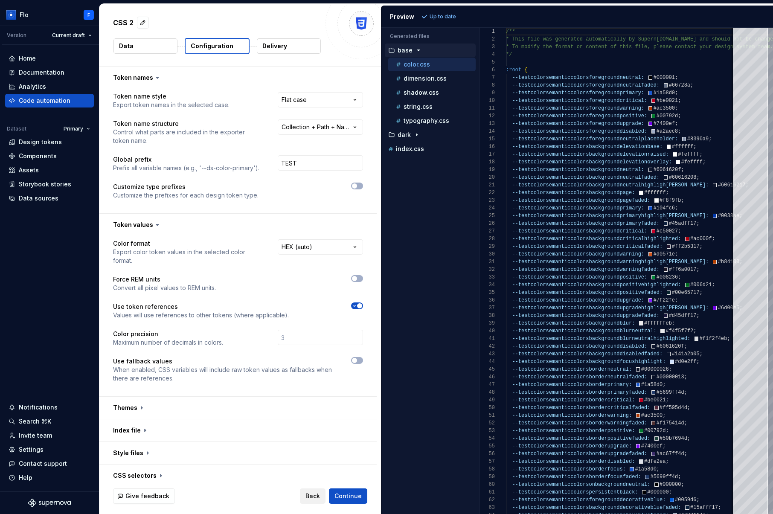
click at [306, 494] on button "Back" at bounding box center [313, 496] width 26 height 15
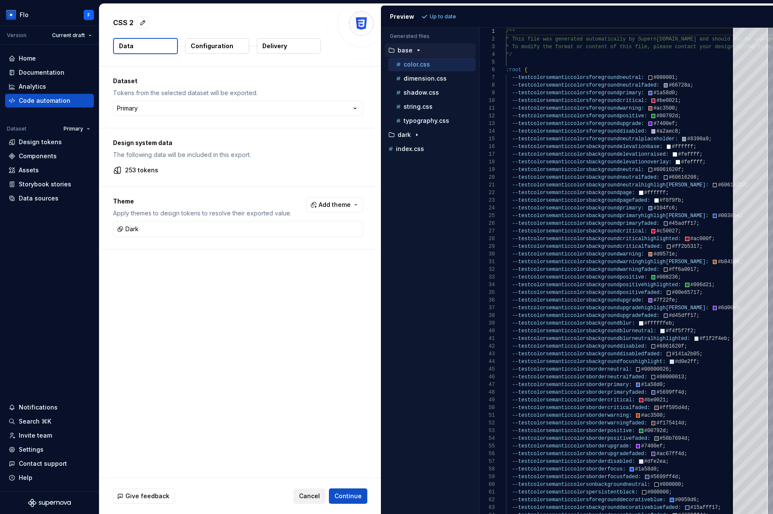
click at [306, 494] on span "Cancel" at bounding box center [309, 496] width 21 height 9
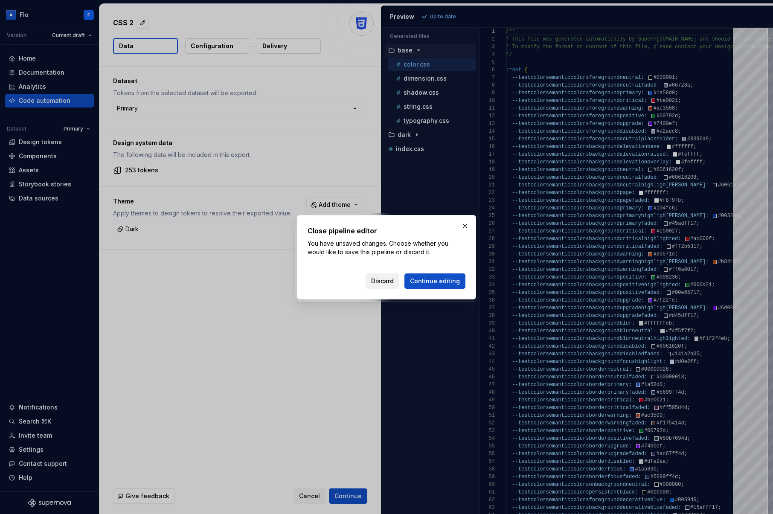
click at [394, 280] on span "Discard" at bounding box center [382, 281] width 23 height 9
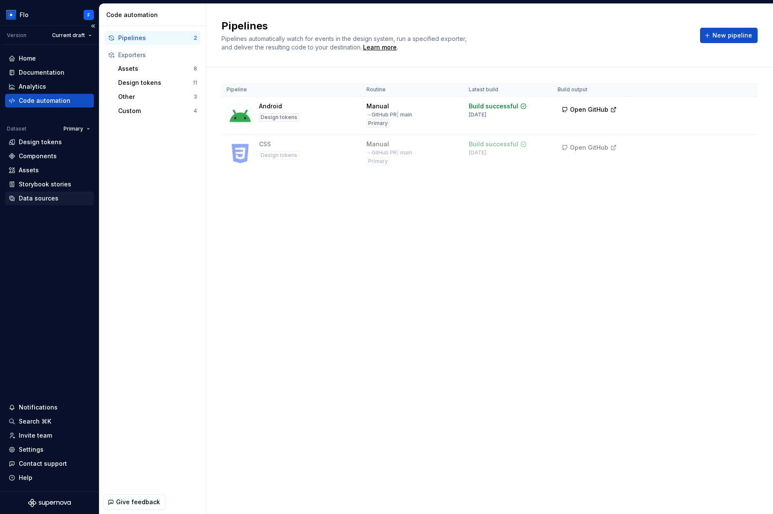
click at [49, 202] on div "Data sources" at bounding box center [39, 198] width 40 height 9
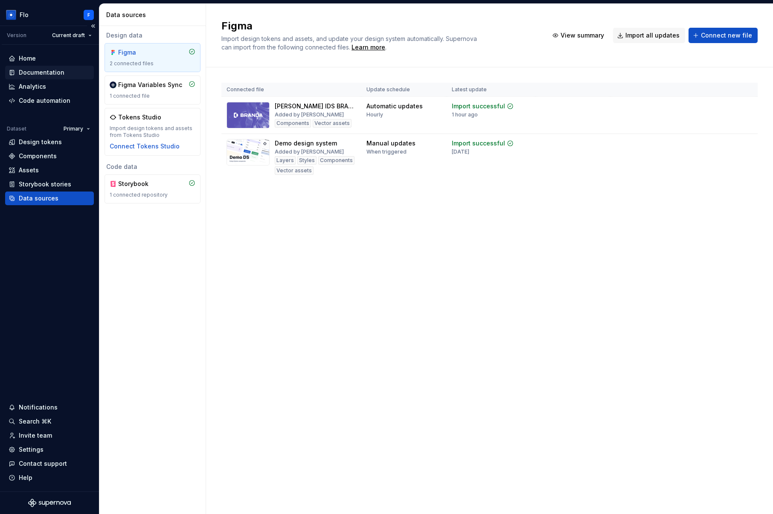
click at [29, 75] on div "Documentation" at bounding box center [42, 72] width 46 height 9
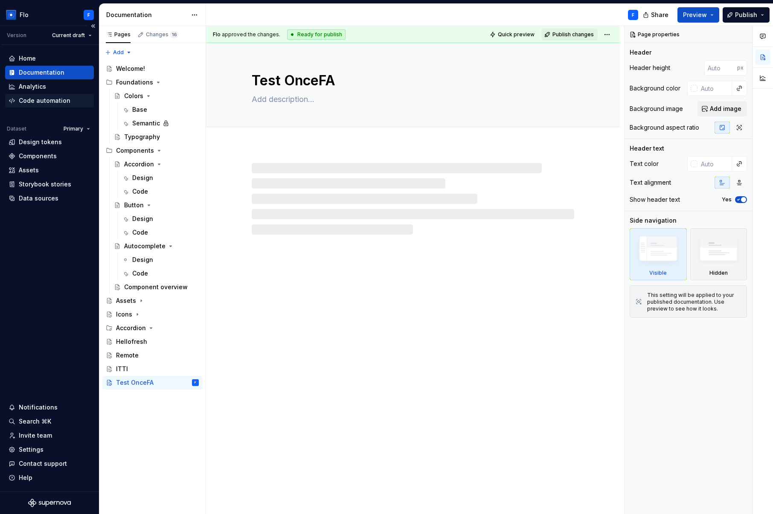
click at [32, 100] on div "Code automation" at bounding box center [45, 100] width 52 height 9
type textarea "*"
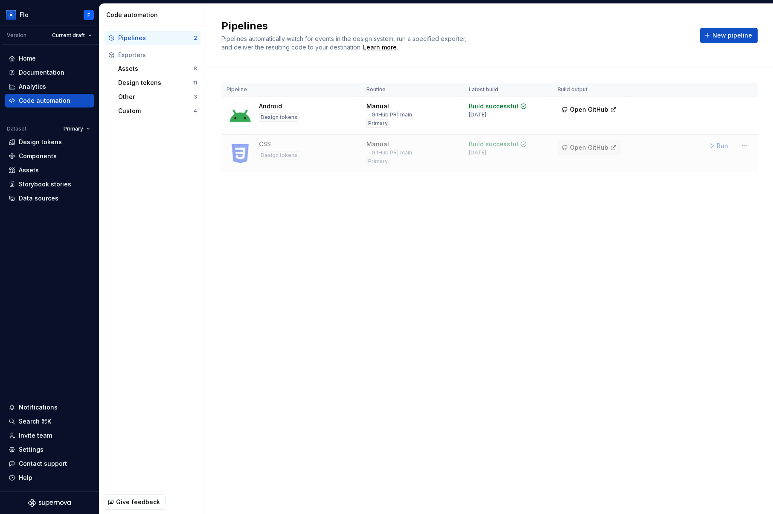
click at [598, 146] on span "Open GitHub" at bounding box center [589, 147] width 38 height 9
click at [16, 58] on div "Home" at bounding box center [50, 58] width 82 height 9
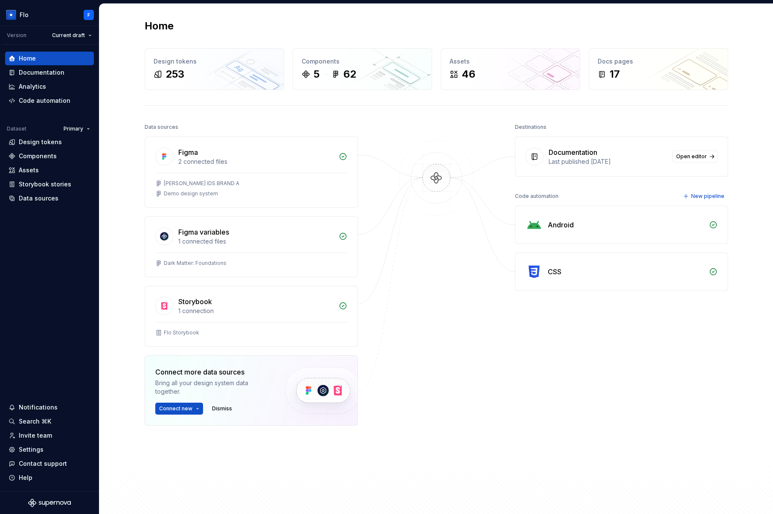
click at [415, 323] on div at bounding box center [436, 294] width 85 height 347
click at [51, 102] on div "Code automation" at bounding box center [45, 100] width 52 height 9
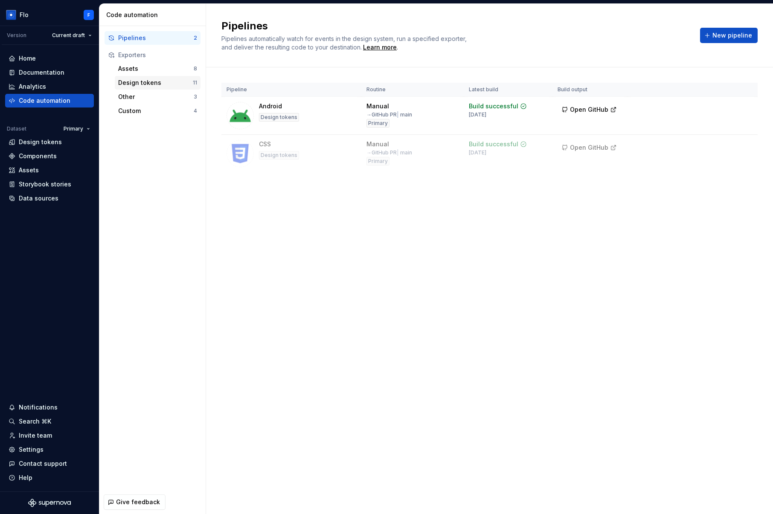
drag, startPoint x: 143, startPoint y: 66, endPoint x: 184, endPoint y: 88, distance: 46.6
click at [143, 66] on div "Assets" at bounding box center [156, 68] width 76 height 9
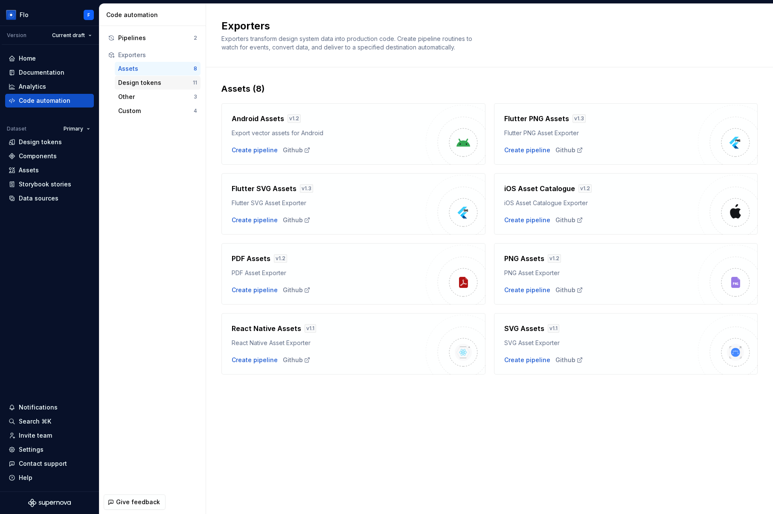
click at [128, 82] on div "Design tokens" at bounding box center [155, 83] width 75 height 9
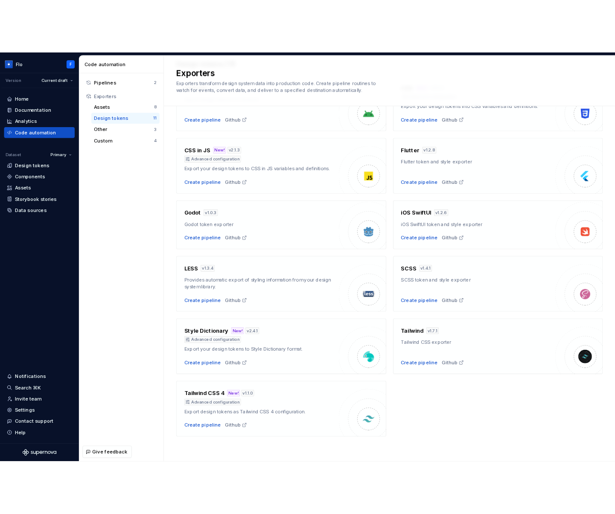
scroll to position [76, 0]
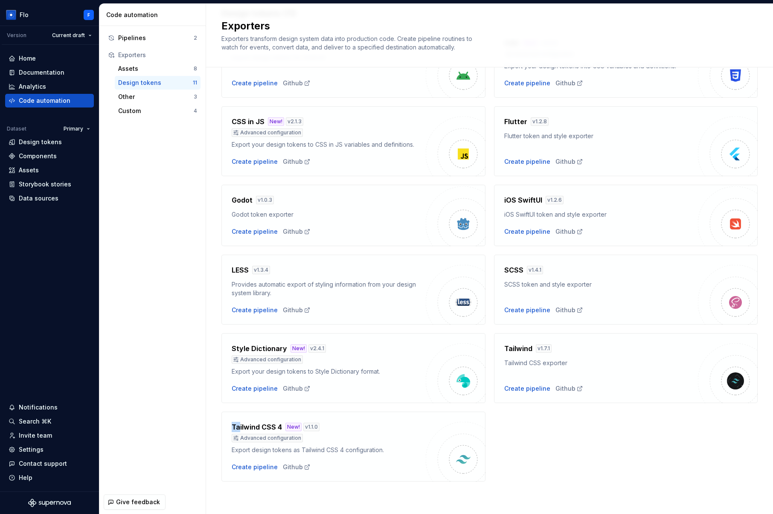
drag, startPoint x: 233, startPoint y: 428, endPoint x: 334, endPoint y: 425, distance: 101.2
click at [271, 422] on h4 "Tailwind CSS 4" at bounding box center [257, 427] width 50 height 10
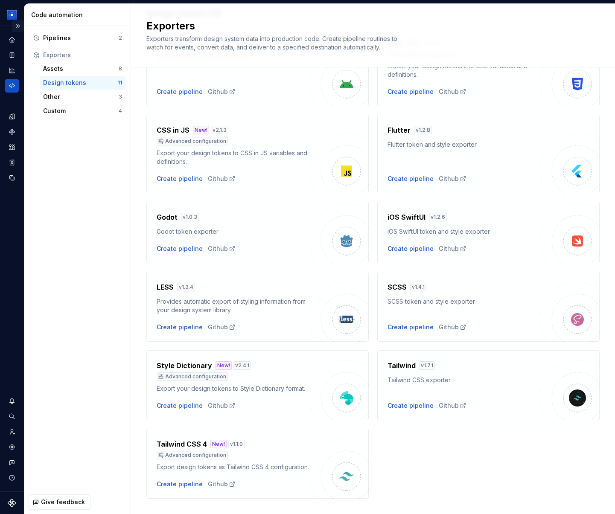
click at [19, 27] on button "Expand sidebar" at bounding box center [18, 26] width 12 height 12
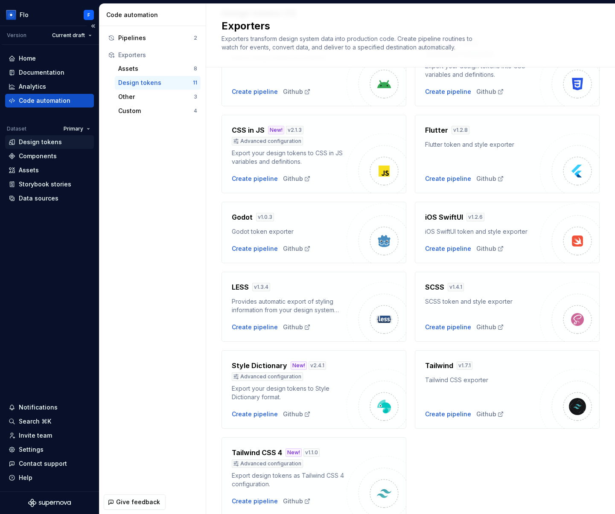
click at [52, 140] on div "Design tokens" at bounding box center [40, 142] width 43 height 9
